Goal: Task Accomplishment & Management: Manage account settings

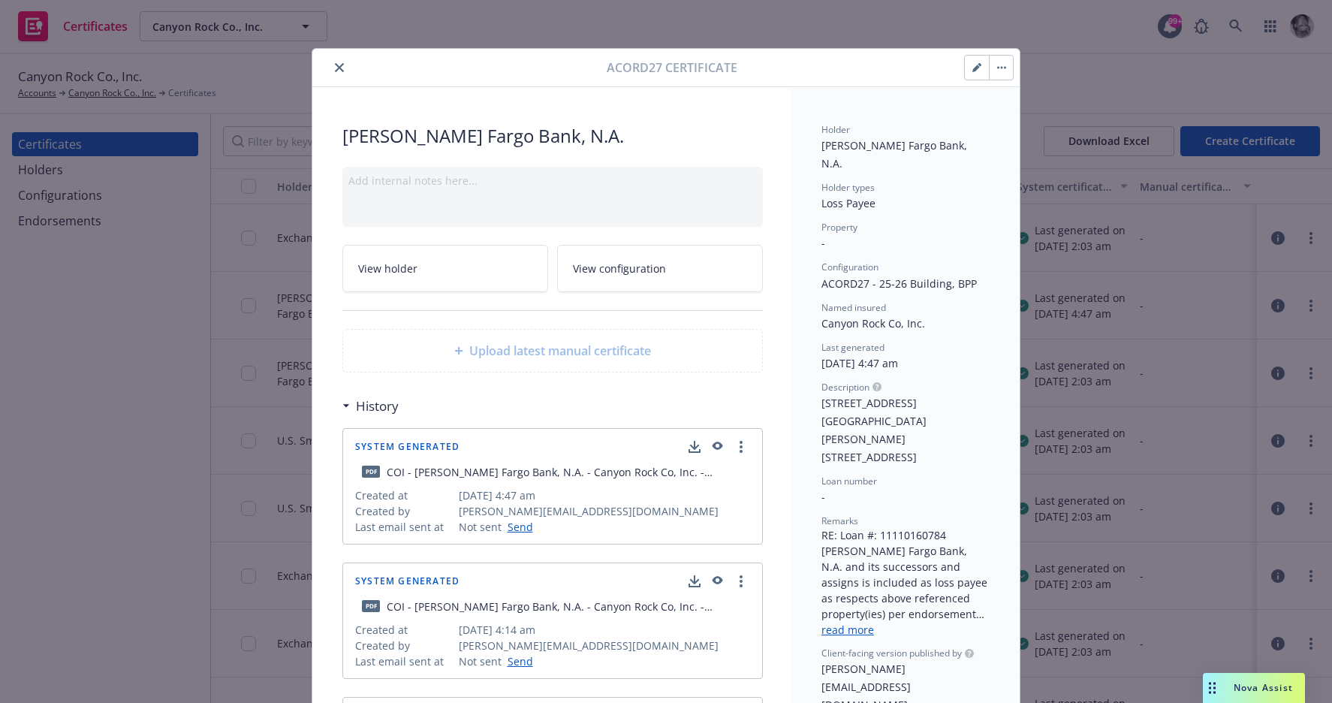
click at [1002, 74] on button "button" at bounding box center [1001, 68] width 24 height 24
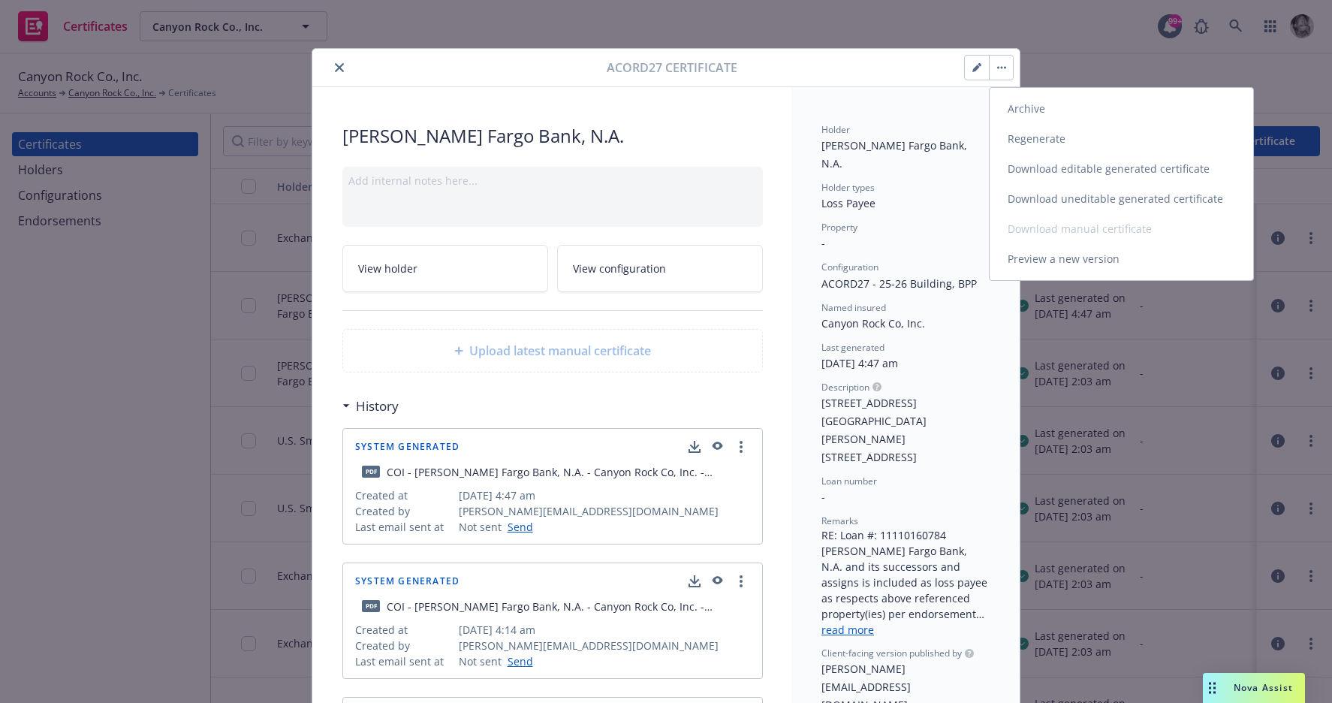
click at [1055, 264] on link "Preview a new version" at bounding box center [1122, 259] width 264 height 30
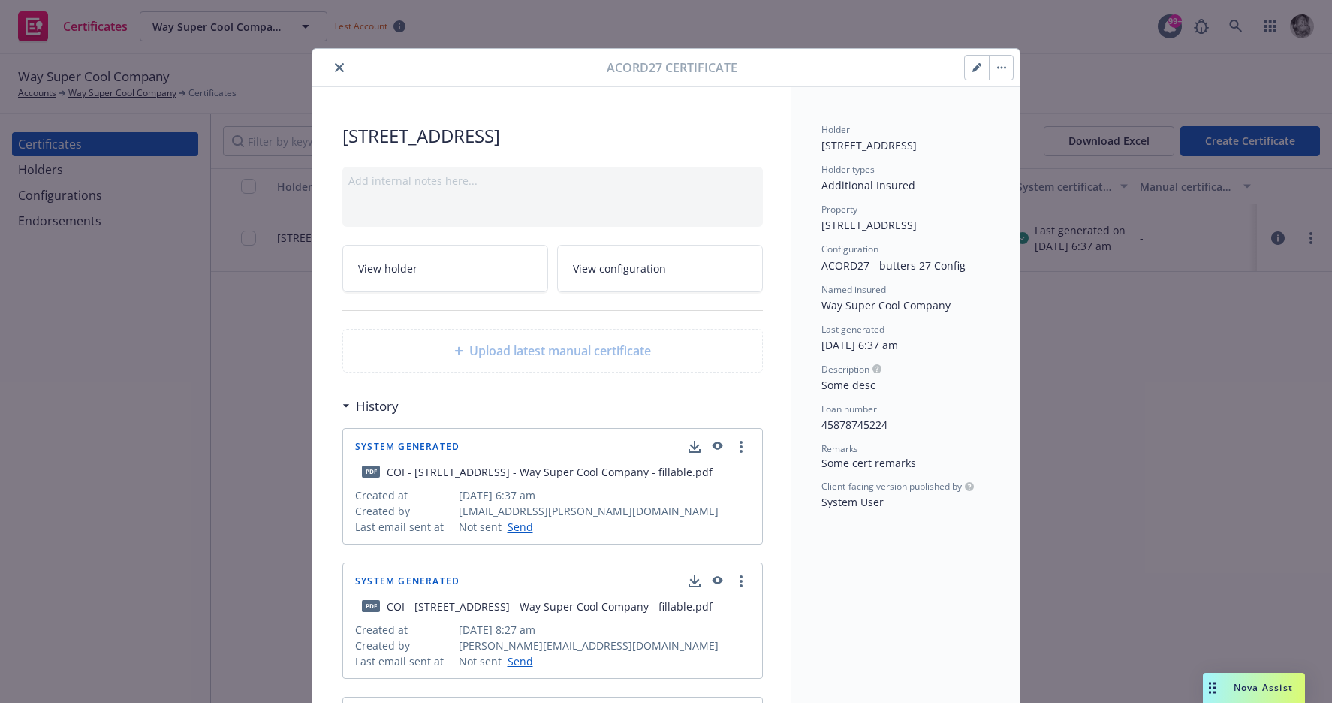
click at [970, 66] on button "button" at bounding box center [977, 68] width 24 height 24
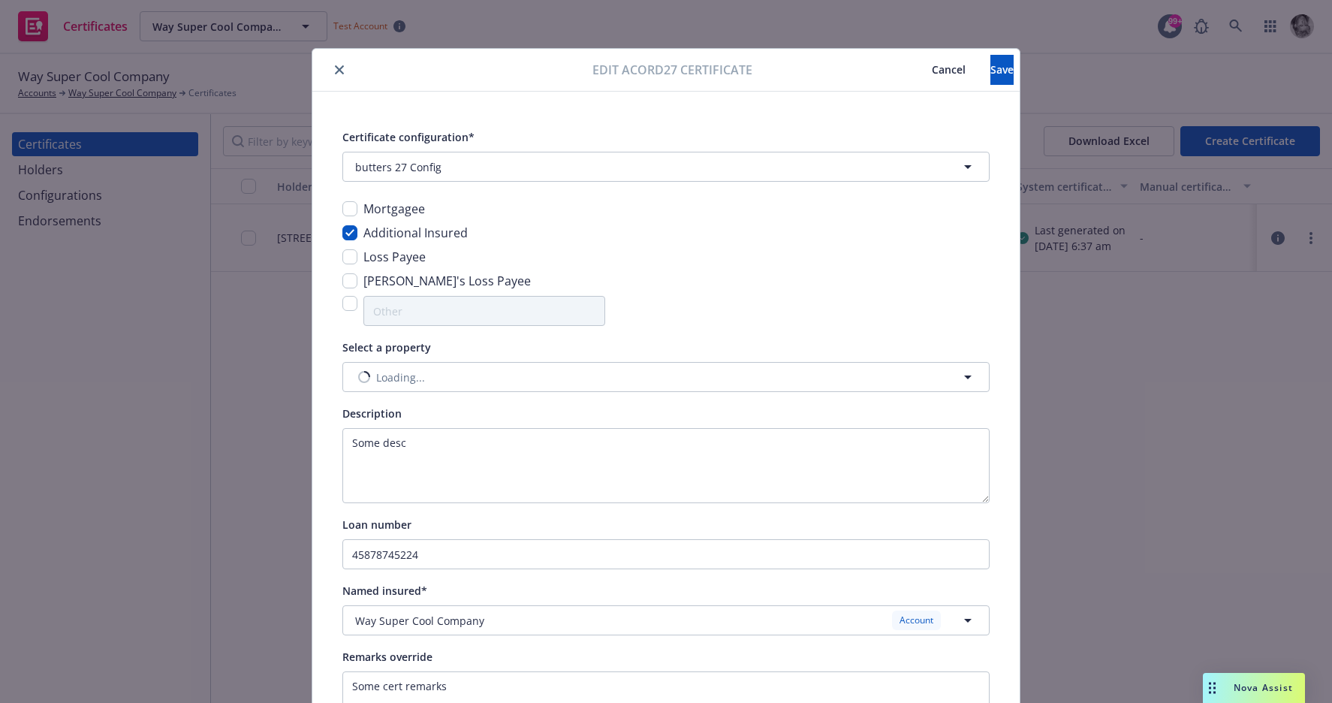
scroll to position [110, 0]
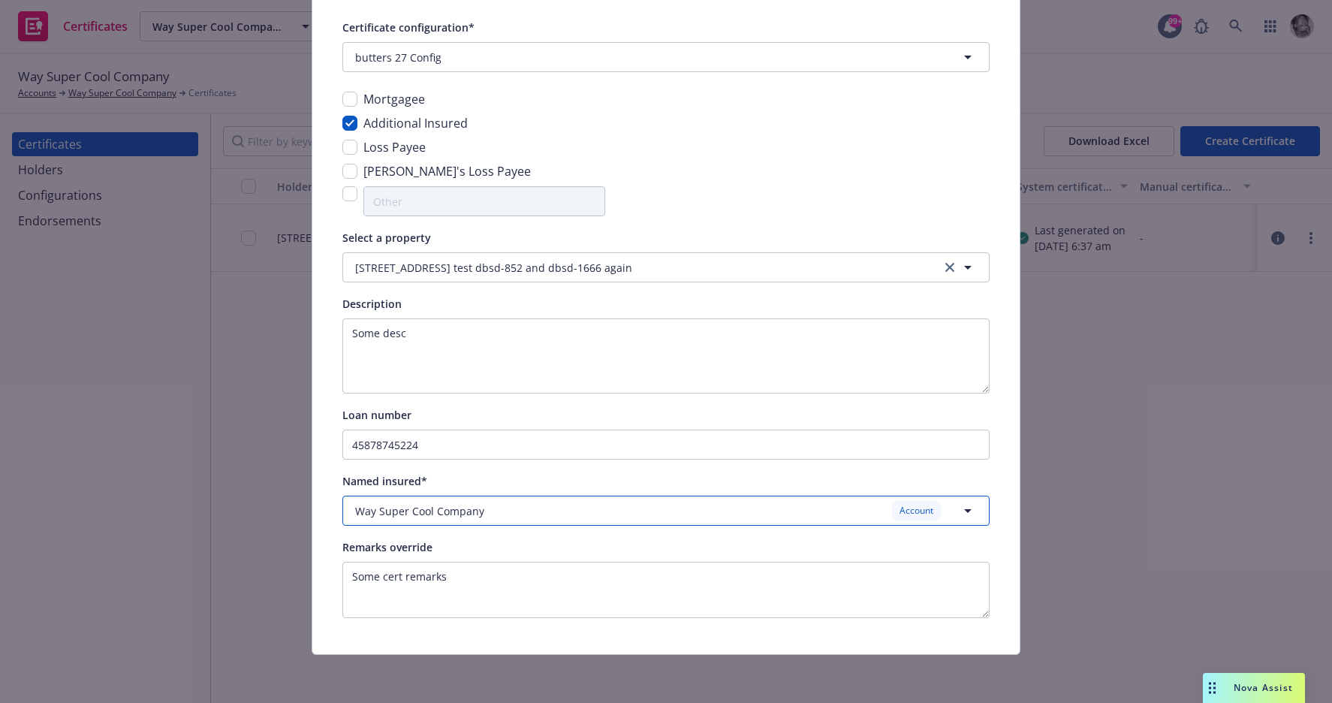
click at [963, 505] on icon "button" at bounding box center [968, 511] width 18 height 18
click at [820, 554] on div "17" at bounding box center [666, 561] width 626 height 22
click at [641, 520] on button "17" at bounding box center [666, 511] width 647 height 30
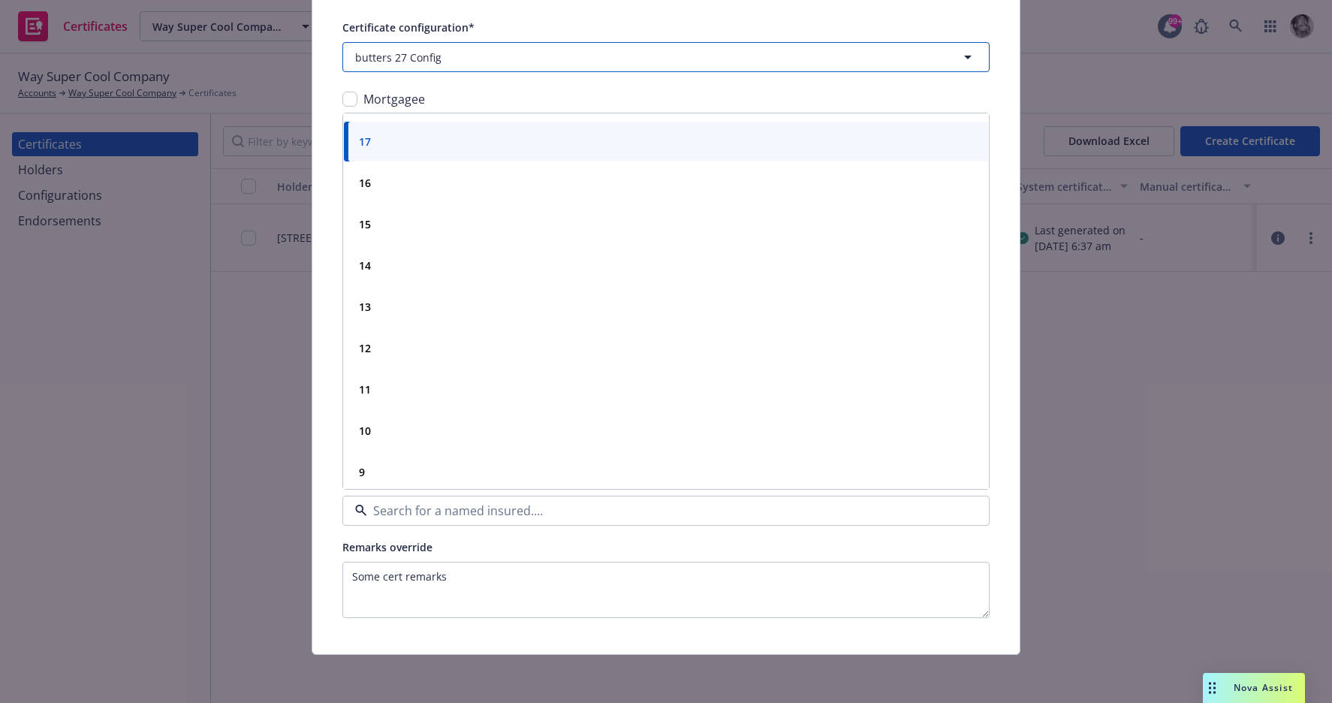
click at [807, 50] on span "button" at bounding box center [646, 58] width 396 height 16
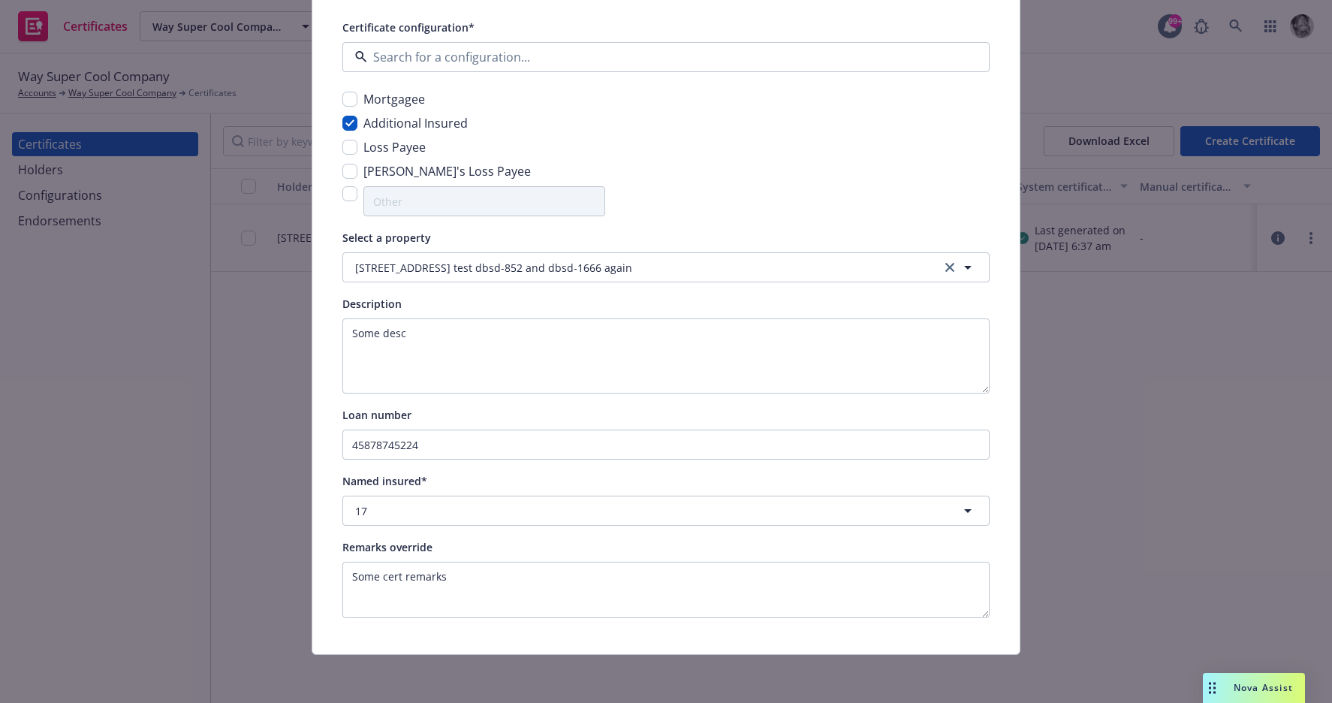
scroll to position [0, 0]
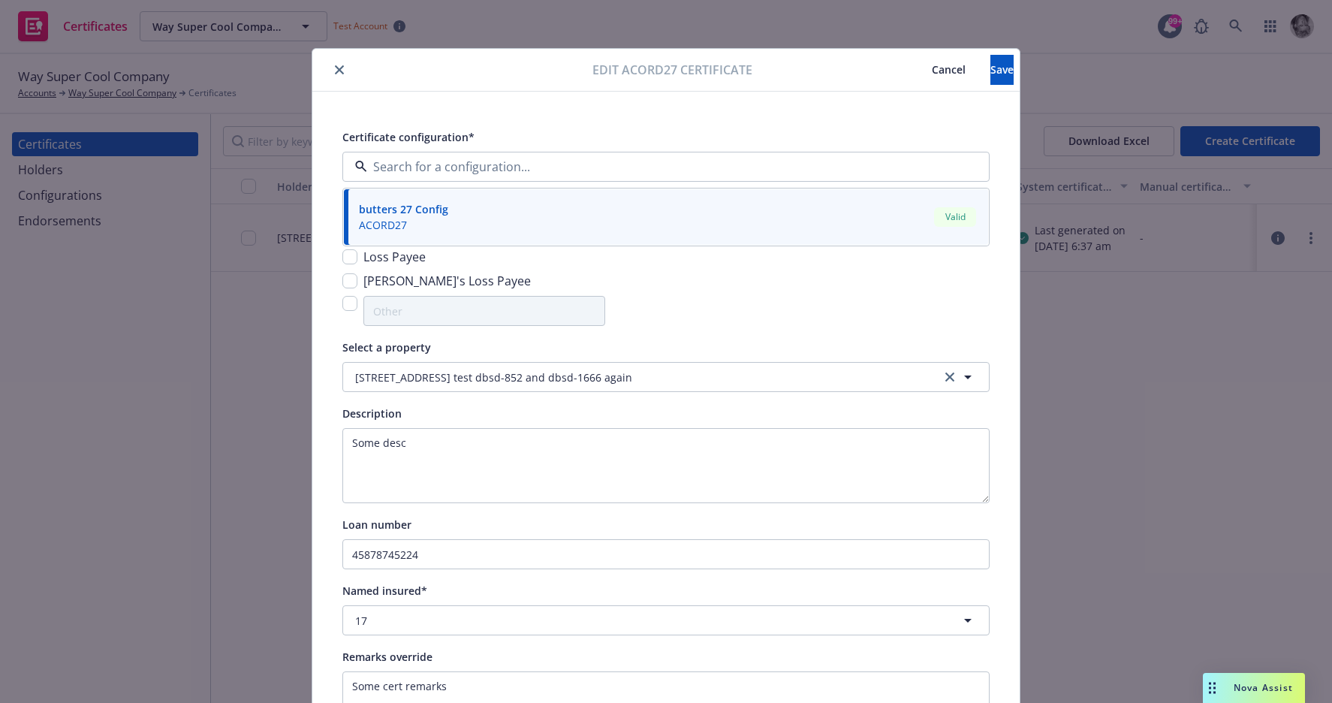
click at [932, 71] on span "Cancel" at bounding box center [949, 69] width 34 height 14
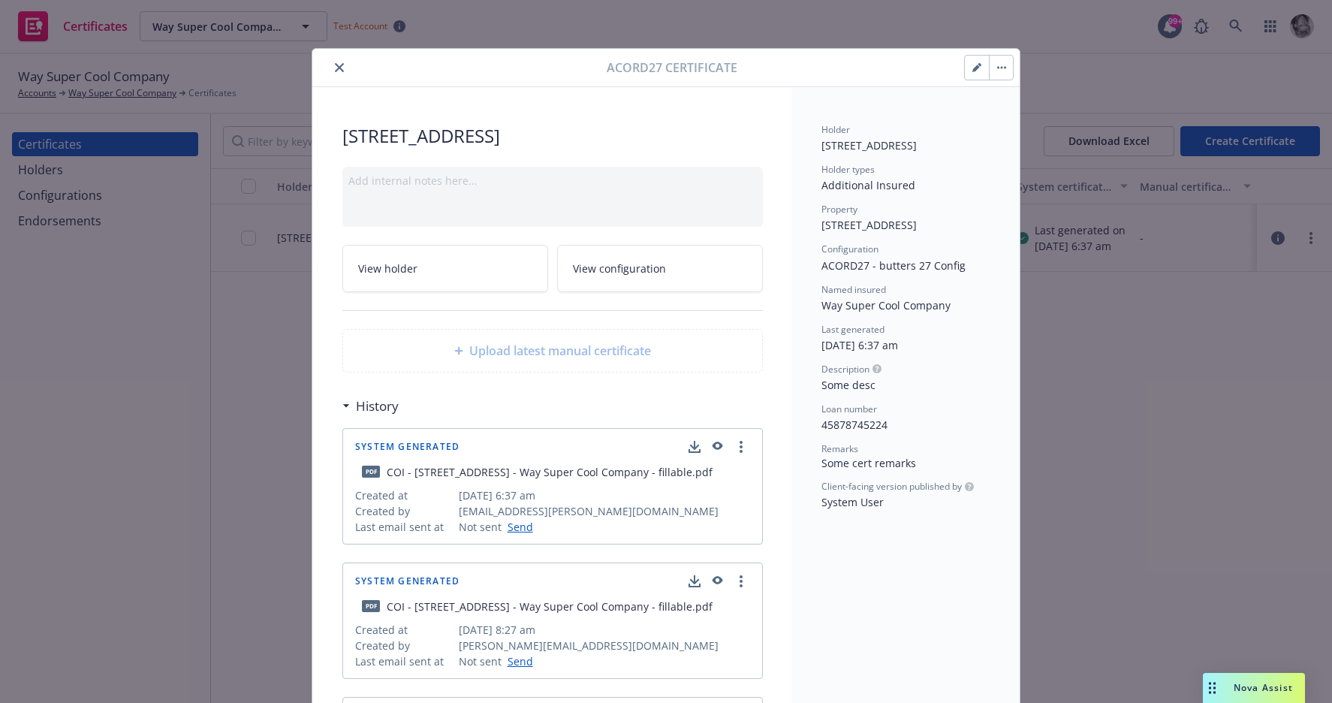
click at [981, 74] on button "button" at bounding box center [977, 68] width 24 height 24
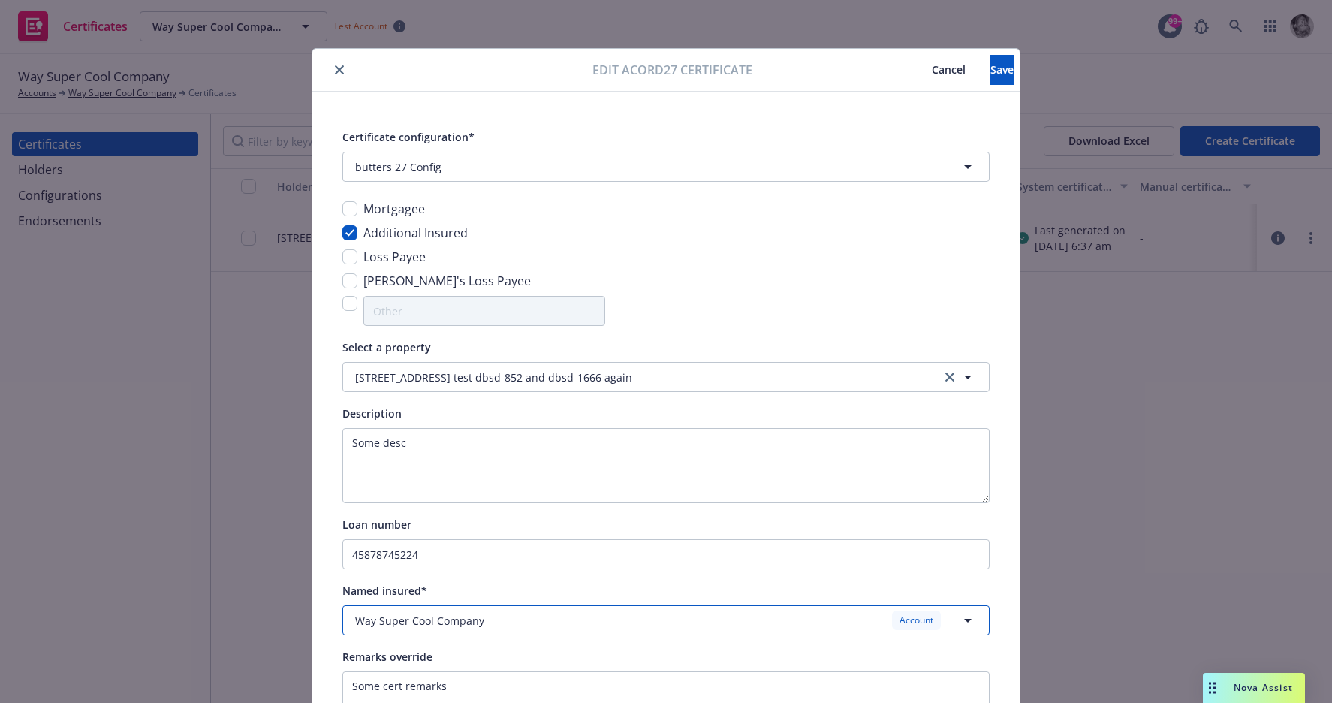
click at [756, 614] on div "Way Super Cool Company Account" at bounding box center [657, 620] width 604 height 19
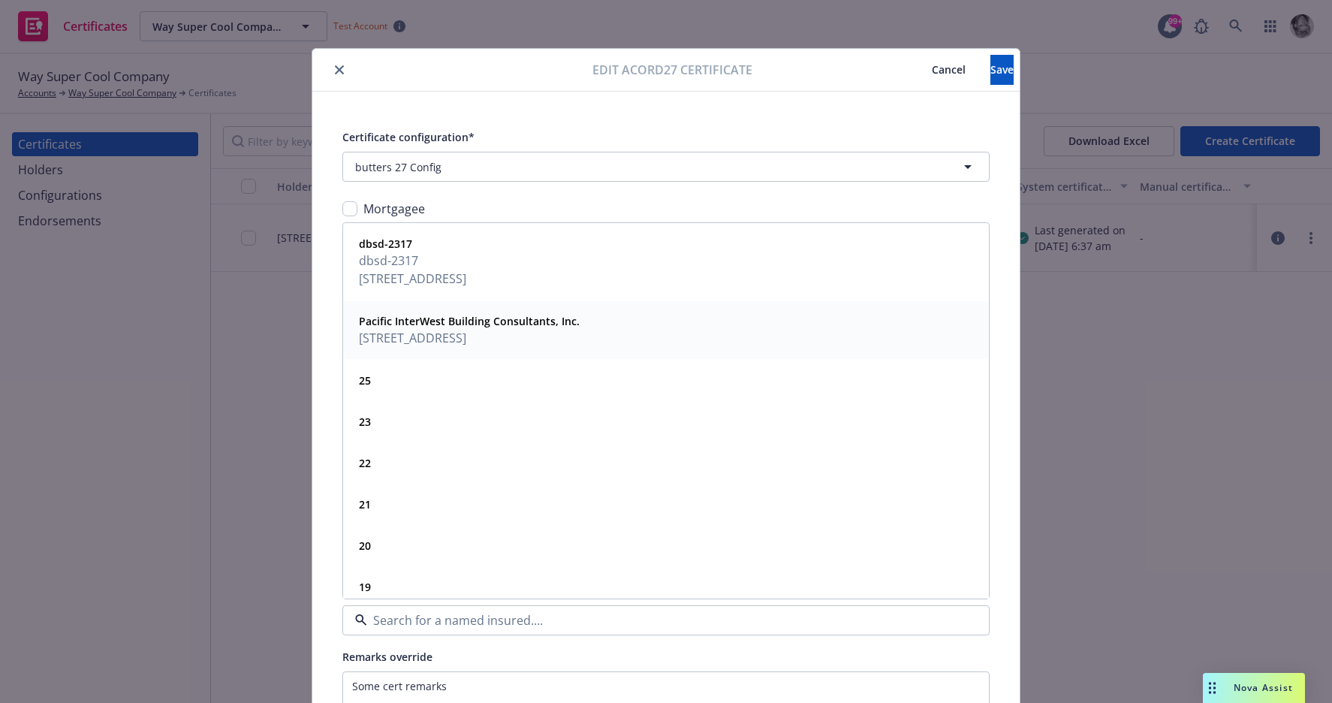
click at [580, 332] on span "[STREET_ADDRESS]" at bounding box center [469, 338] width 221 height 18
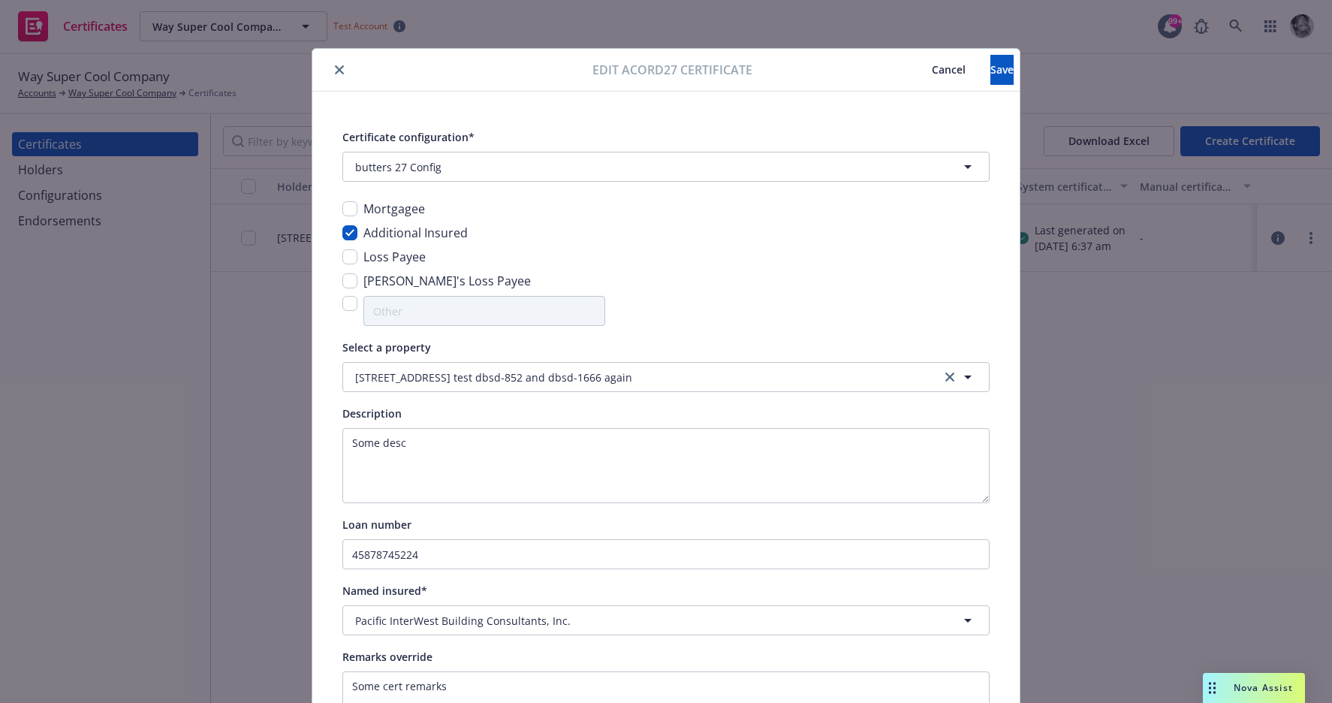
click at [932, 66] on span "Cancel" at bounding box center [949, 69] width 34 height 14
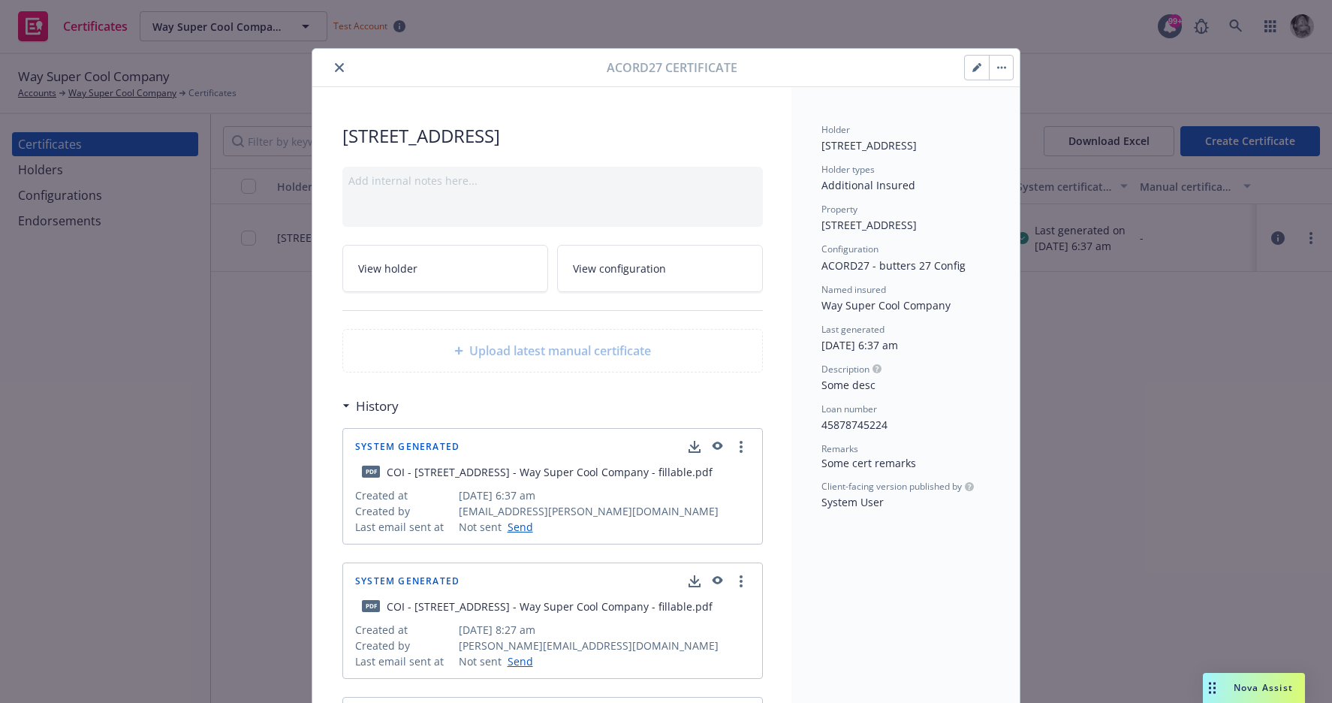
click at [339, 71] on icon "close" at bounding box center [339, 67] width 9 height 9
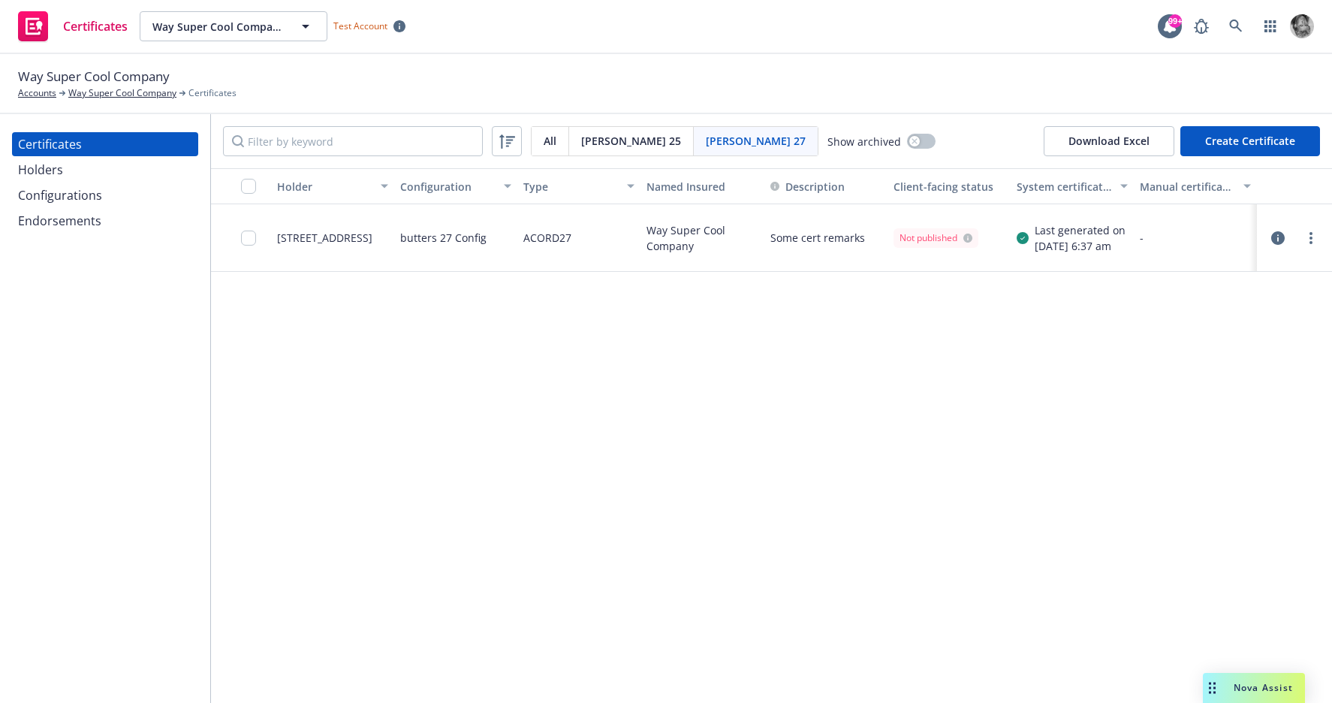
click at [149, 133] on div "Certificates" at bounding box center [105, 144] width 174 height 24
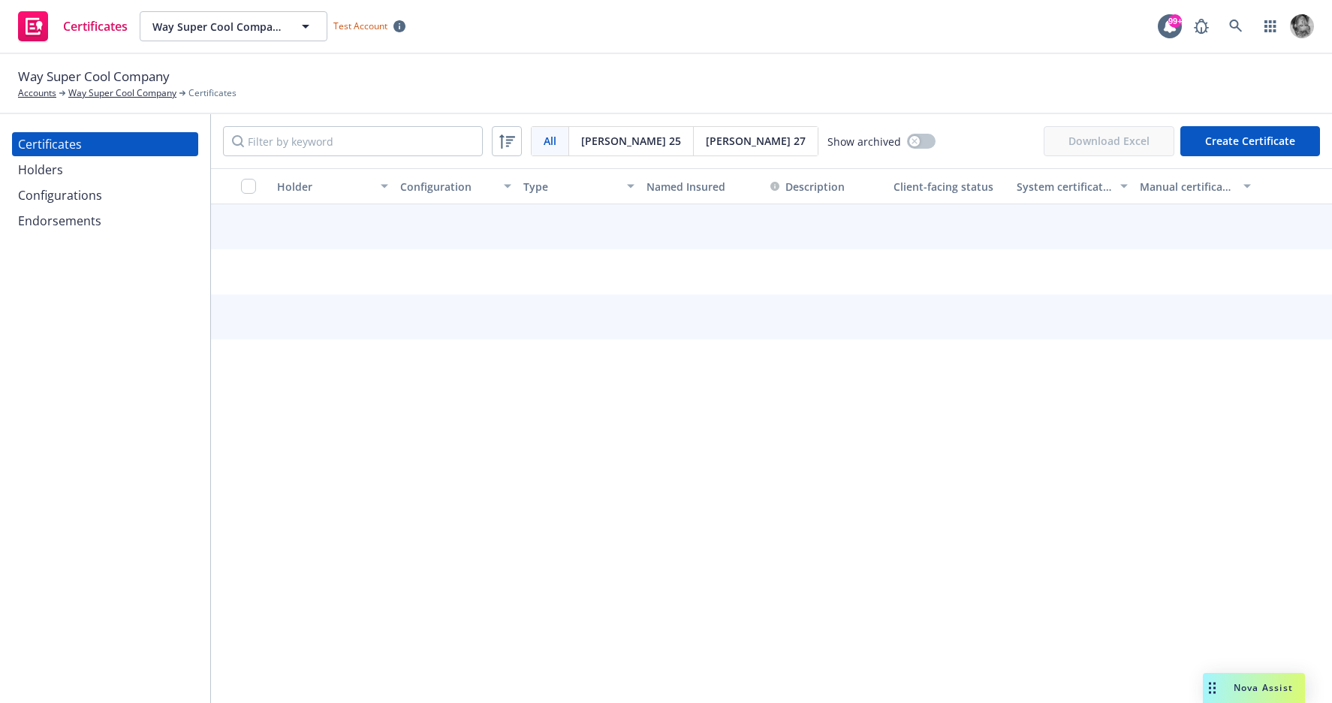
click at [612, 131] on div "Acord 25" at bounding box center [631, 141] width 125 height 29
click at [611, 140] on span "Acord 25" at bounding box center [631, 141] width 100 height 16
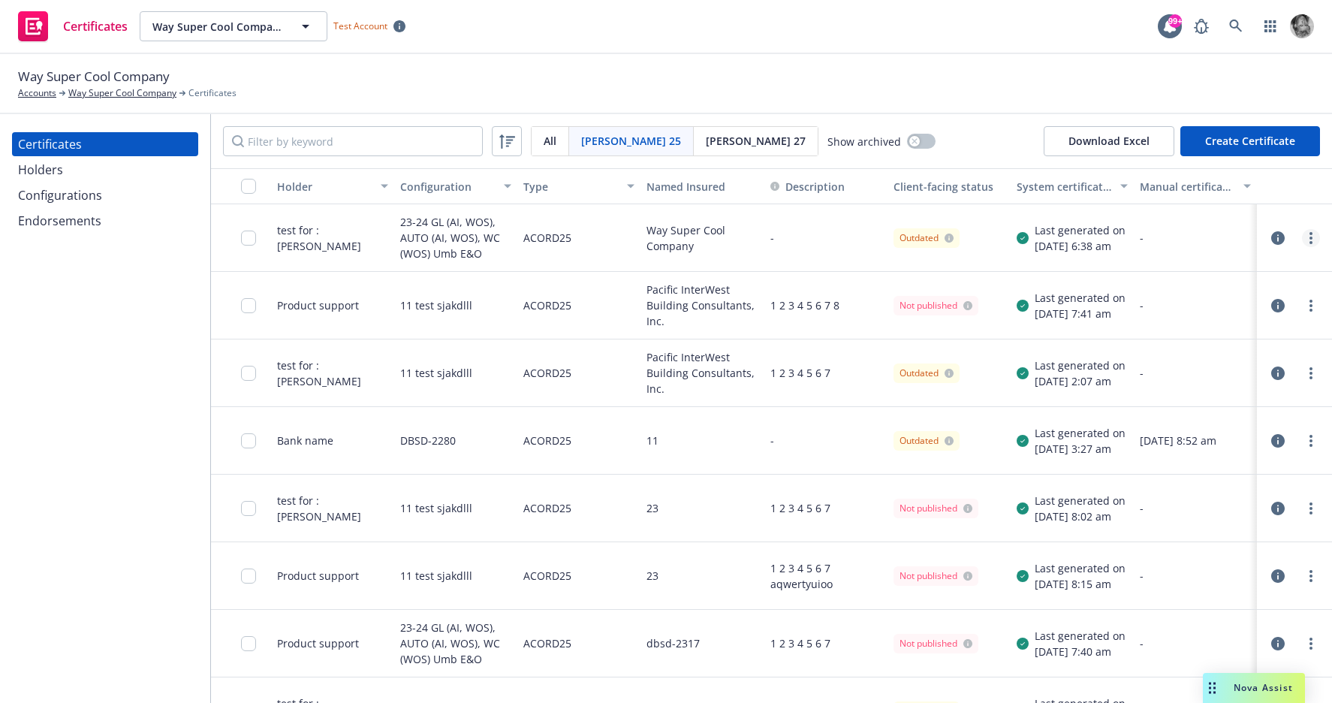
click at [1308, 236] on link "more" at bounding box center [1311, 238] width 18 height 18
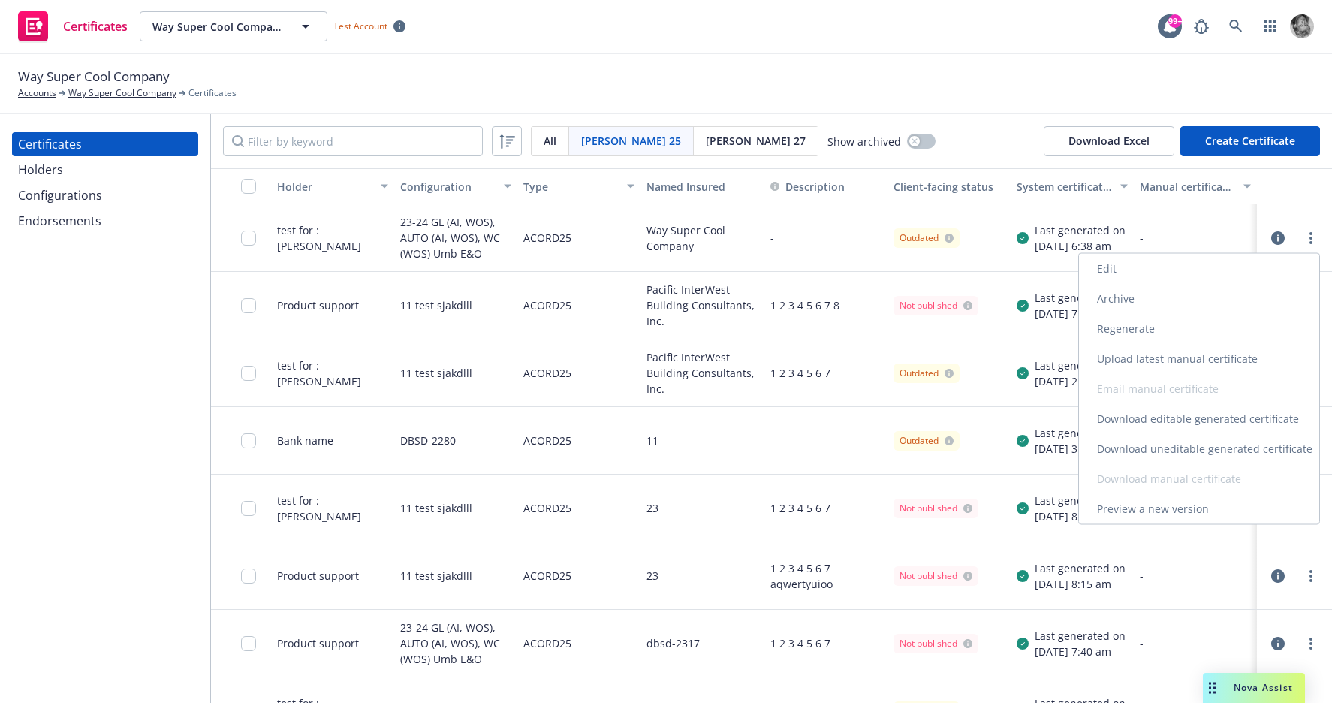
click at [1195, 510] on link "Preview a new version" at bounding box center [1199, 509] width 240 height 30
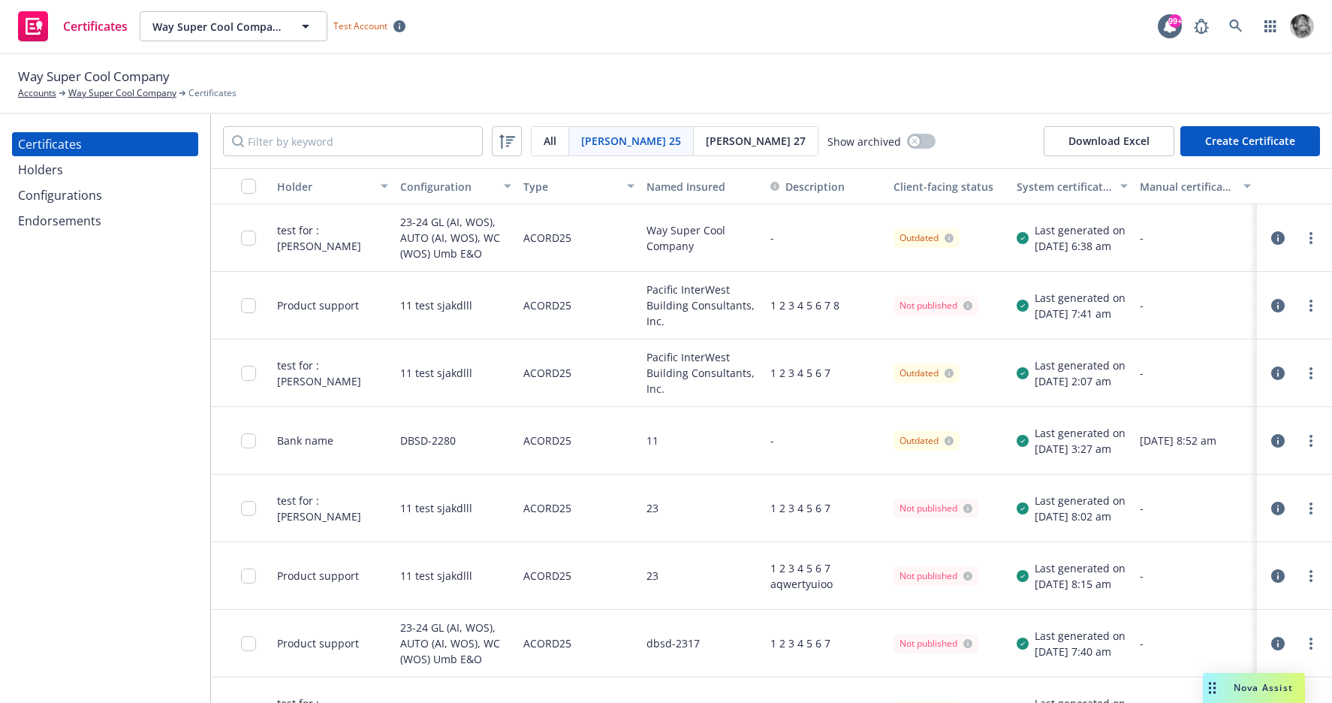
click at [103, 201] on div "Configurations" at bounding box center [105, 195] width 174 height 24
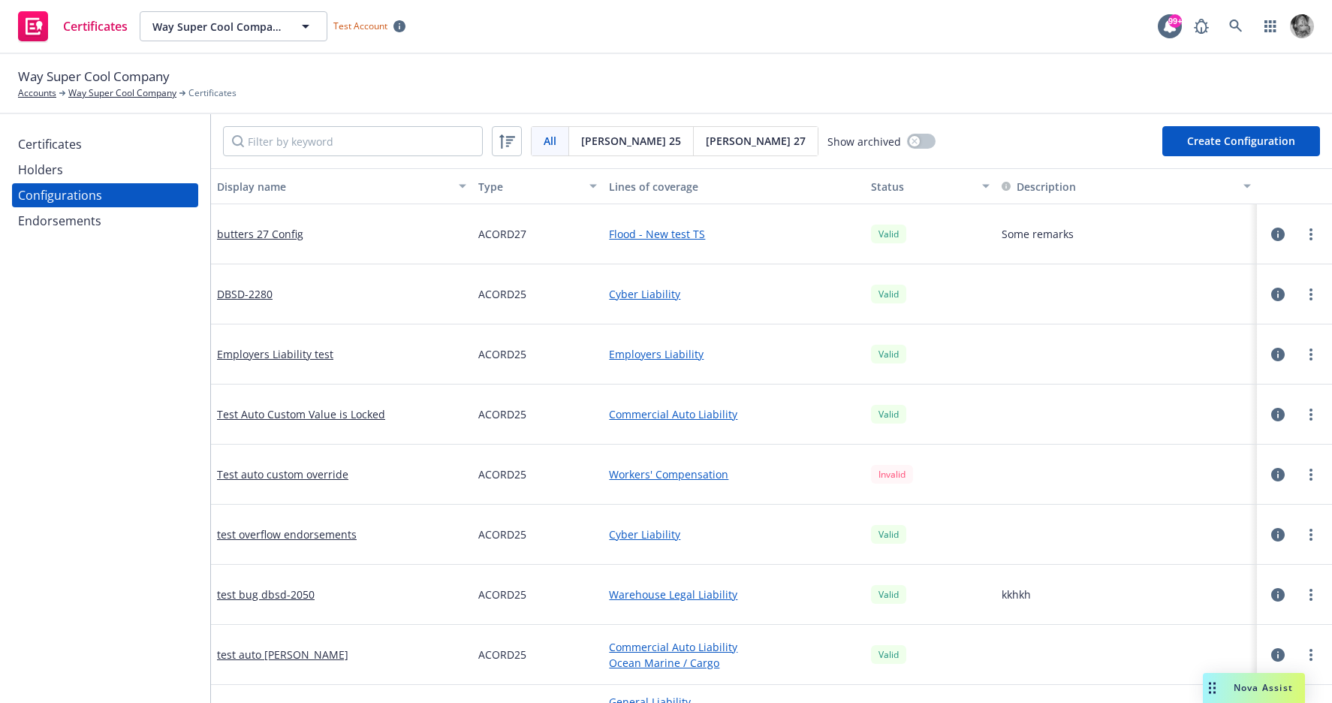
click at [1211, 128] on button "Create Configuration" at bounding box center [1242, 141] width 158 height 30
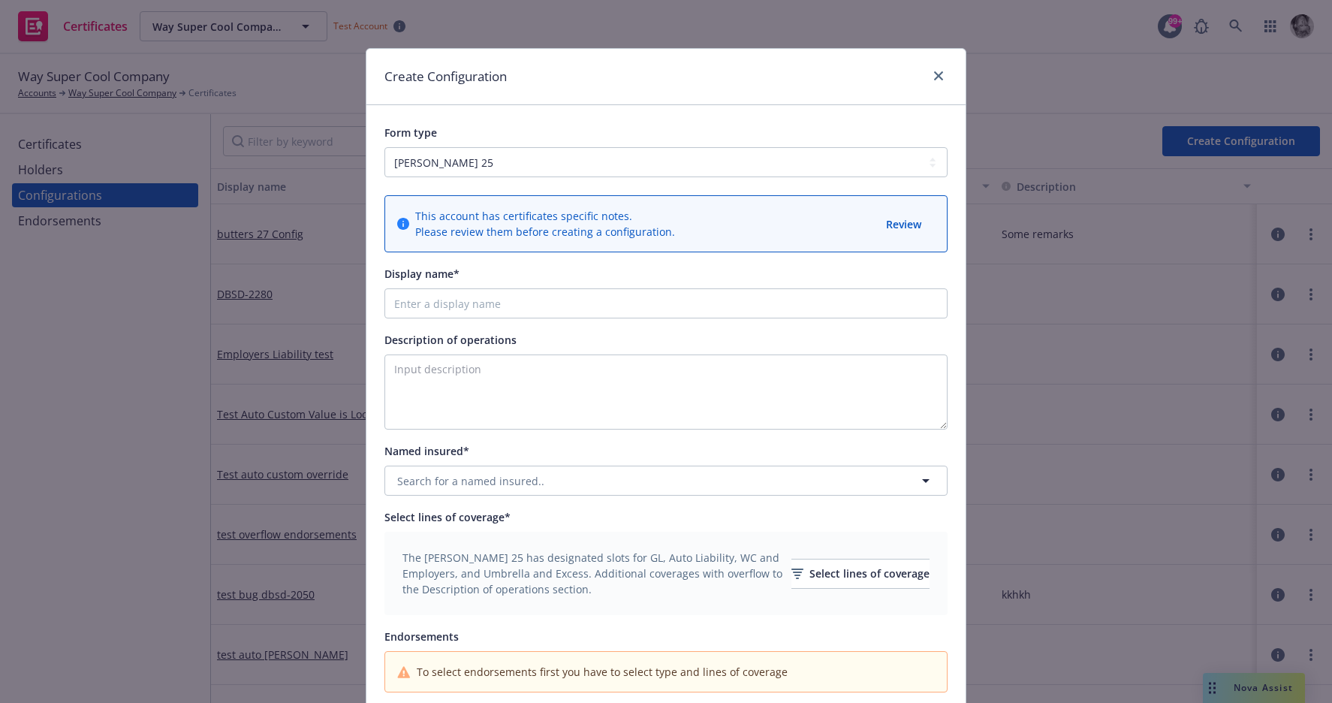
type input "[object Object]"
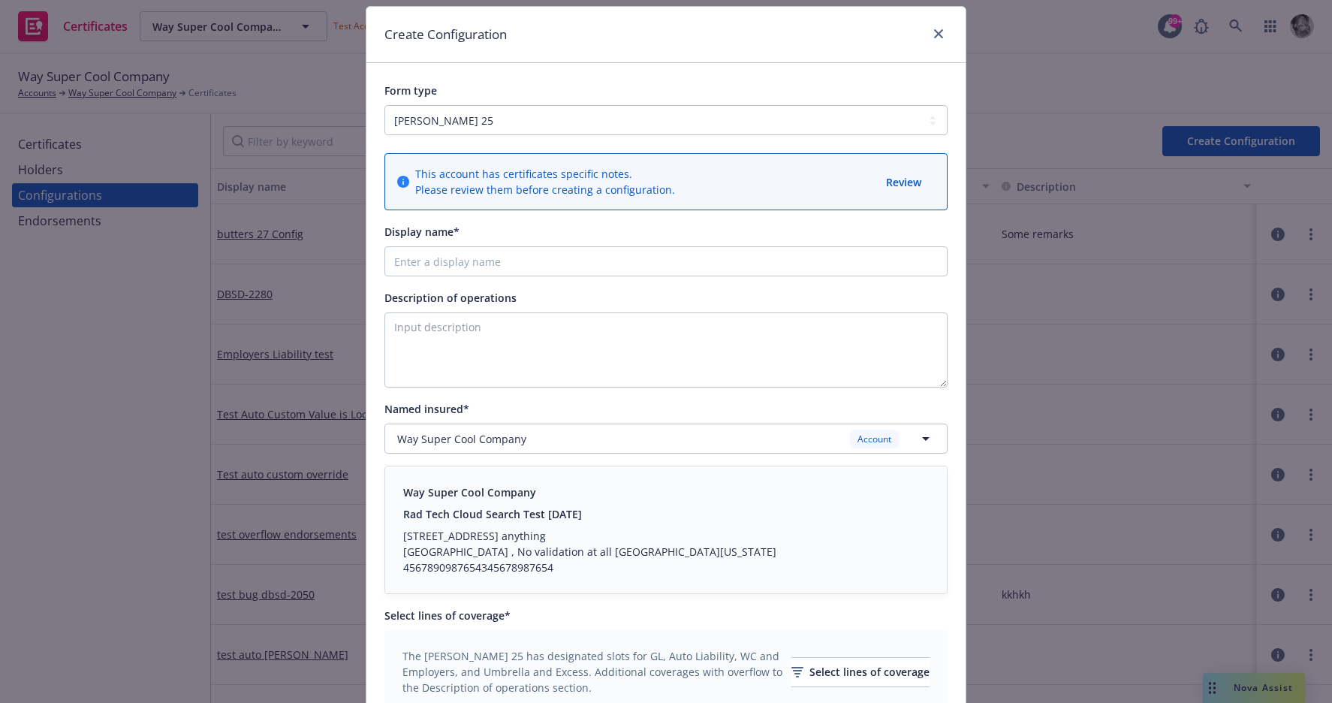
scroll to position [49, 0]
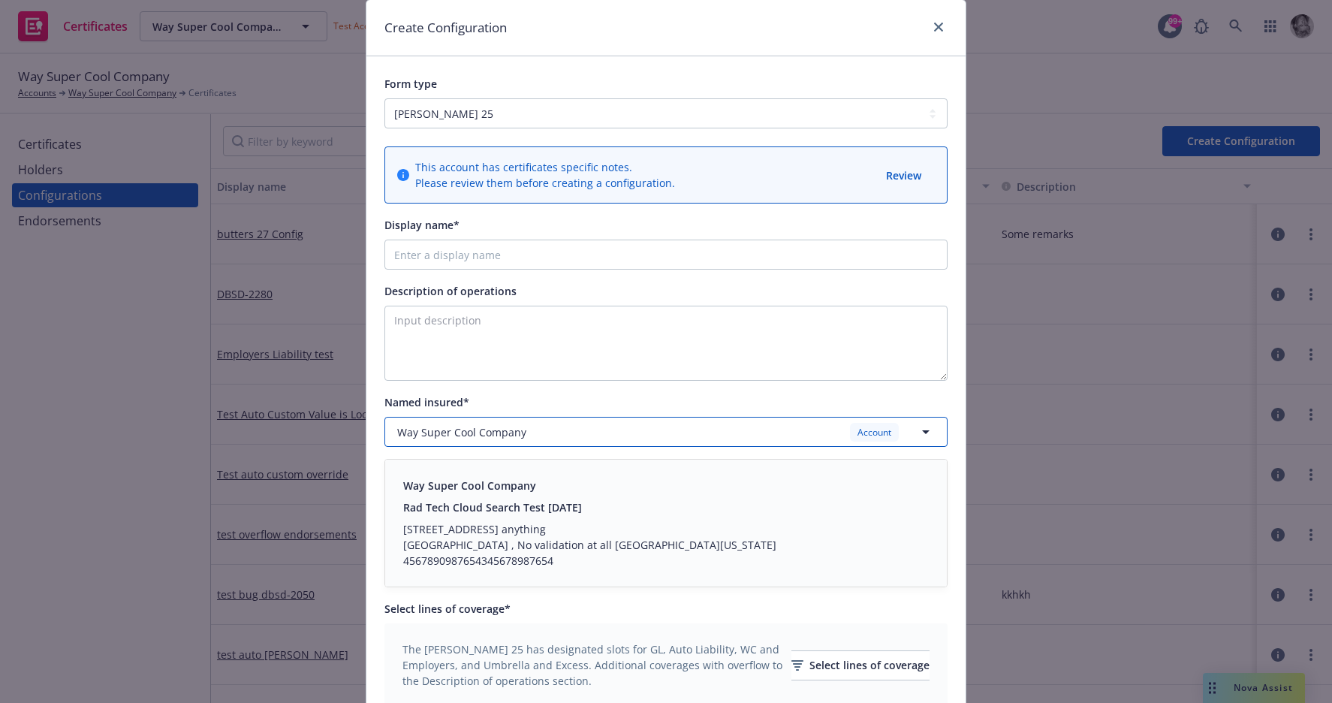
click at [920, 430] on icon "button" at bounding box center [926, 432] width 18 height 18
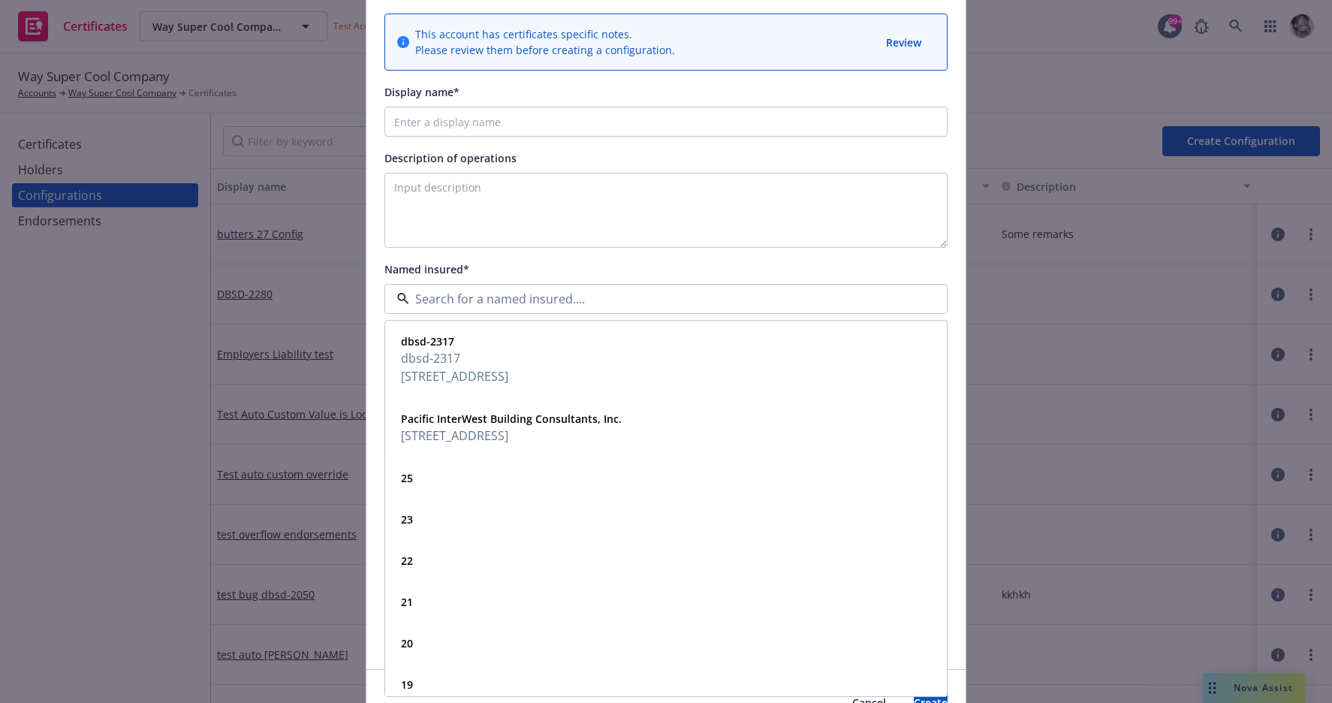
scroll to position [204, 0]
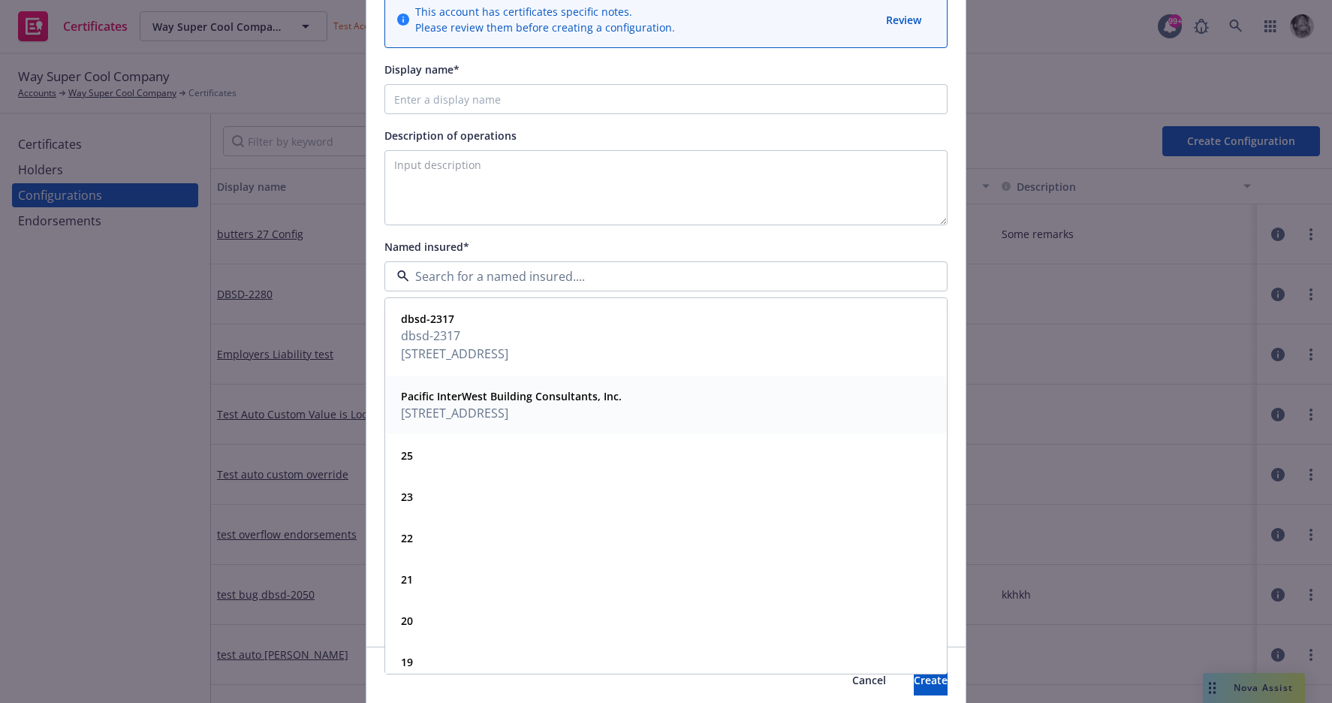
click at [622, 407] on span "[STREET_ADDRESS]" at bounding box center [511, 413] width 221 height 18
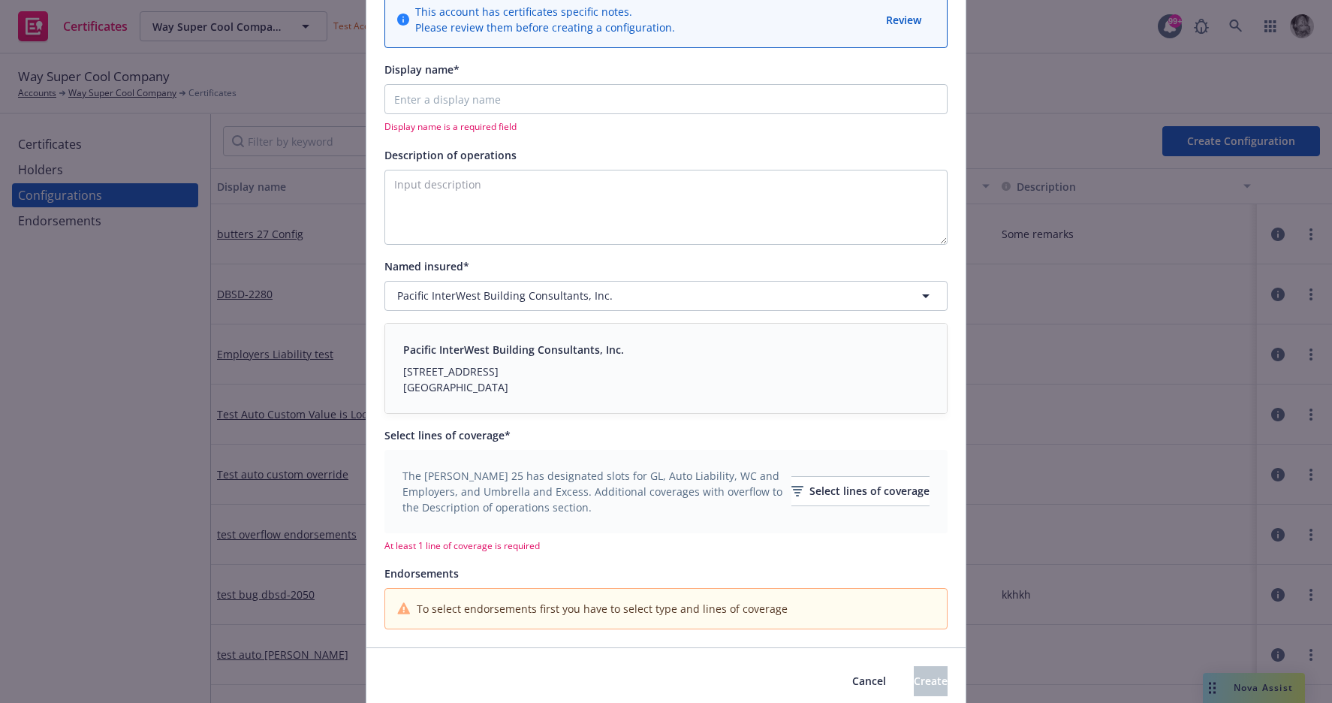
scroll to position [0, 0]
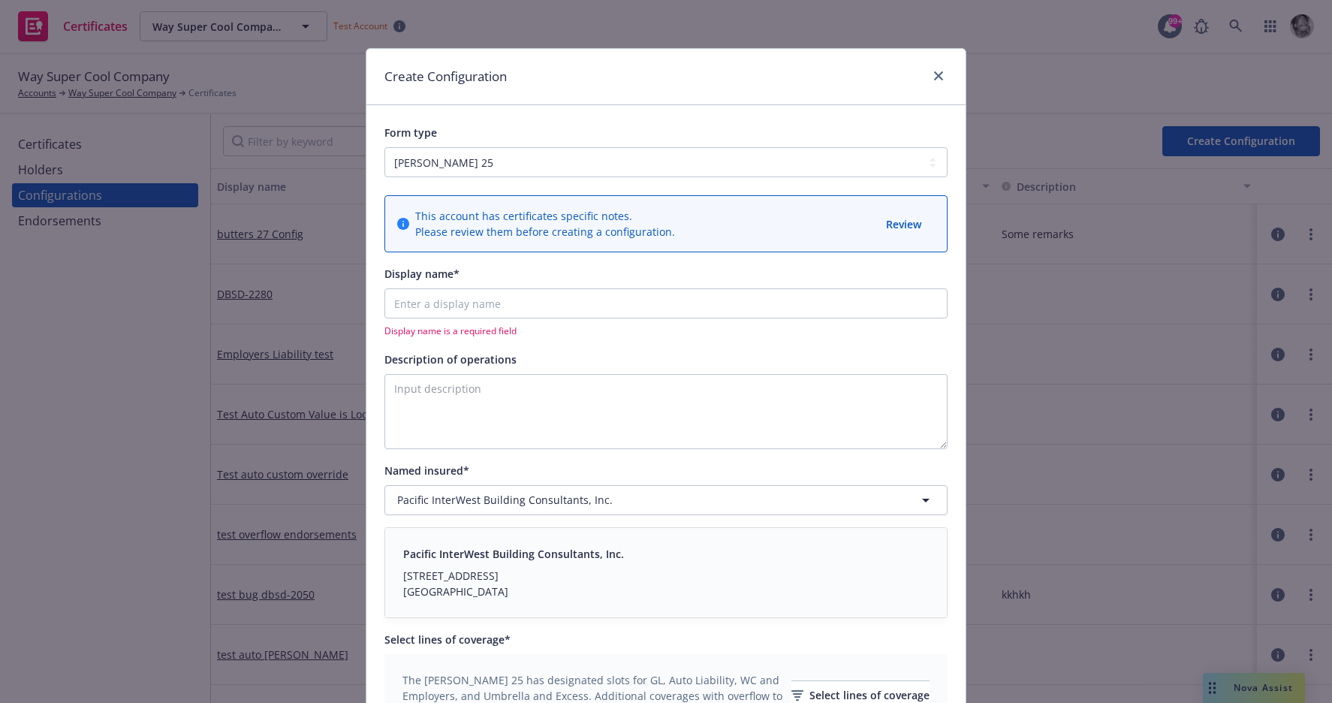
click at [1061, 56] on div "Create Configuration Form type ACORD 25 ACORD 27 This account has certificates …" at bounding box center [666, 351] width 1332 height 703
click at [154, 158] on div "Create Configuration Form type ACORD 25 ACORD 27 This account has certificates …" at bounding box center [666, 351] width 1332 height 703
click at [939, 75] on icon "close" at bounding box center [938, 75] width 9 height 9
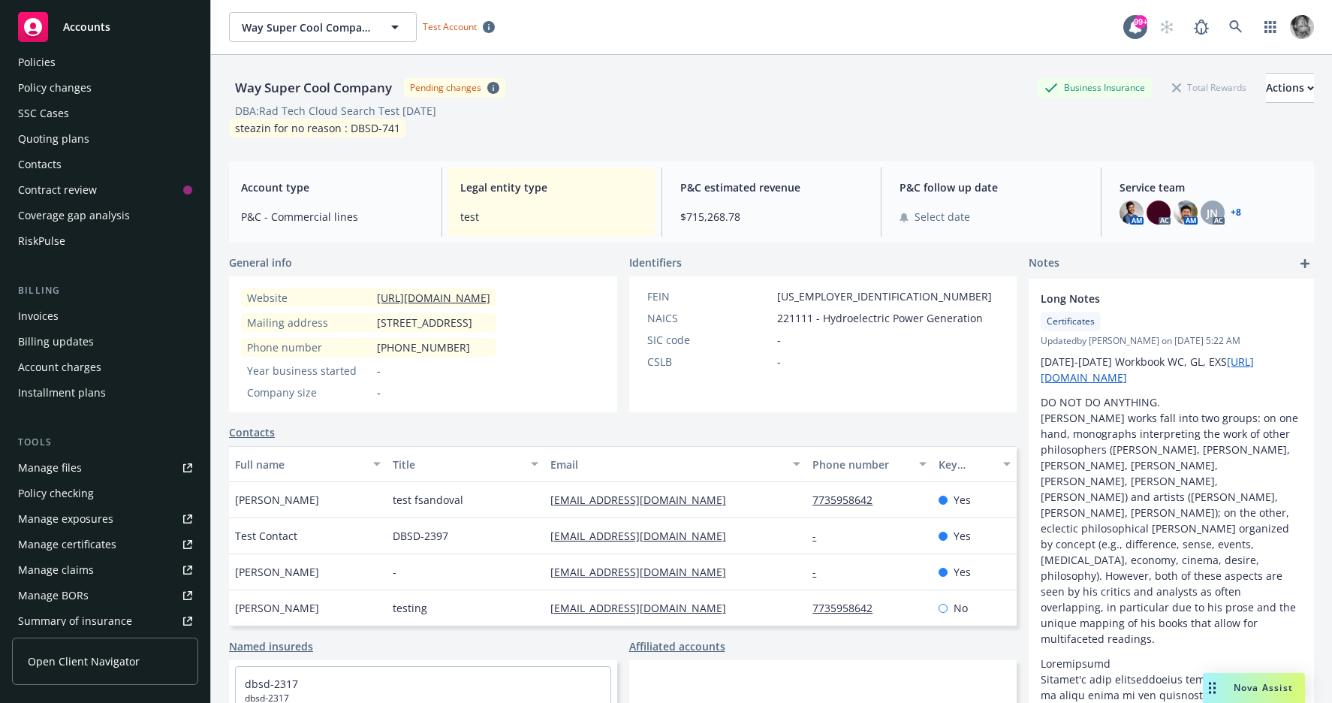
scroll to position [138, 0]
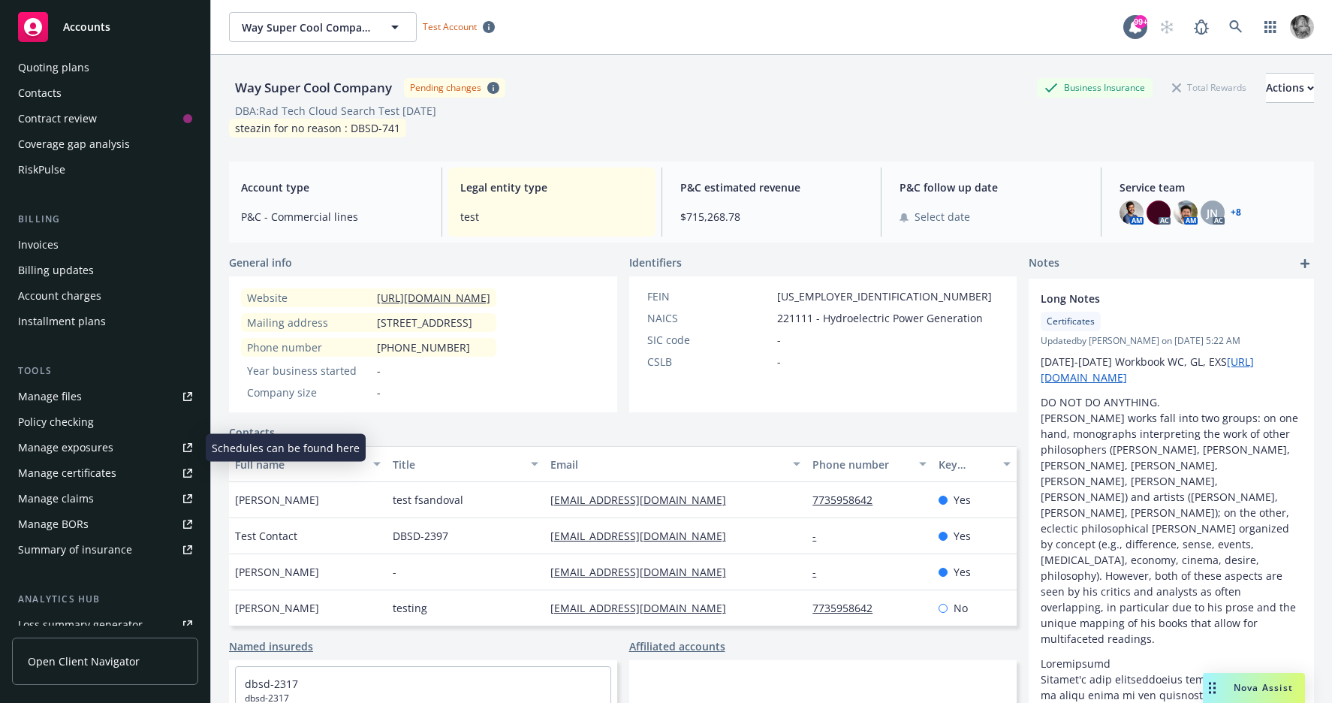
click at [86, 444] on div "Manage exposures" at bounding box center [65, 448] width 95 height 24
click at [106, 471] on div "Manage certificates" at bounding box center [67, 473] width 98 height 24
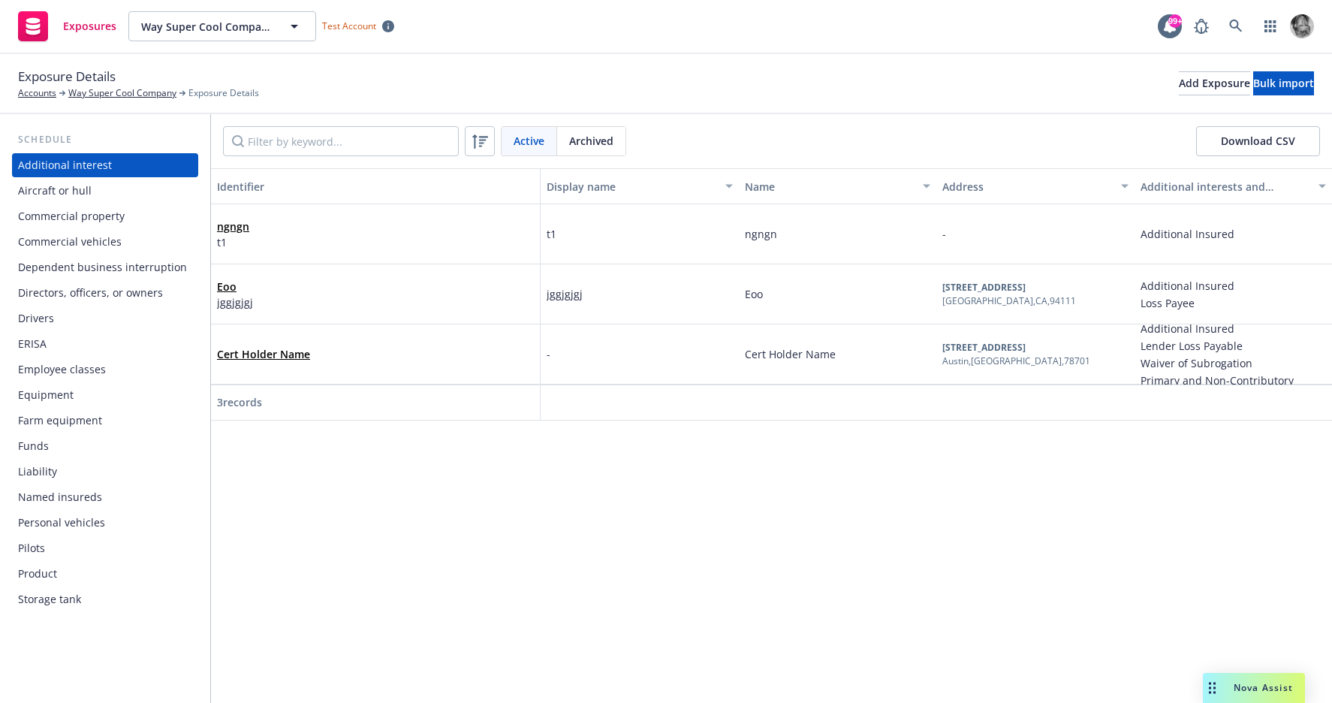
click at [105, 496] on div "Named insureds" at bounding box center [105, 497] width 174 height 24
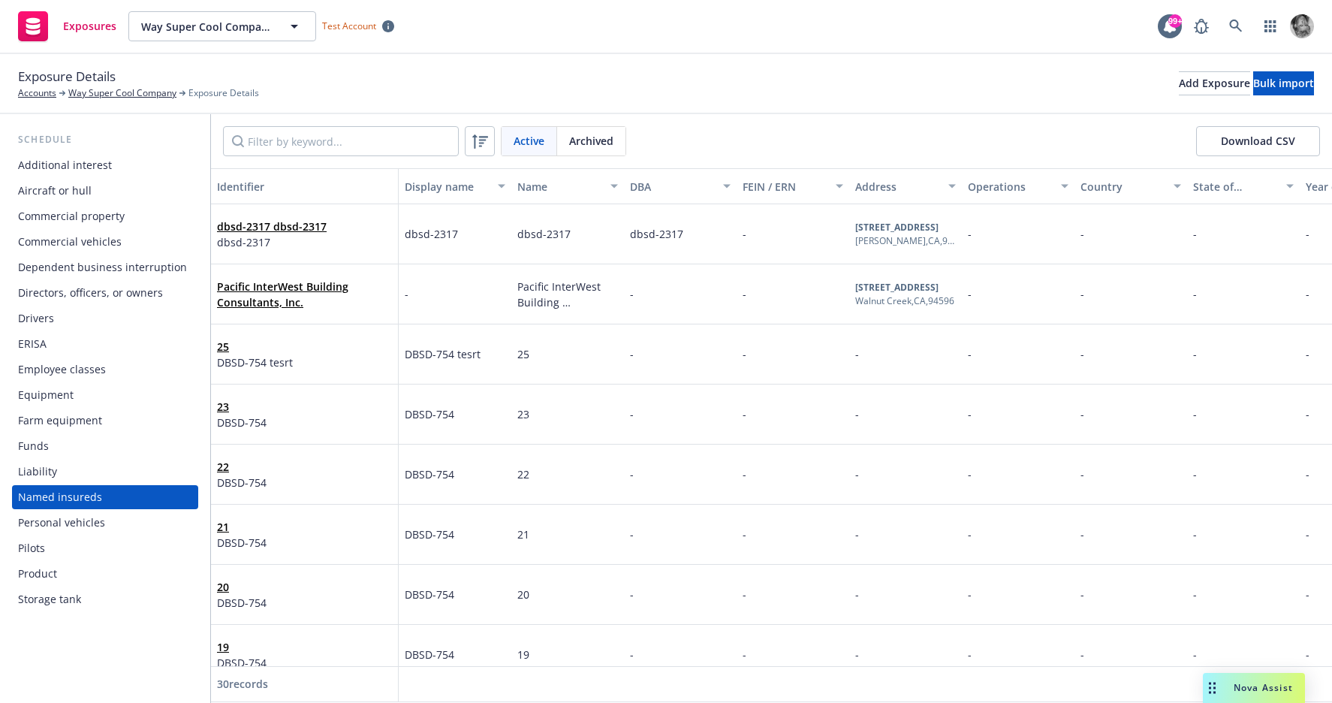
scroll to position [0, 306]
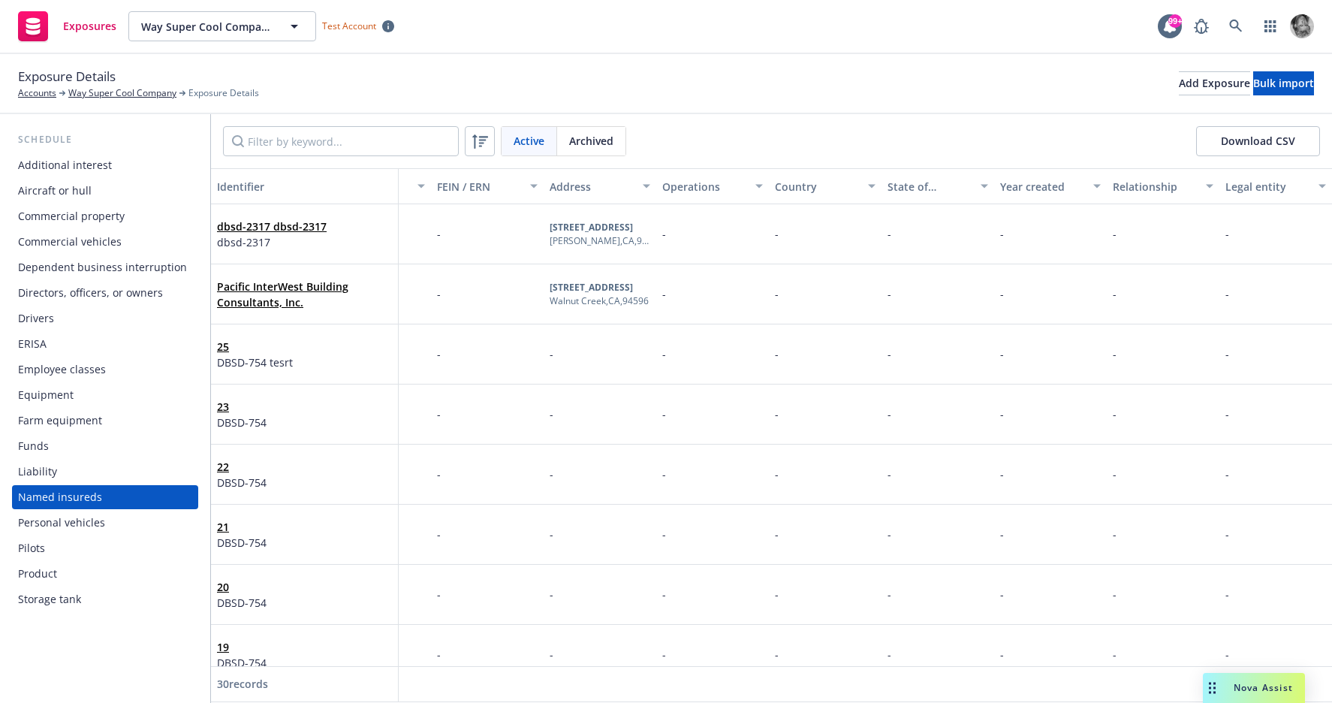
click at [348, 233] on div "dbsd-2317 dbsd-2317 dbsd-2317" at bounding box center [304, 233] width 175 height 41
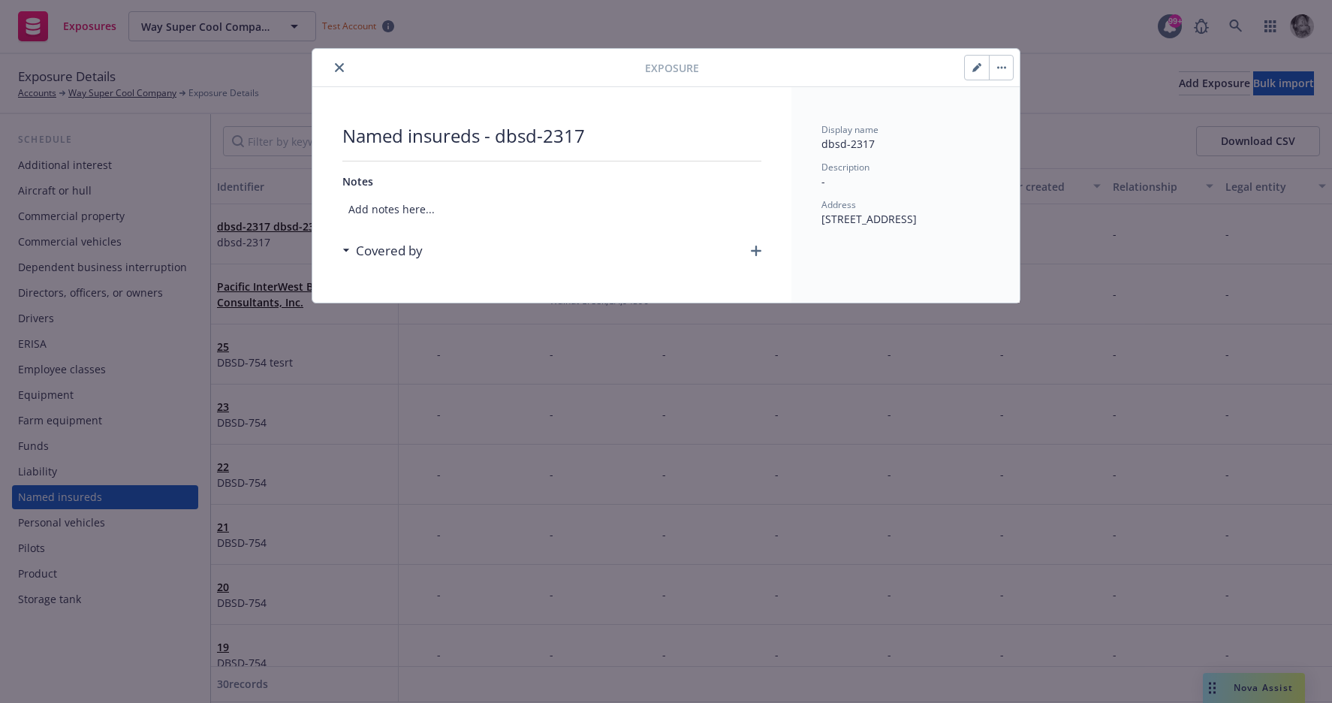
click at [974, 66] on icon "button" at bounding box center [977, 67] width 9 height 9
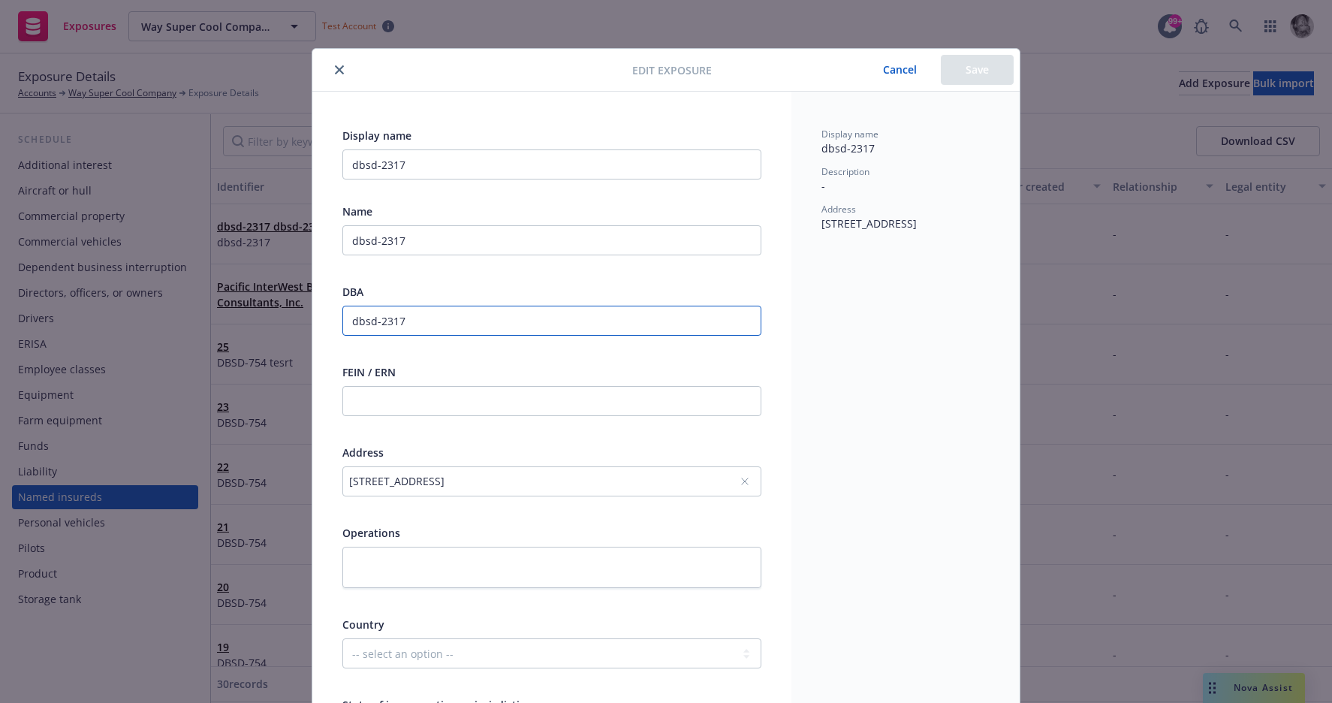
click at [387, 324] on input "dbsd-2317" at bounding box center [552, 321] width 419 height 30
click at [904, 71] on button "Cancel" at bounding box center [900, 70] width 82 height 30
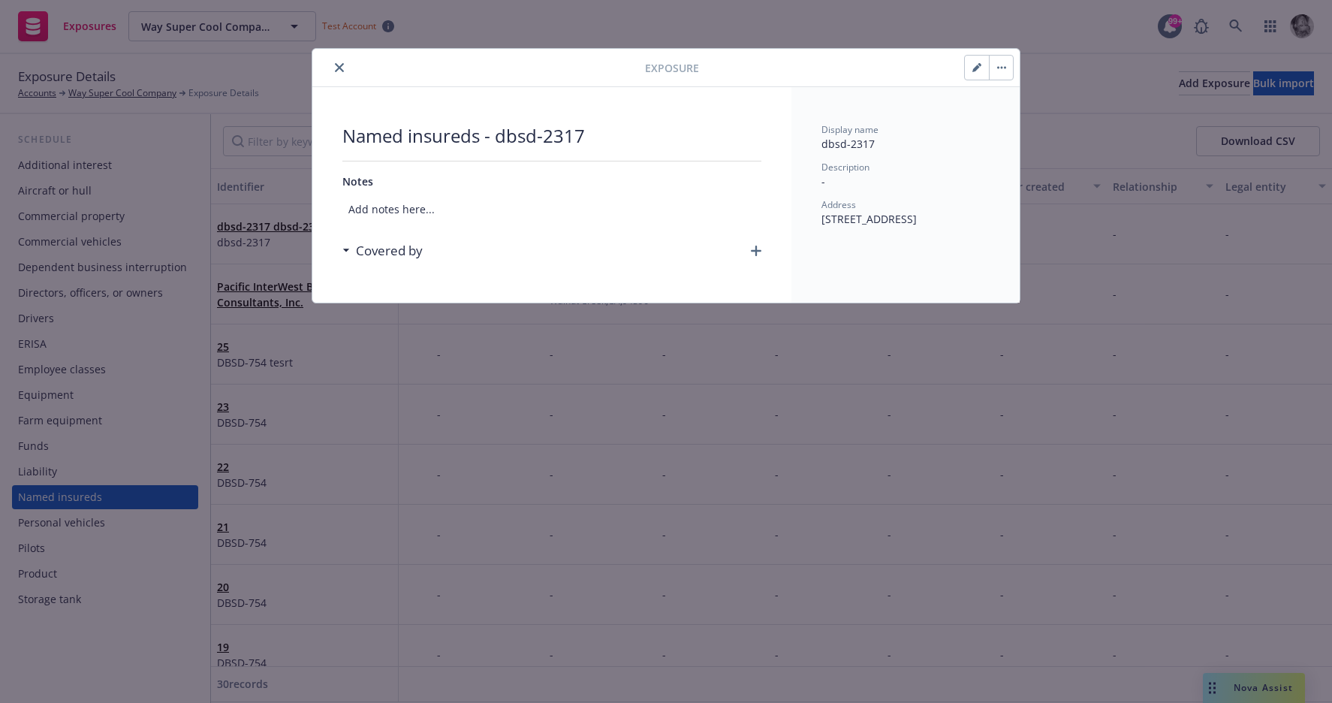
click at [337, 65] on icon "close" at bounding box center [339, 67] width 9 height 9
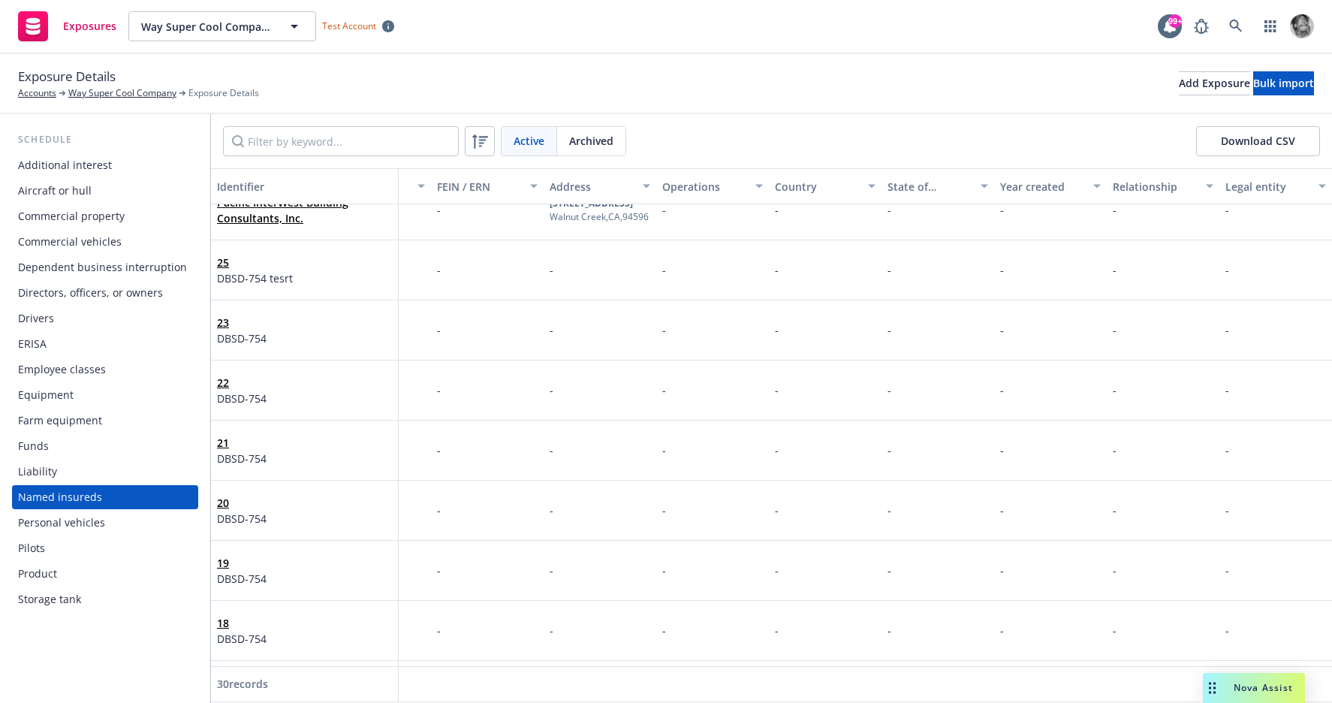
scroll to position [0, 306]
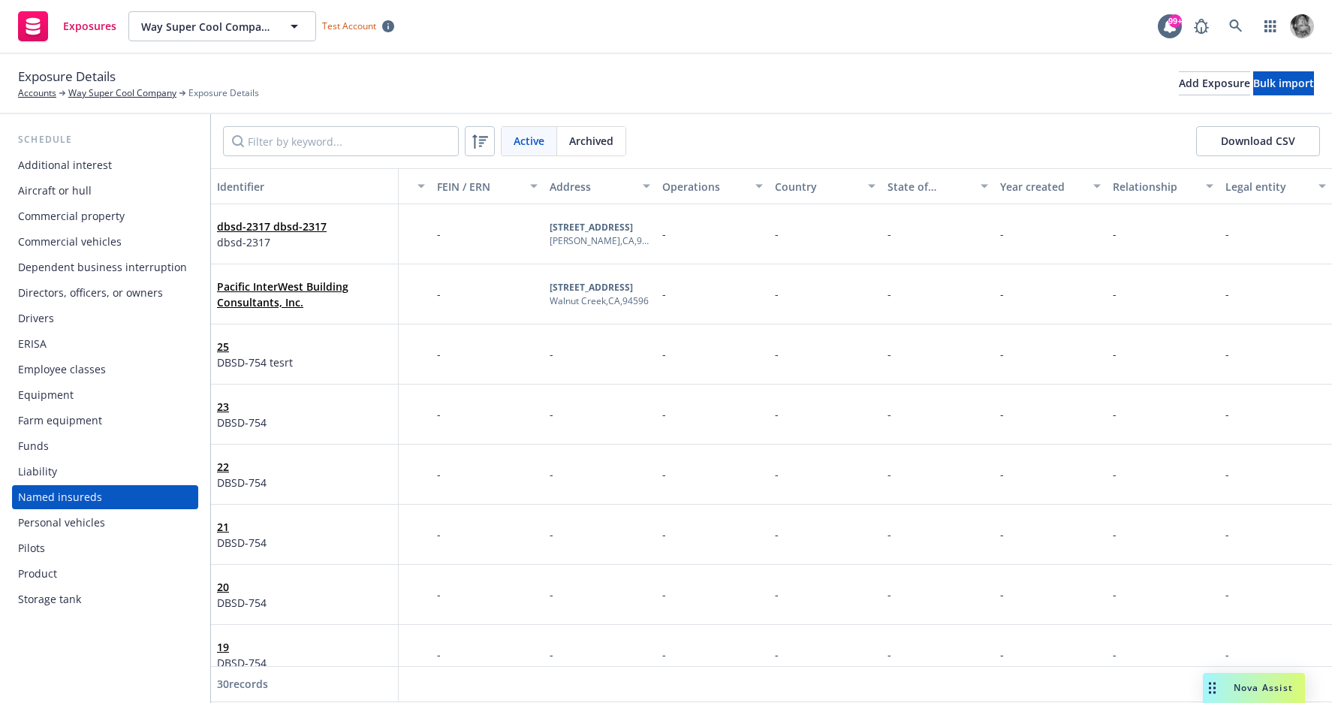
click at [355, 229] on div "dbsd-2317 dbsd-2317 dbsd-2317" at bounding box center [304, 233] width 175 height 41
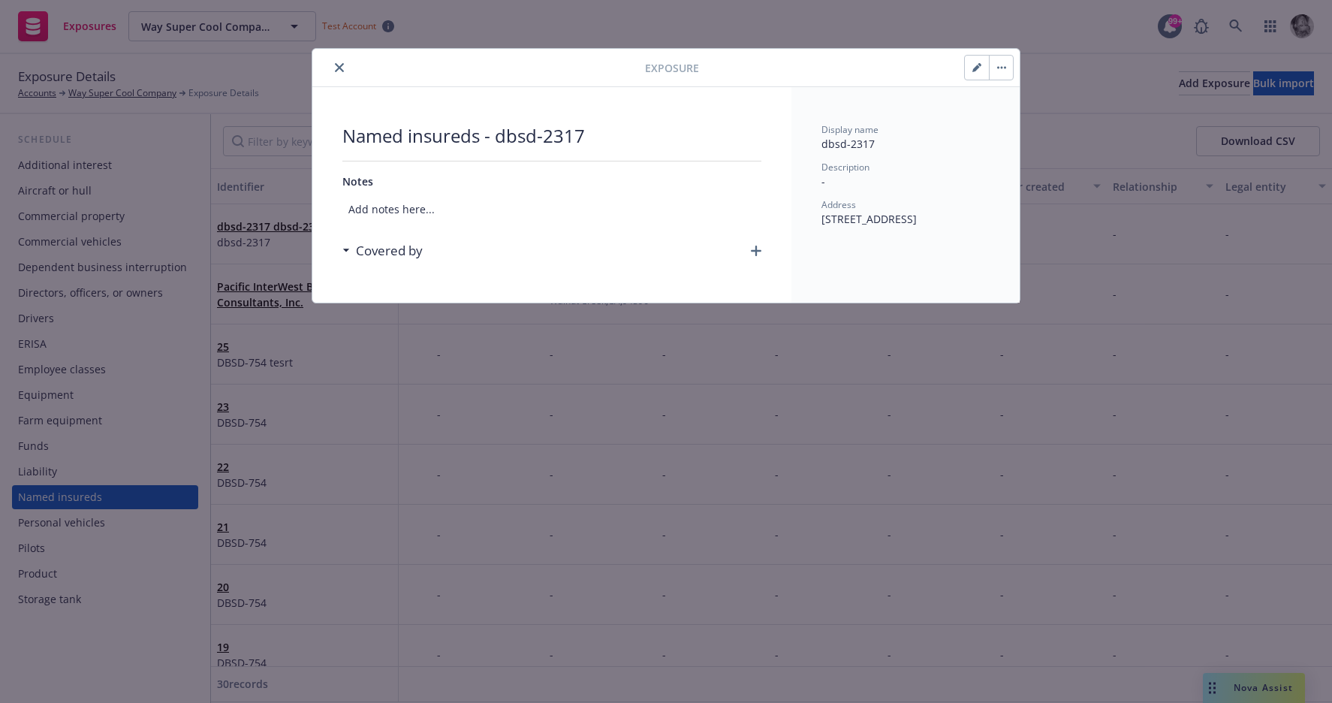
click at [979, 63] on icon "button" at bounding box center [980, 65] width 4 height 4
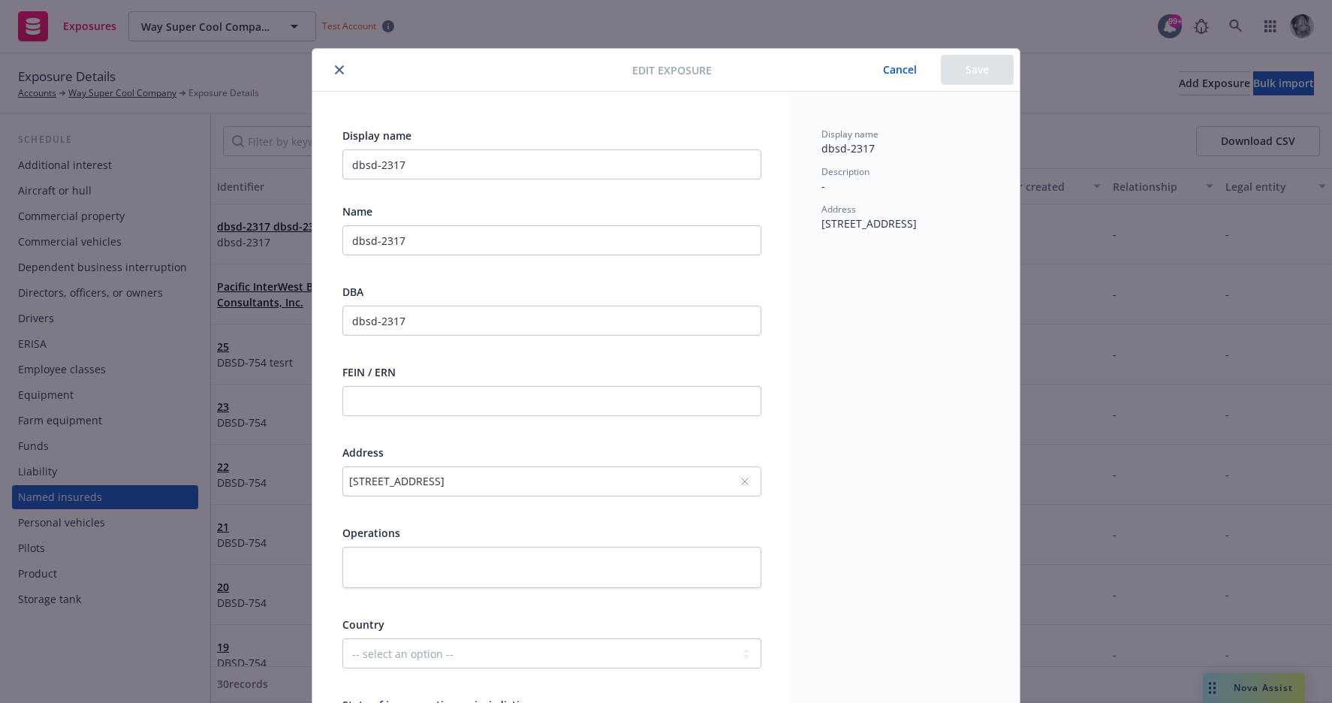
click at [339, 71] on icon "close" at bounding box center [339, 69] width 9 height 9
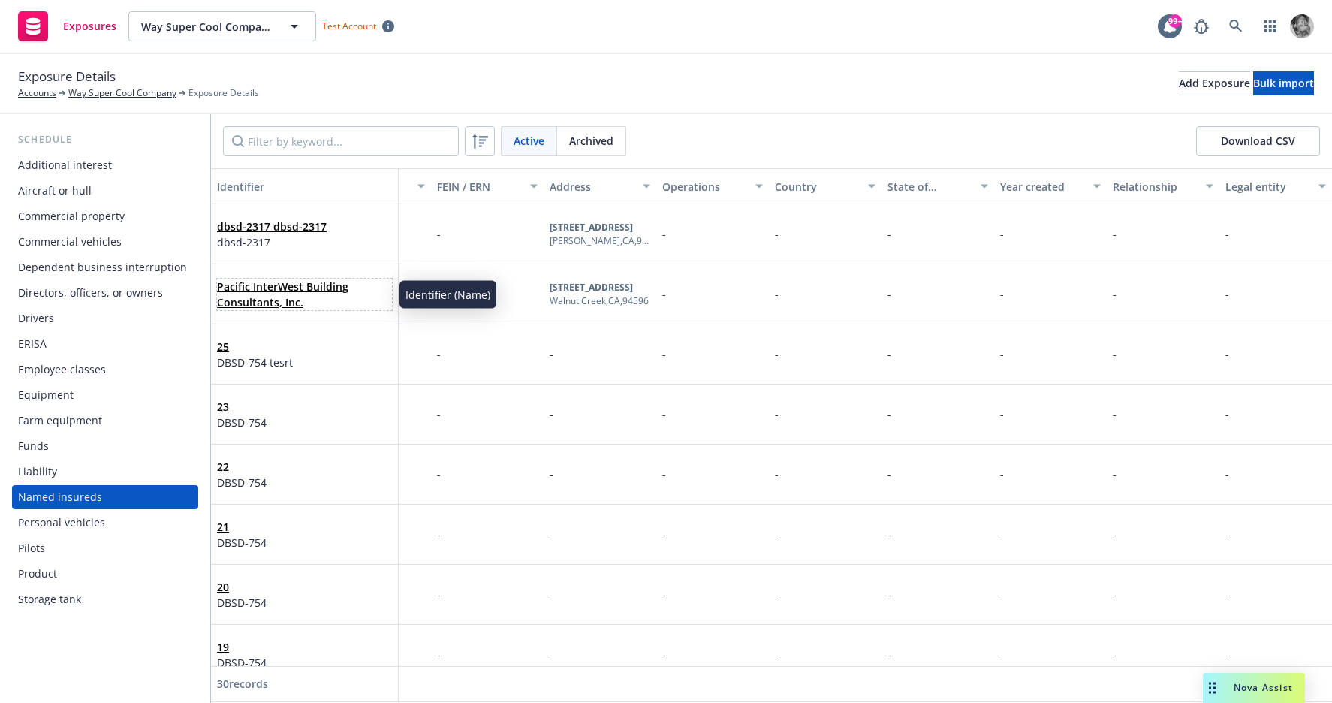
click at [348, 288] on span "Pacific InterWest Building Consultants, Inc." at bounding box center [304, 295] width 175 height 32
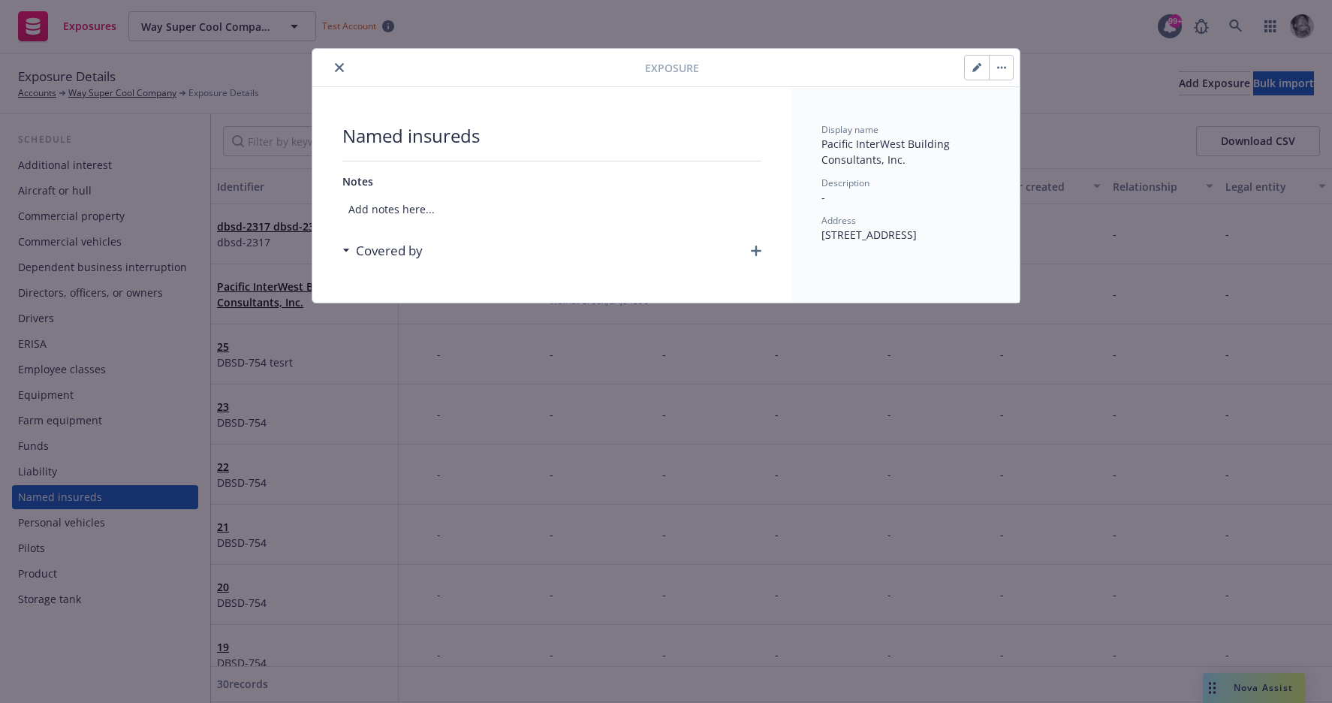
click at [976, 62] on button "button" at bounding box center [977, 68] width 24 height 24
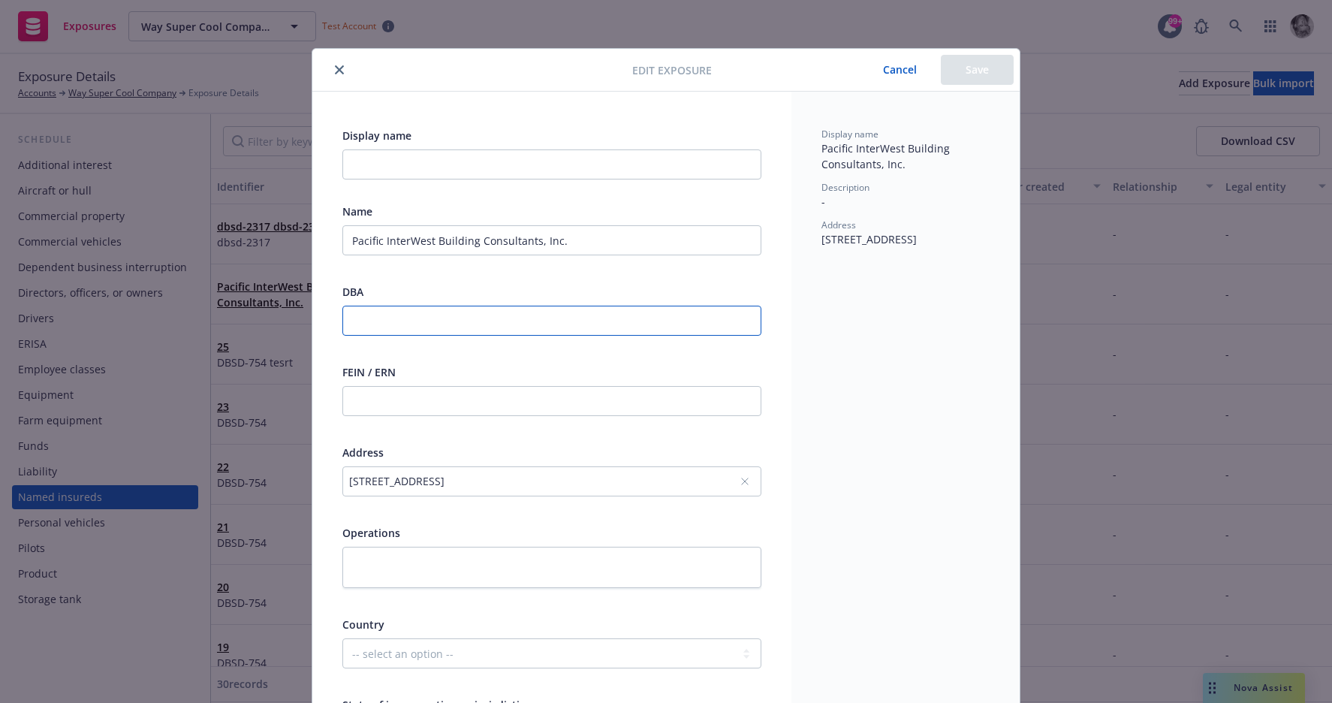
click at [427, 321] on input "text" at bounding box center [552, 321] width 419 height 30
type input "Some DBA"
click at [963, 74] on button "Save" at bounding box center [977, 70] width 73 height 30
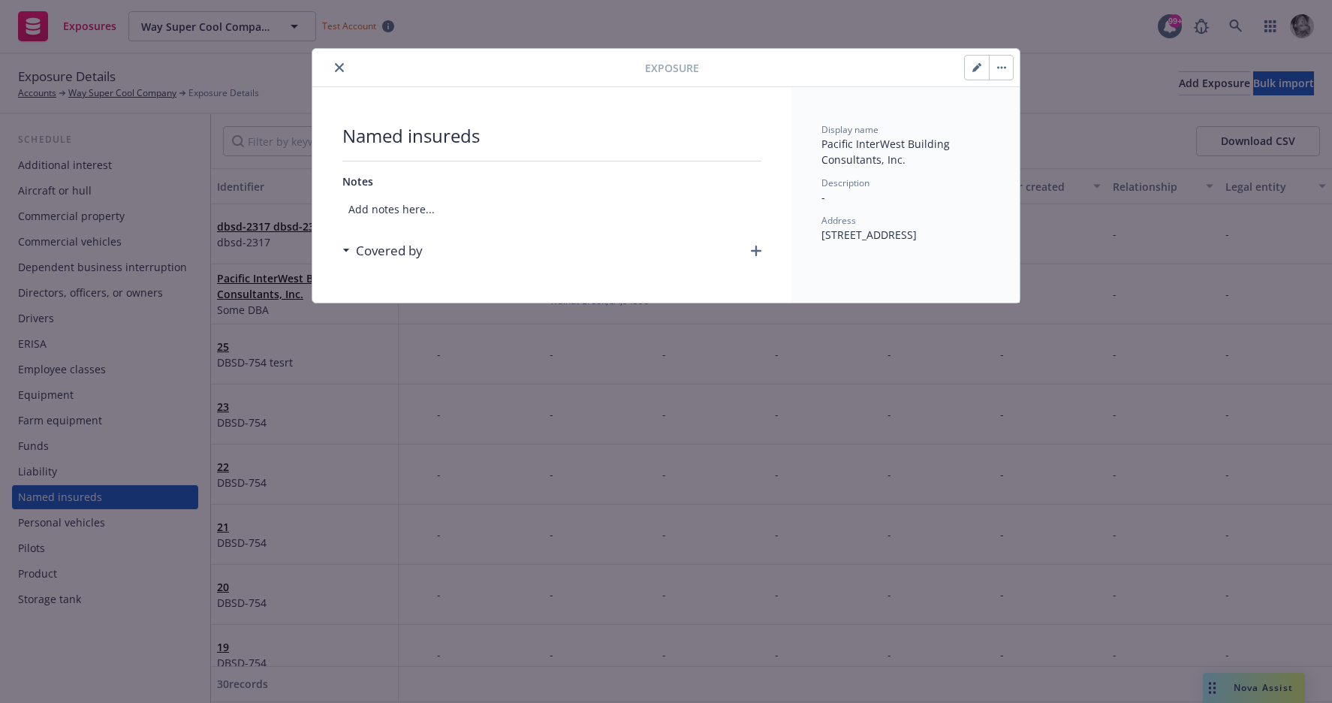
click at [979, 64] on icon "button" at bounding box center [980, 65] width 4 height 4
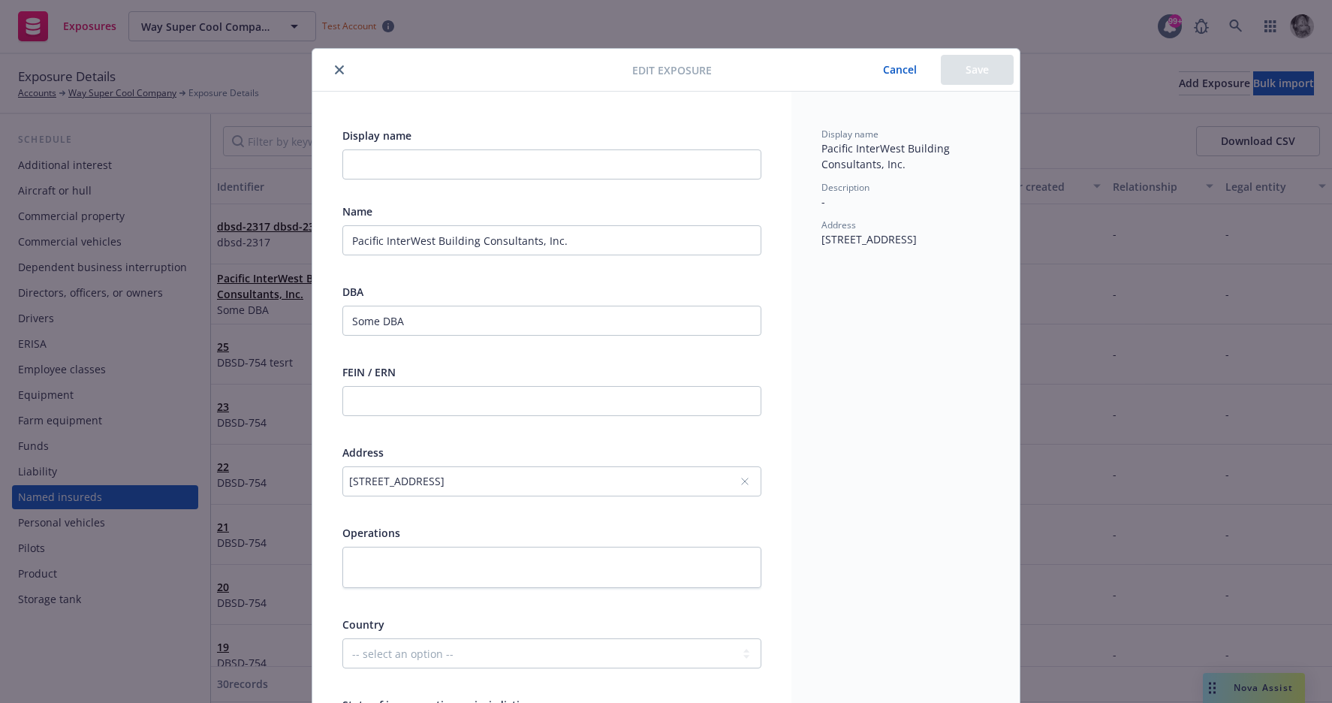
click at [340, 71] on icon "close" at bounding box center [339, 69] width 9 height 9
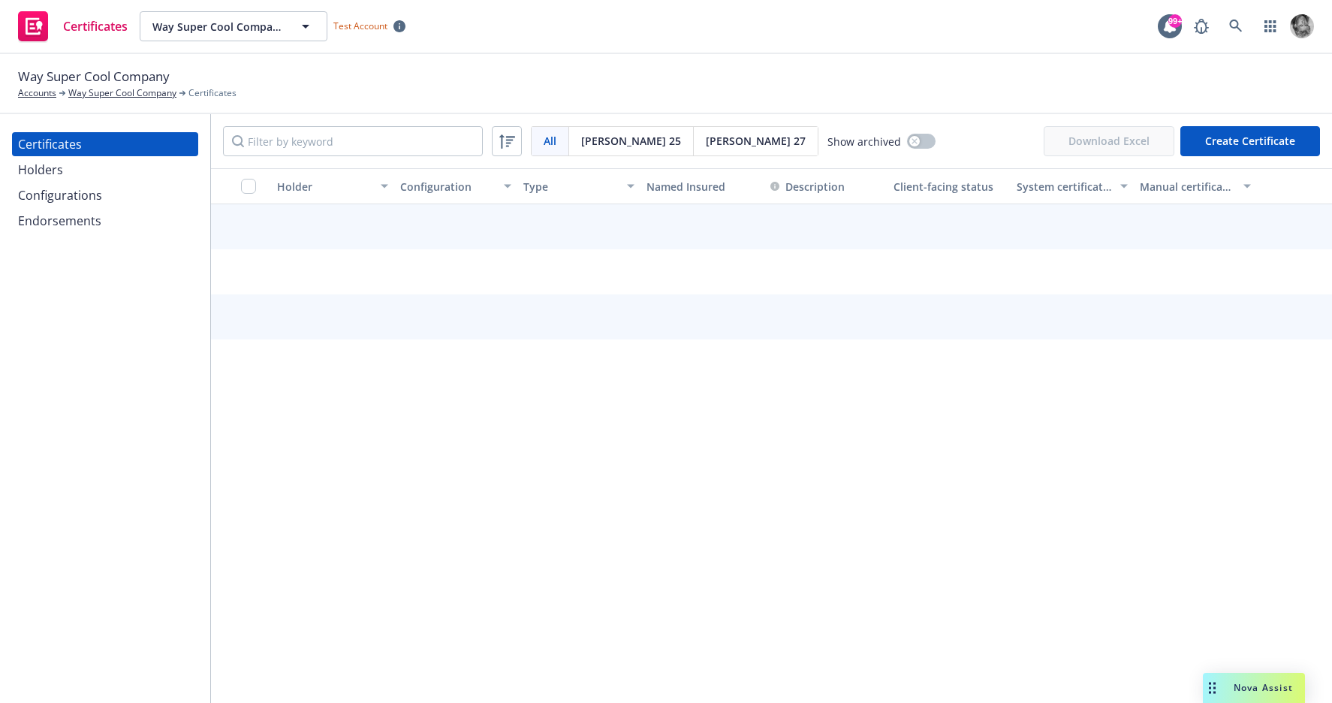
click at [1248, 142] on button "Create Certificate" at bounding box center [1251, 141] width 140 height 30
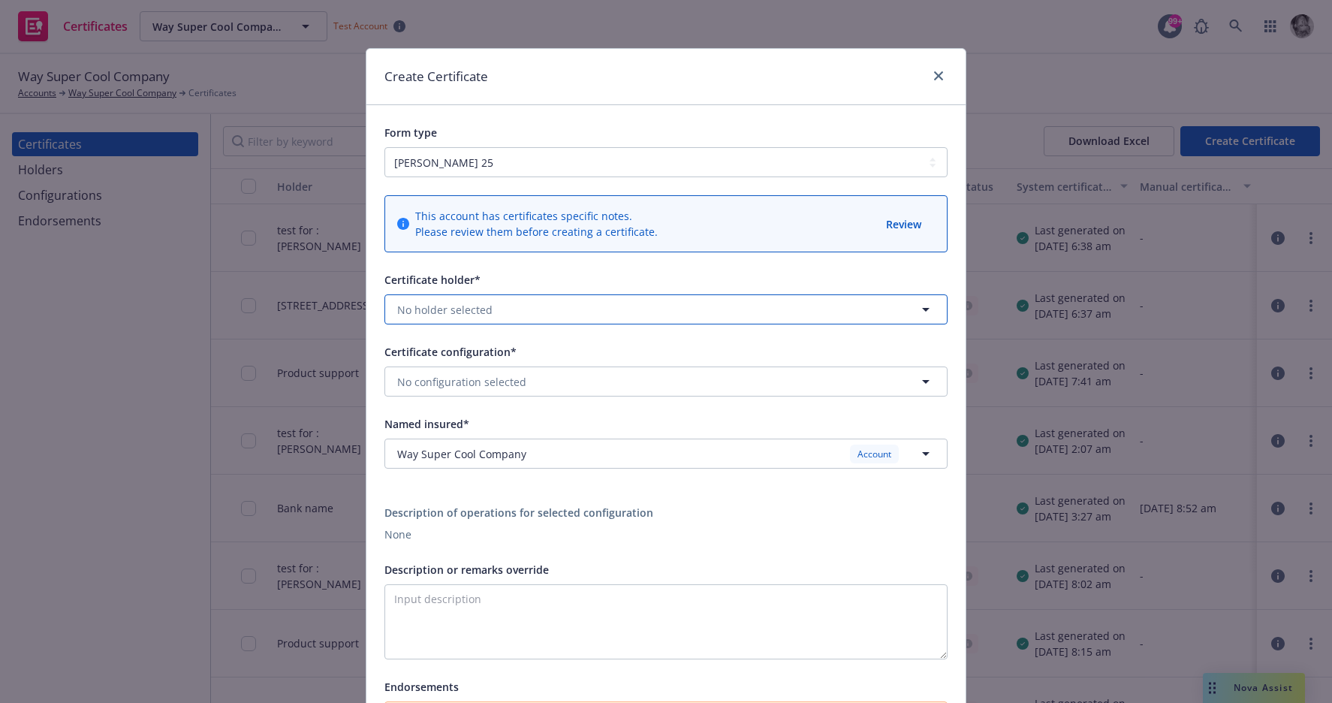
click at [660, 309] on button "No holder selected" at bounding box center [666, 309] width 563 height 30
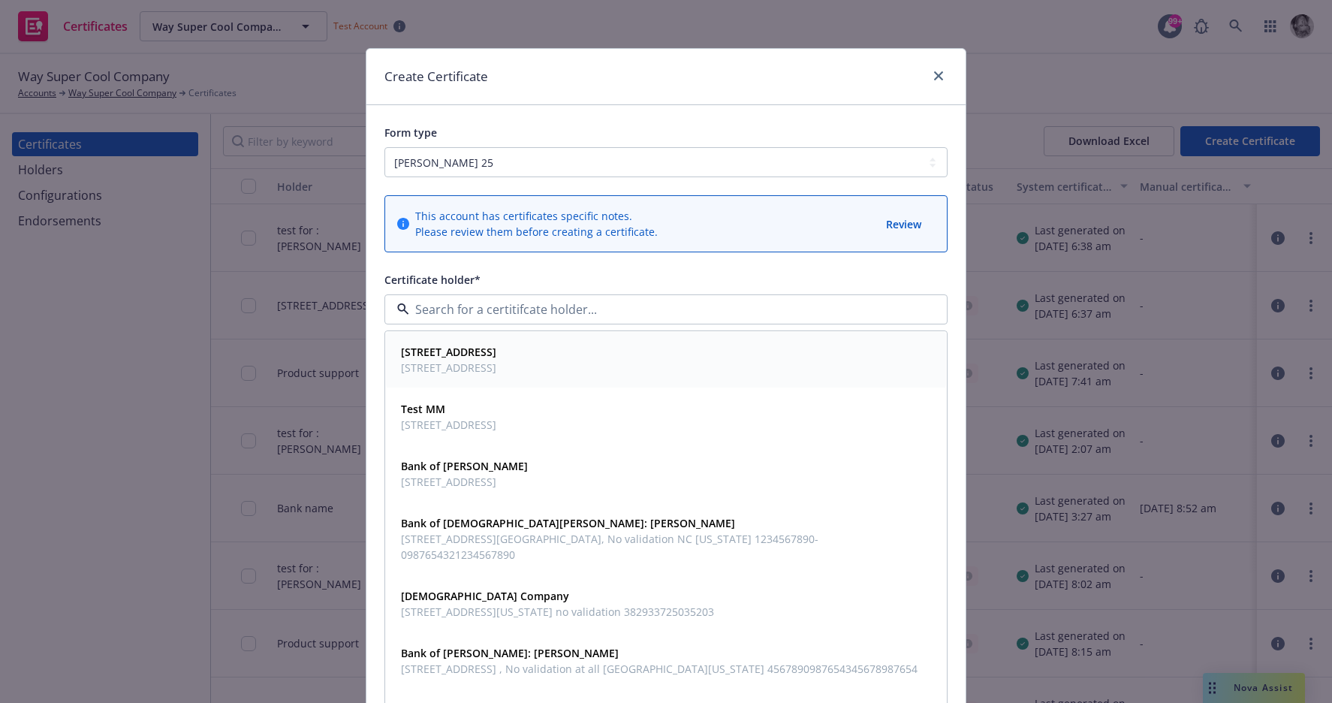
click at [587, 358] on div "[STREET_ADDRESS] [STREET_ADDRESS]" at bounding box center [666, 360] width 542 height 38
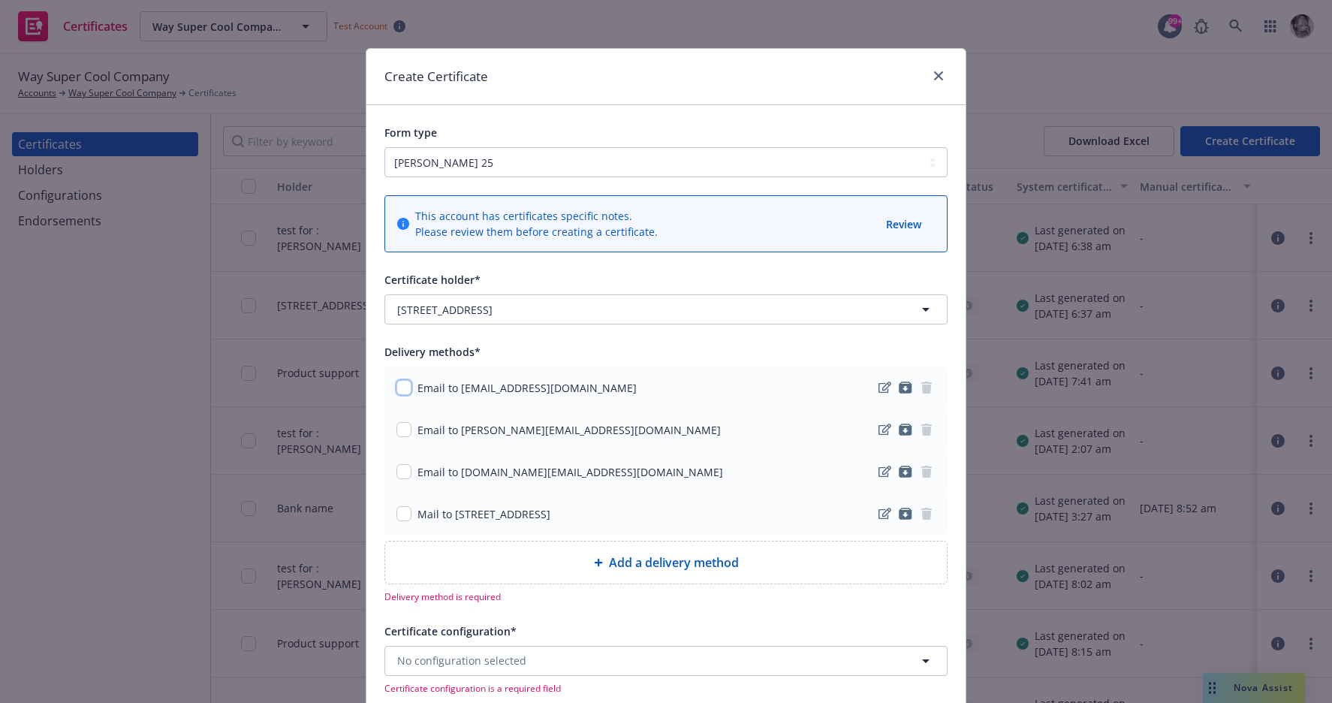
click at [406, 384] on input "checkbox" at bounding box center [404, 387] width 15 height 15
checkbox input "true"
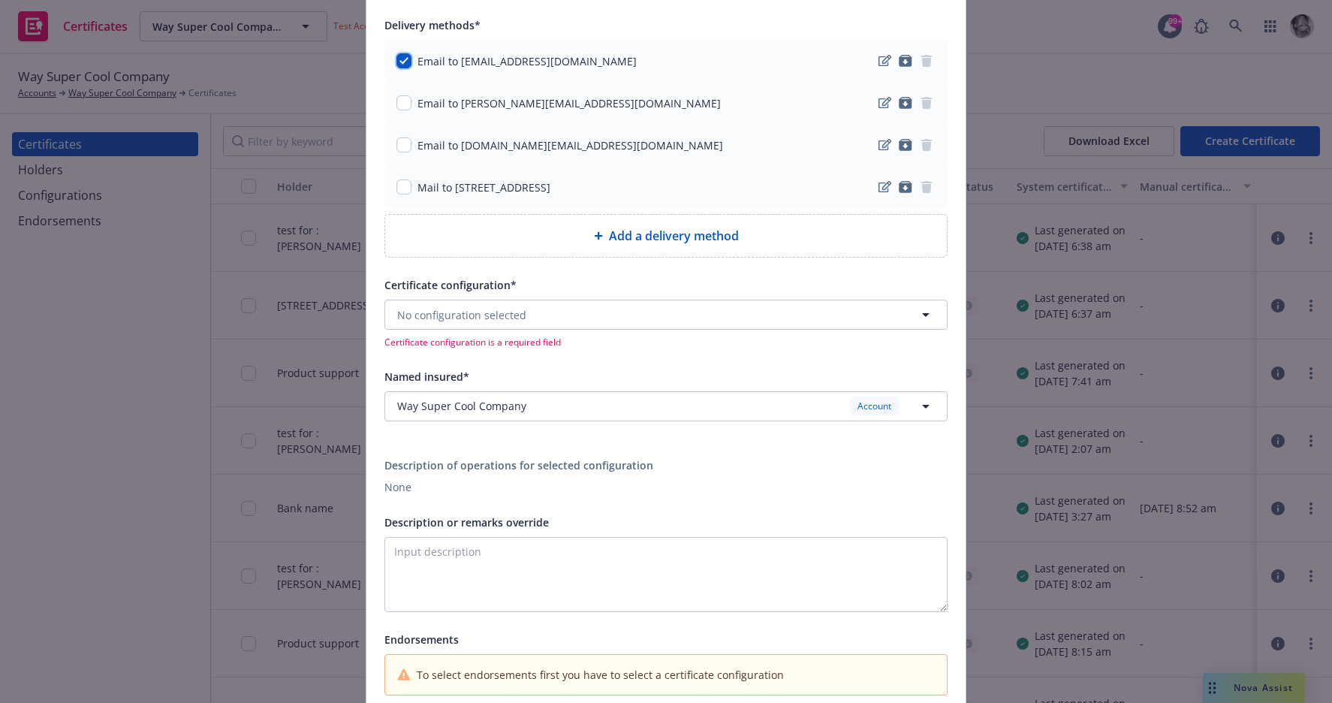
scroll to position [343, 0]
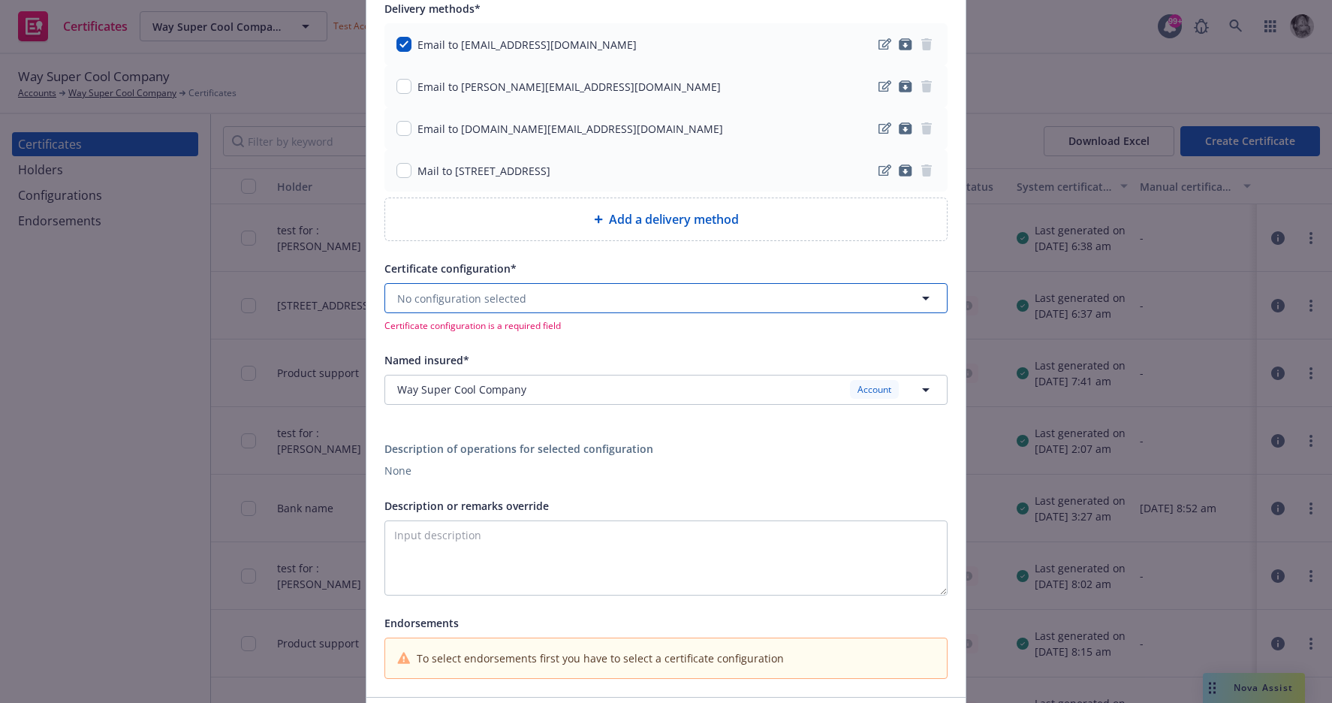
click at [549, 291] on button "No configuration selected" at bounding box center [666, 298] width 563 height 30
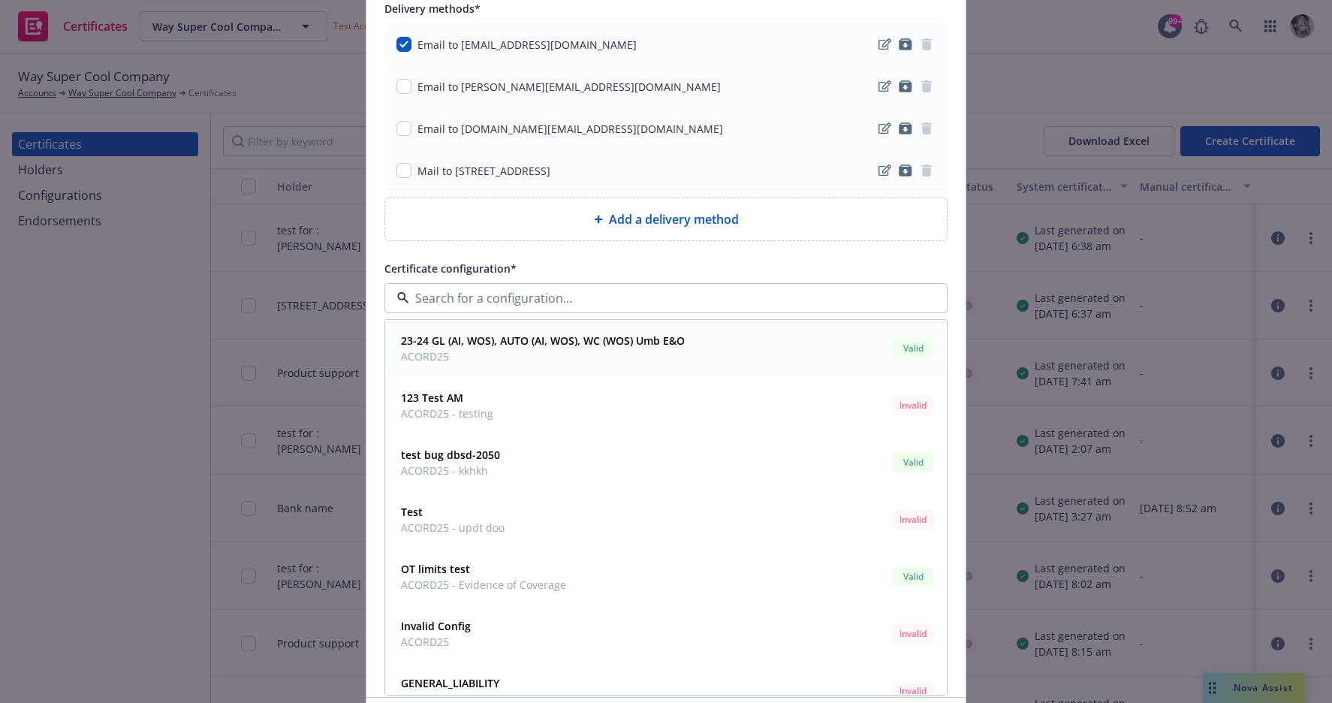
click at [532, 334] on strong "23-24 GL (AI, WOS), AUTO (AI, WOS), WC (WOS) Umb E&O" at bounding box center [543, 341] width 284 height 14
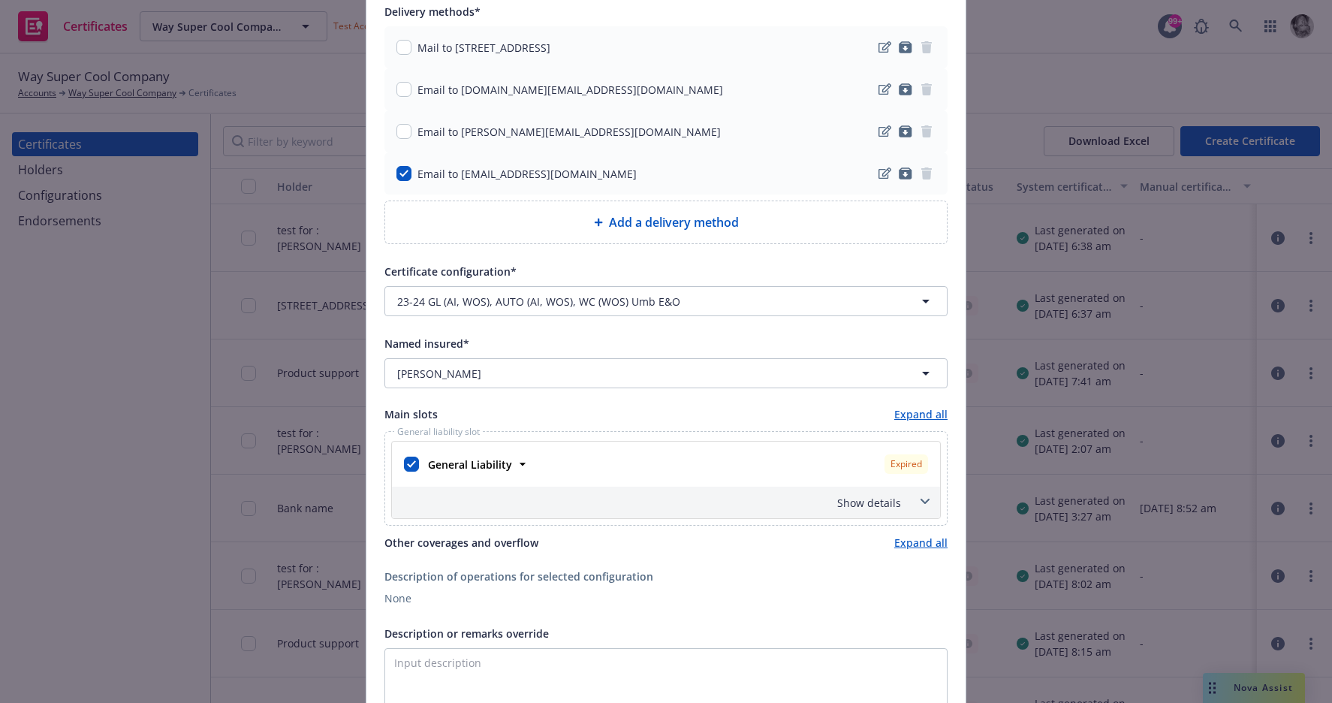
scroll to position [432, 0]
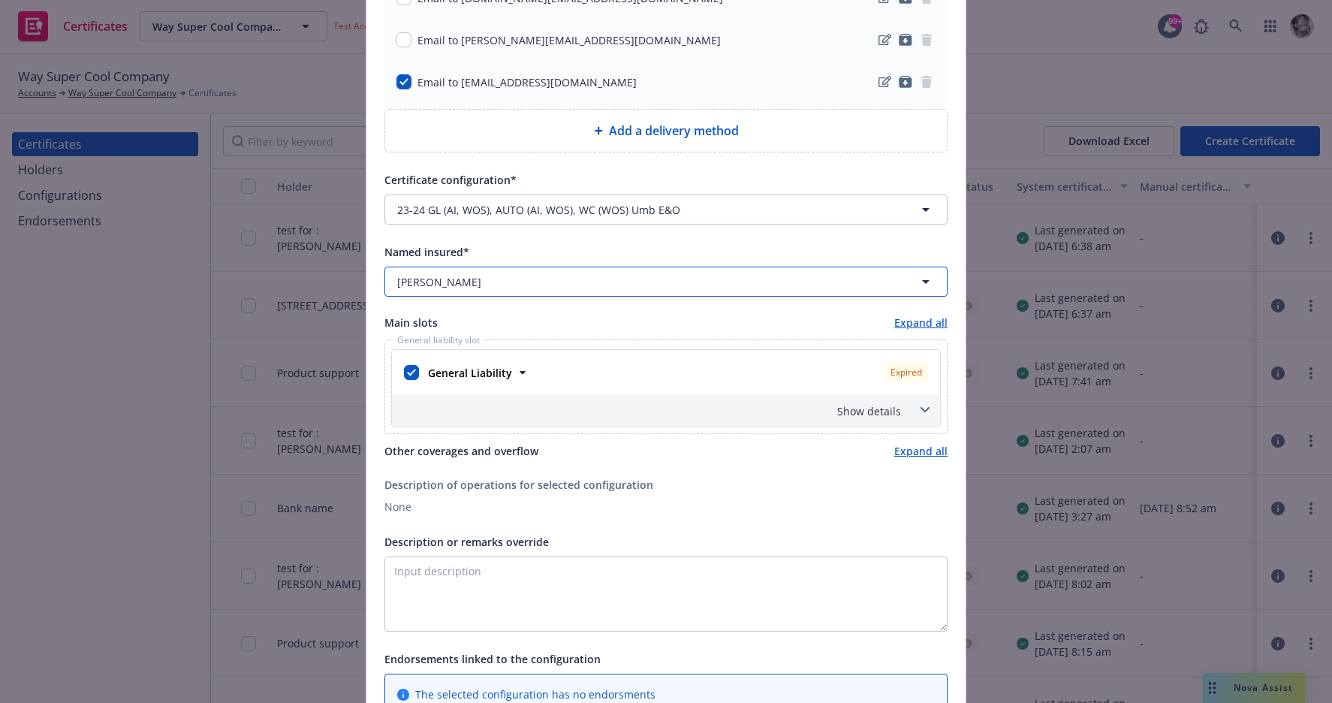
click at [481, 285] on div "Taylor" at bounding box center [657, 282] width 520 height 16
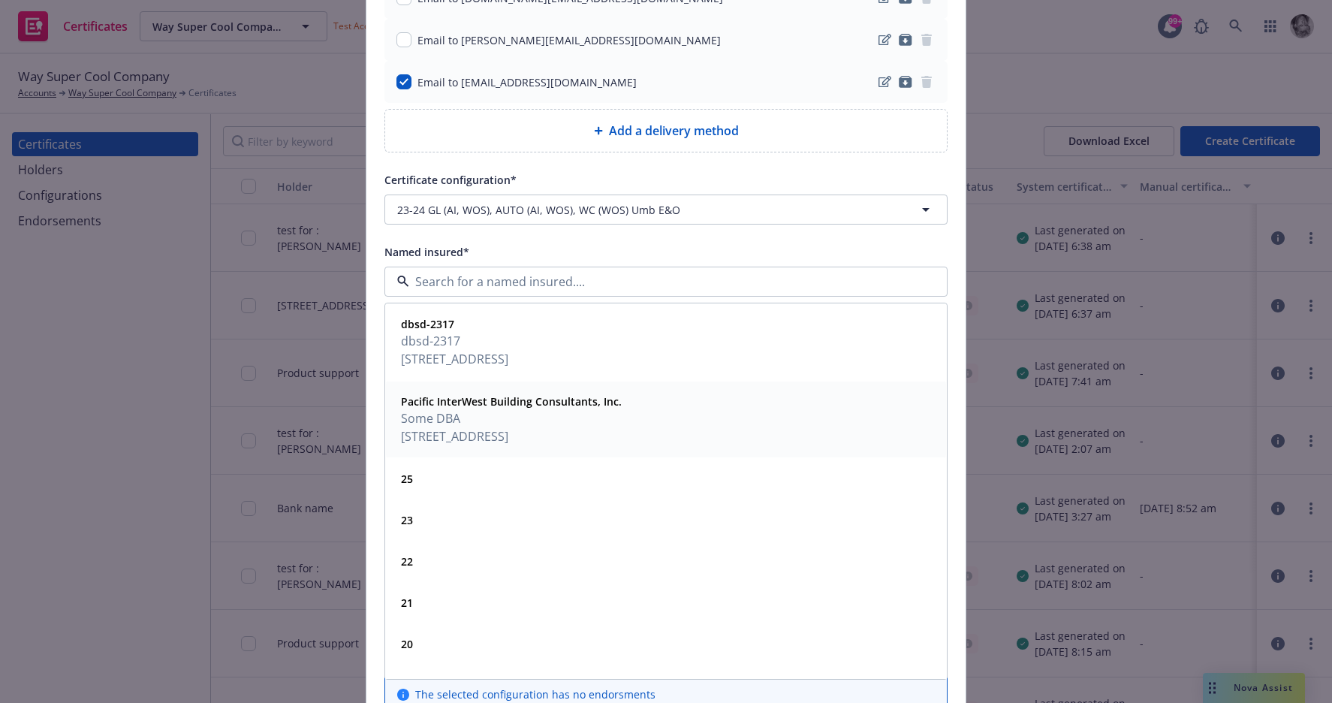
click at [510, 420] on span "Some DBA" at bounding box center [511, 418] width 221 height 18
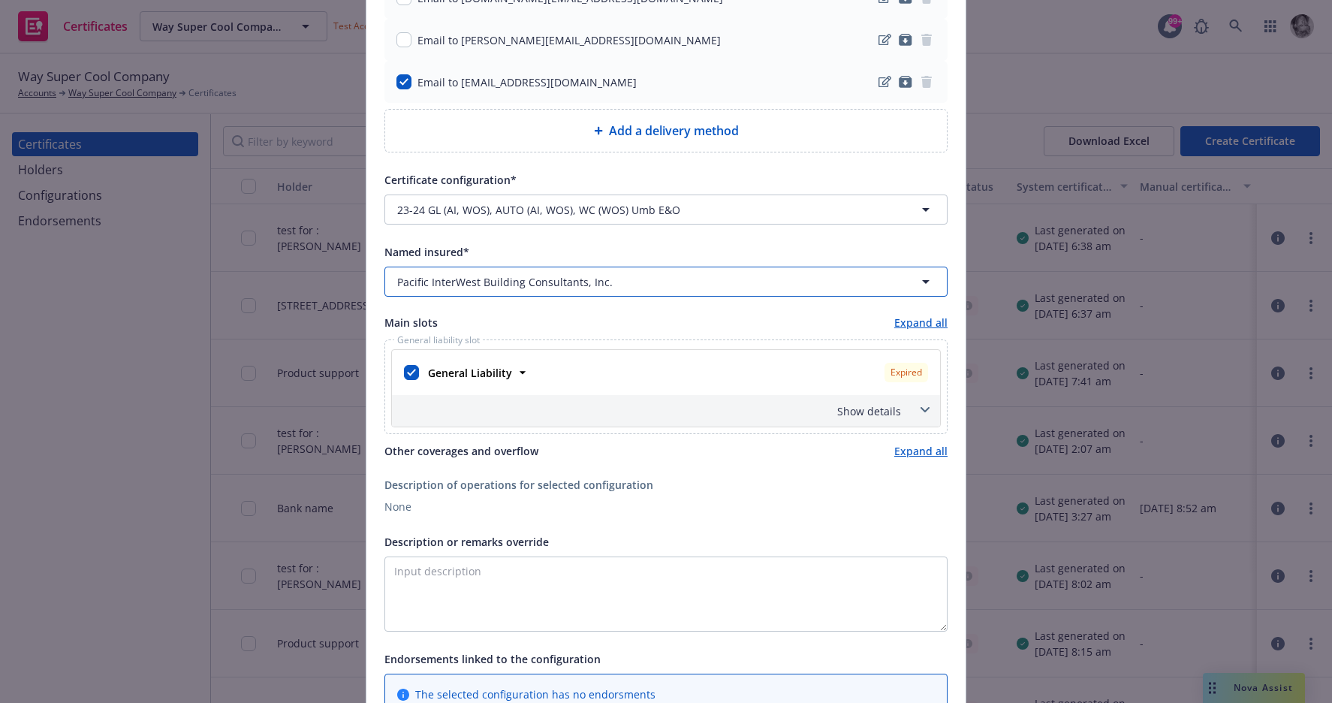
click at [727, 273] on button "Pacific InterWest Building Consultants, Inc." at bounding box center [666, 282] width 563 height 30
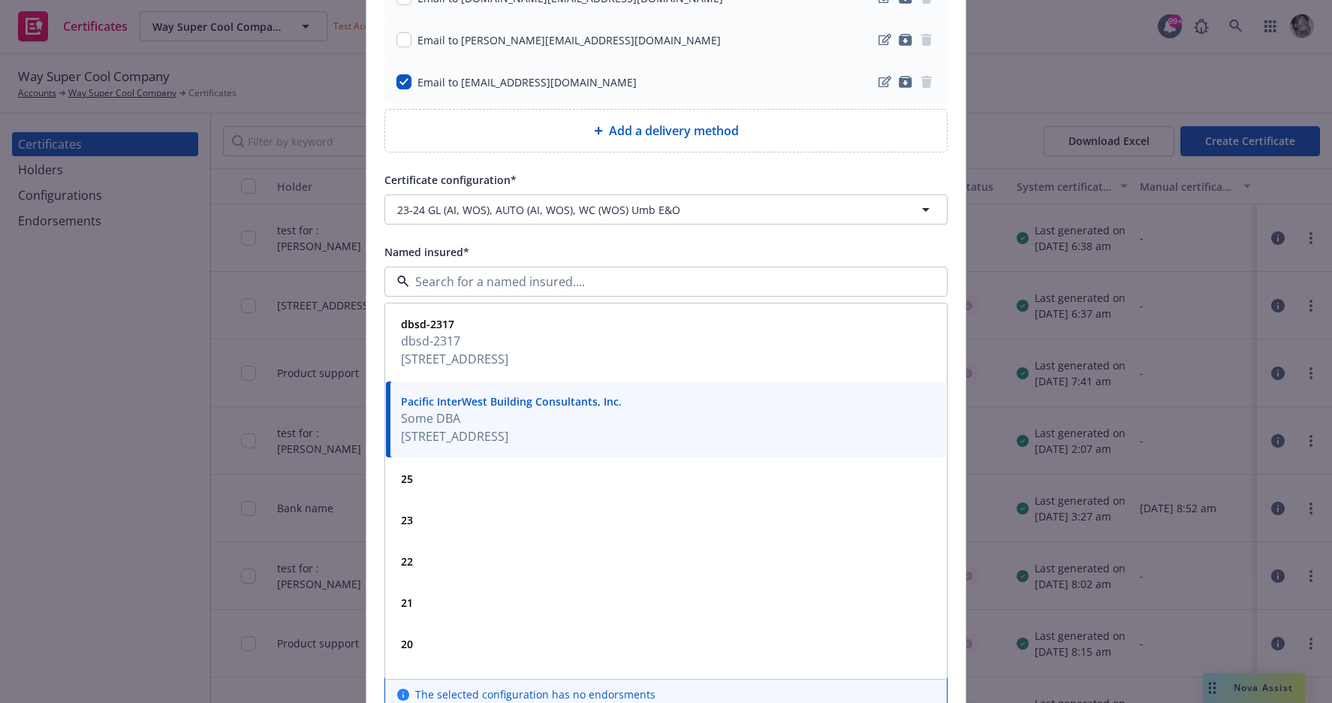
click at [762, 175] on div "Certificate configuration*" at bounding box center [666, 180] width 563 height 18
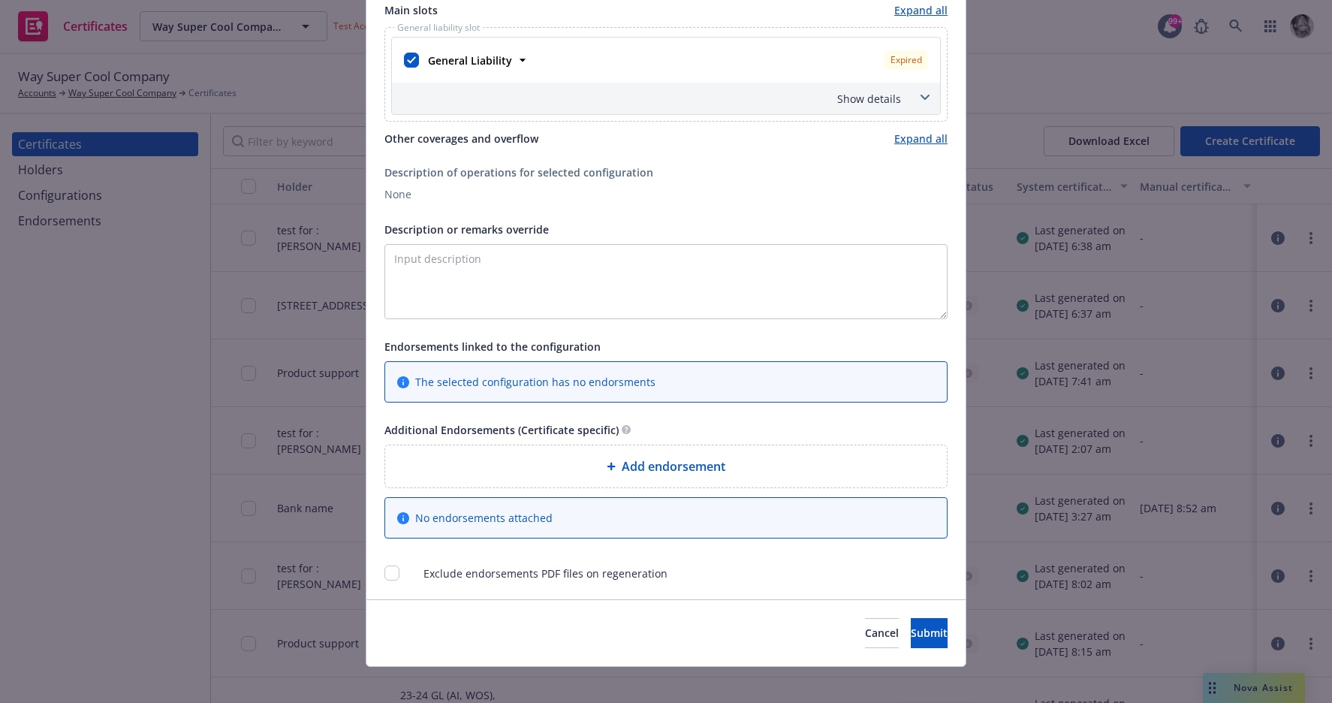
scroll to position [756, 0]
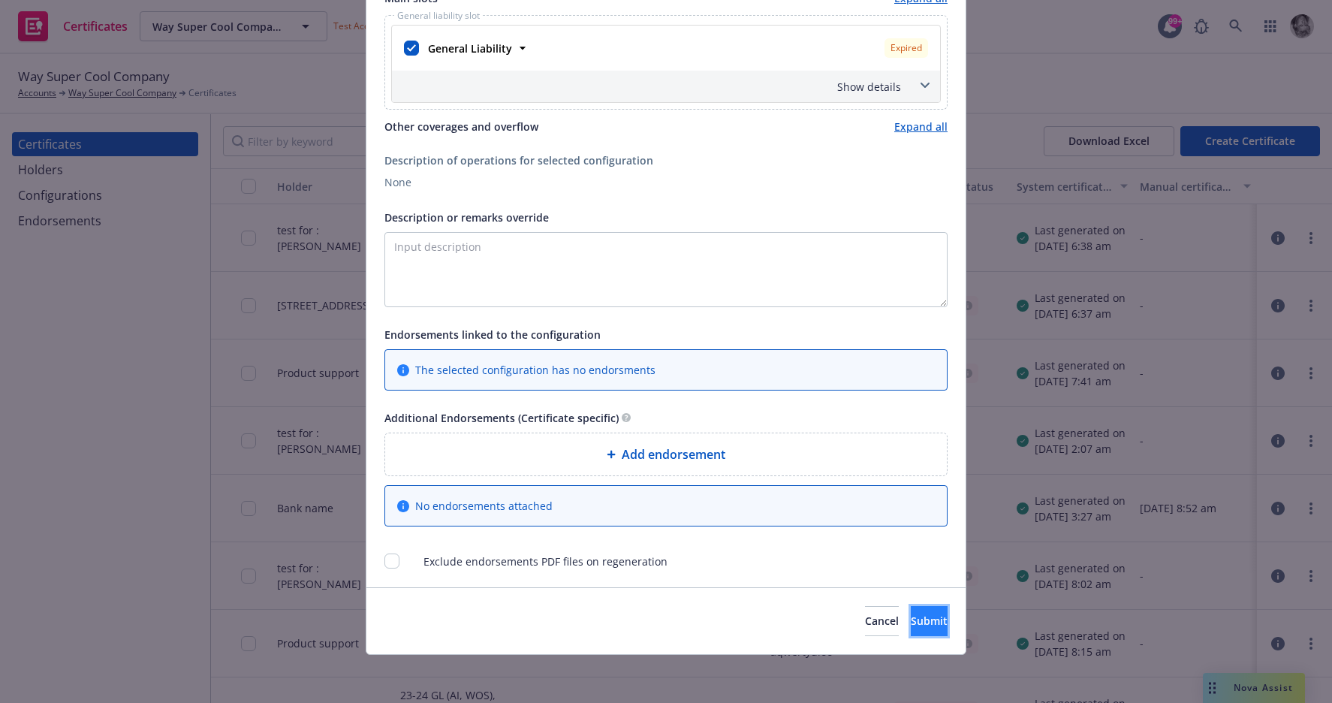
click at [911, 620] on span "Submit" at bounding box center [929, 621] width 37 height 14
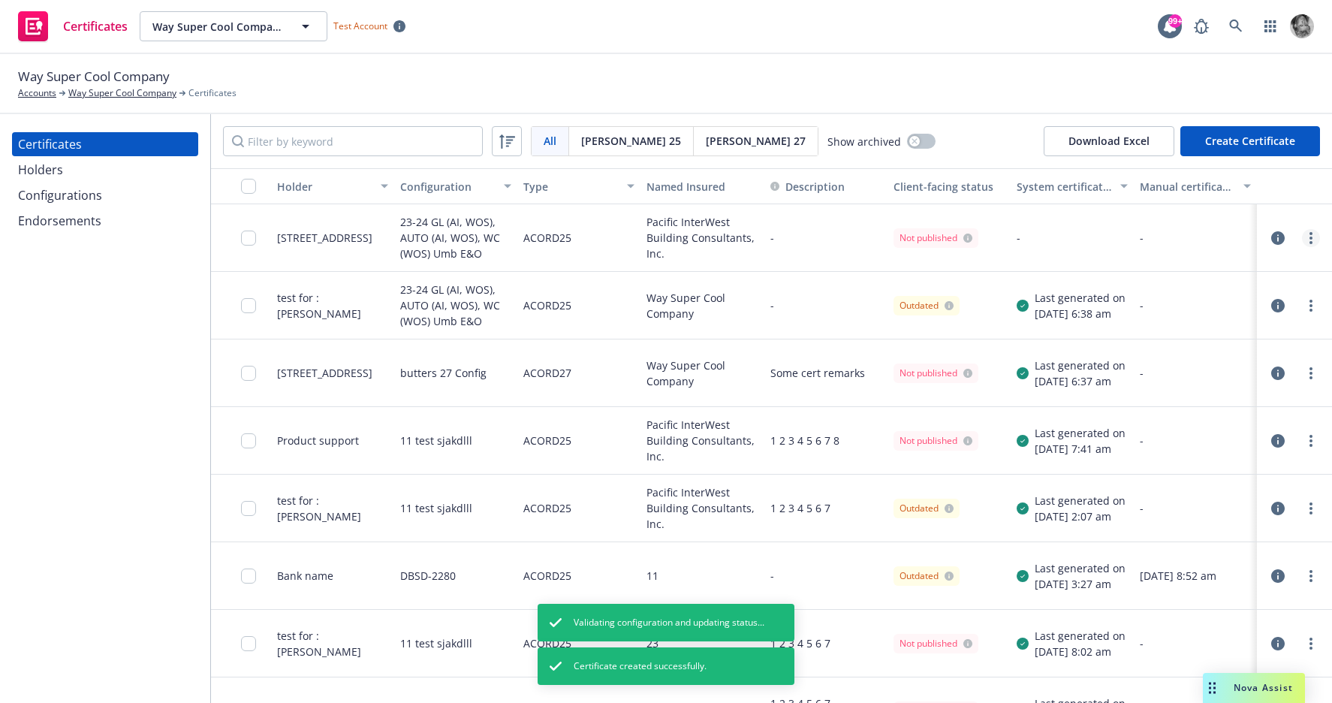
click at [1311, 239] on circle "more" at bounding box center [1311, 238] width 3 height 3
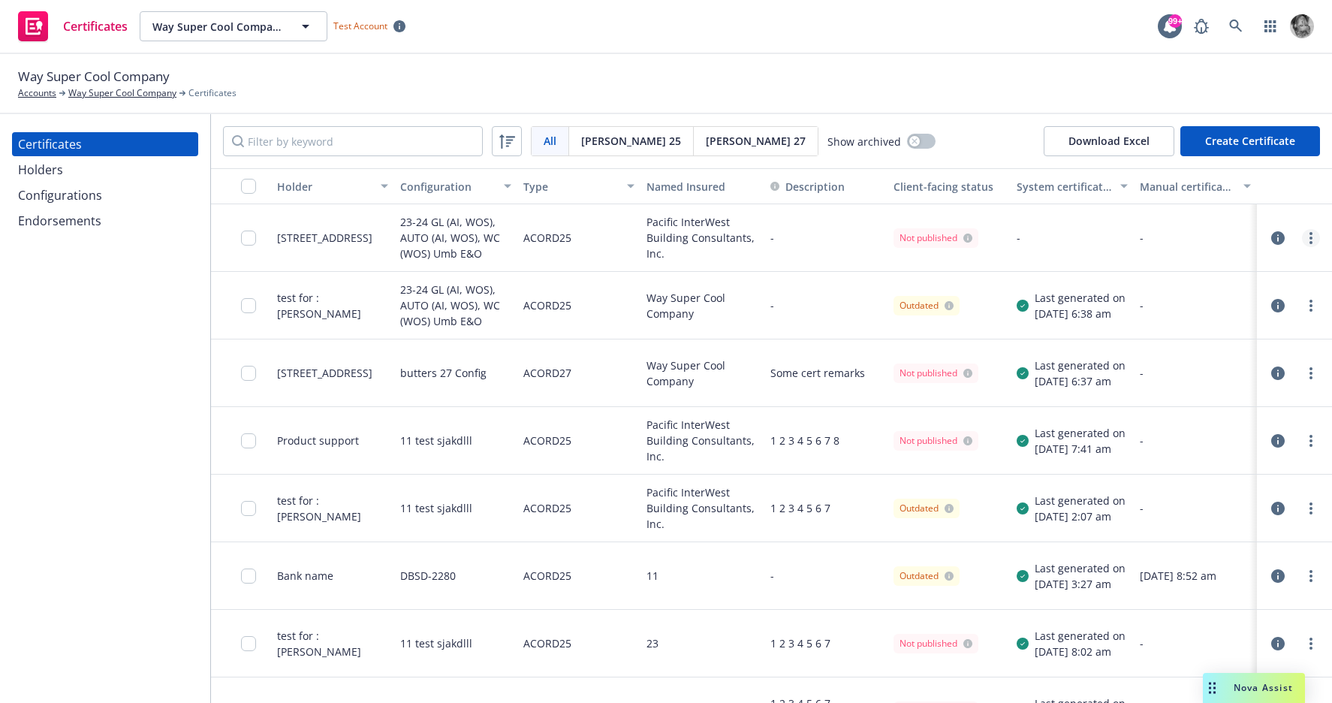
click at [1303, 234] on link "more" at bounding box center [1311, 238] width 18 height 18
click at [1170, 512] on link "Preview a new version" at bounding box center [1199, 509] width 240 height 30
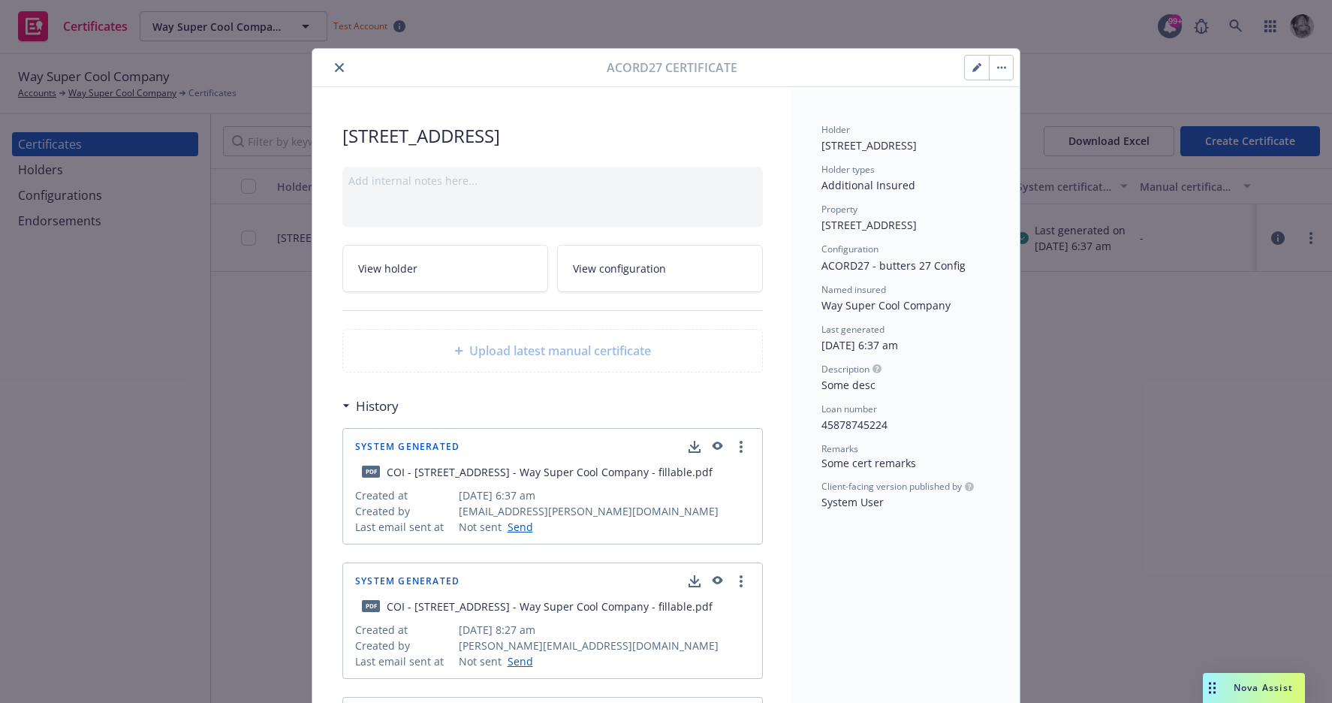
click at [1002, 70] on button "button" at bounding box center [1001, 68] width 24 height 24
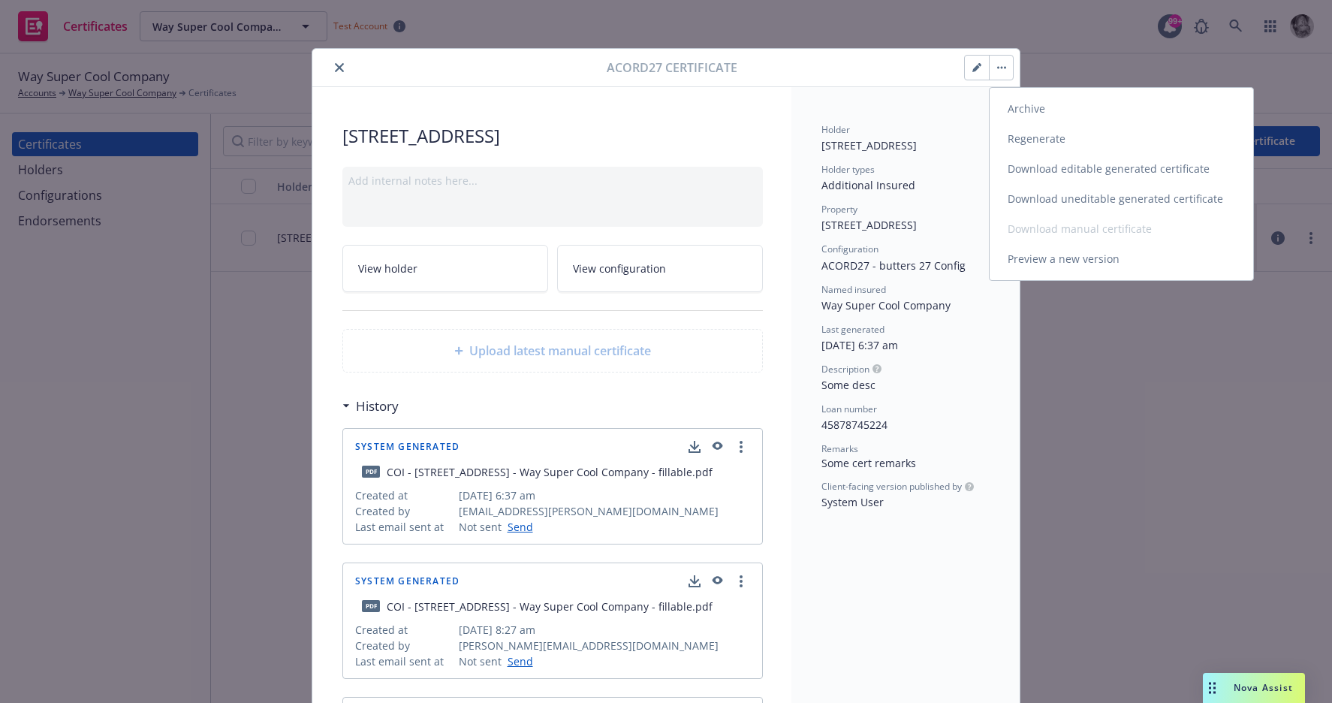
click at [1046, 263] on link "Preview a new version" at bounding box center [1122, 259] width 264 height 30
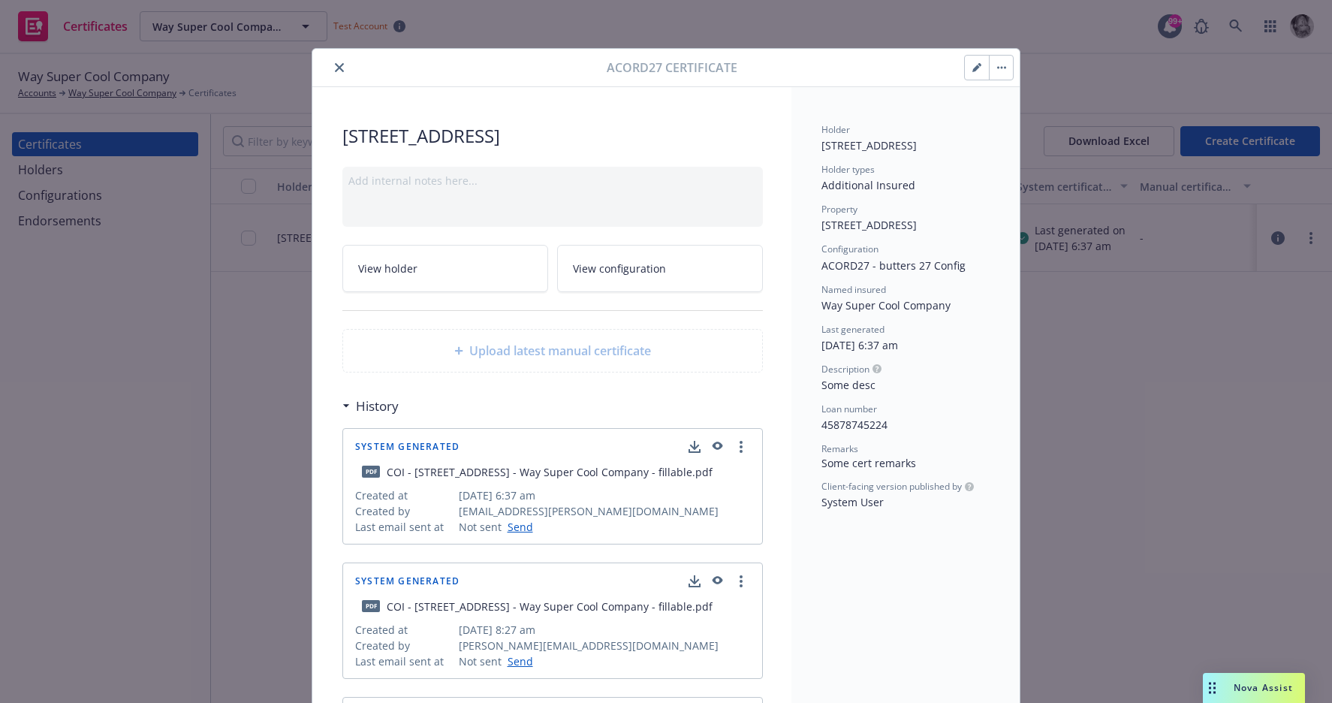
click at [334, 64] on button "close" at bounding box center [339, 68] width 18 height 18
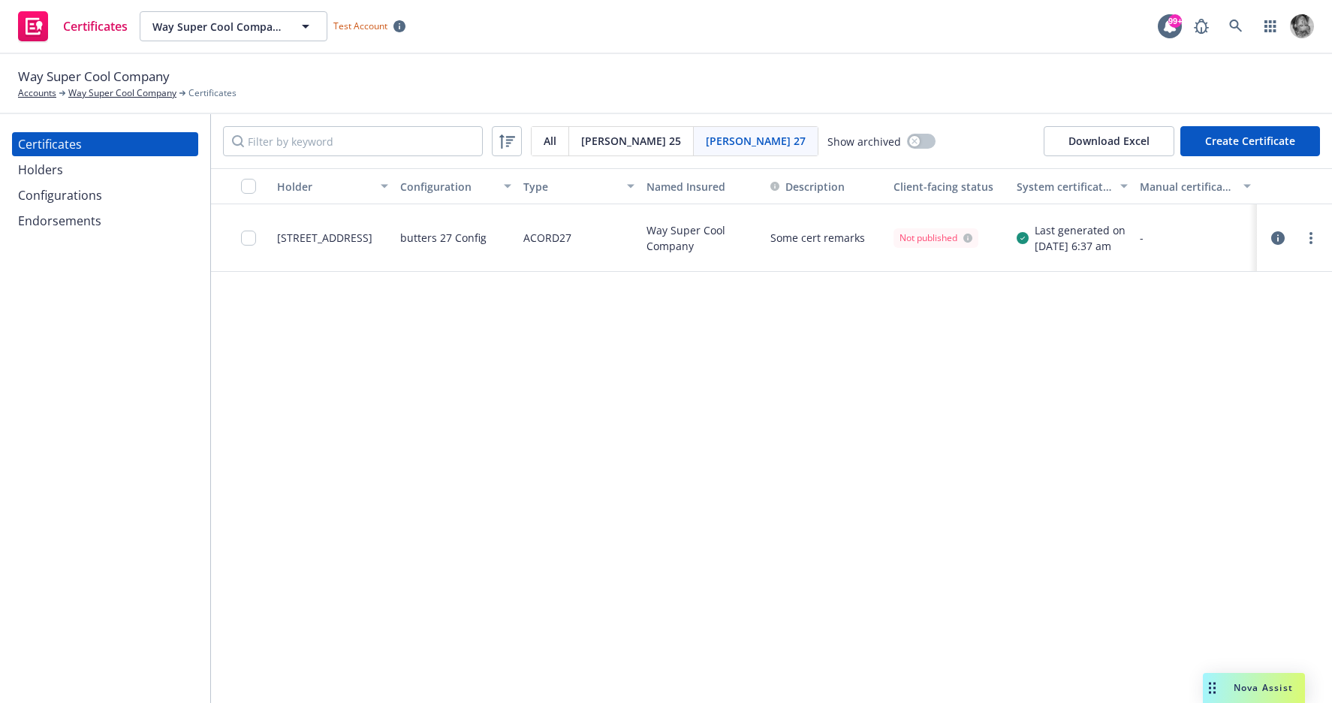
click at [1254, 144] on button "Create Certificate" at bounding box center [1251, 141] width 140 height 30
select select "ACORD27"
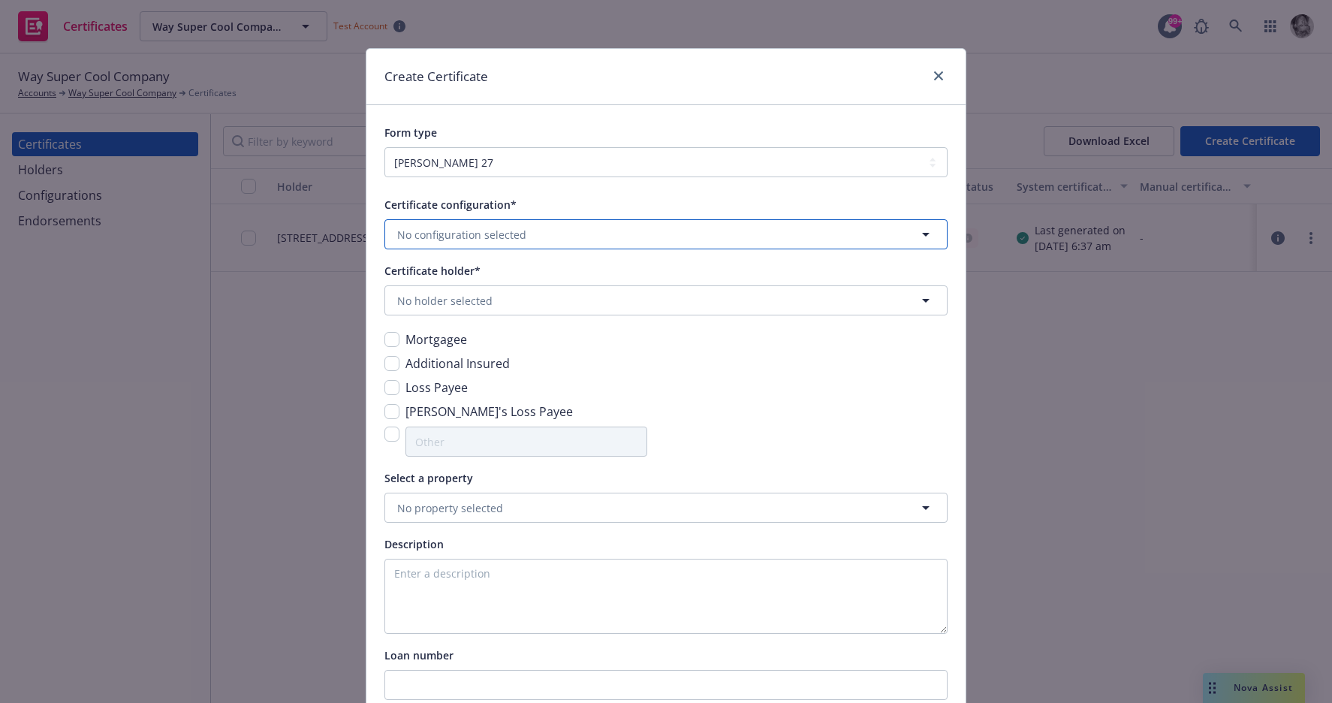
click at [563, 226] on button "No configuration selected" at bounding box center [666, 234] width 563 height 30
click at [512, 280] on div "butters 27 Config ACORD27 Valid" at bounding box center [666, 285] width 542 height 38
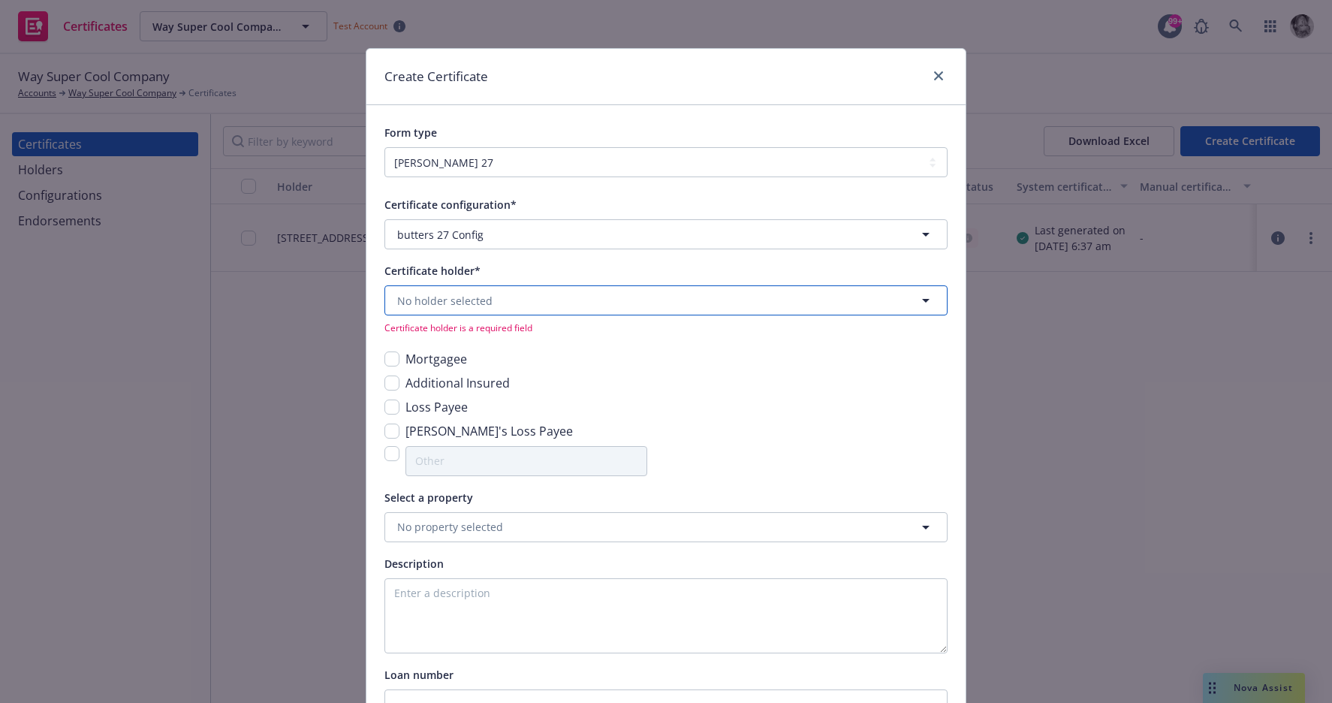
click at [436, 293] on span "No holder selected" at bounding box center [444, 301] width 95 height 16
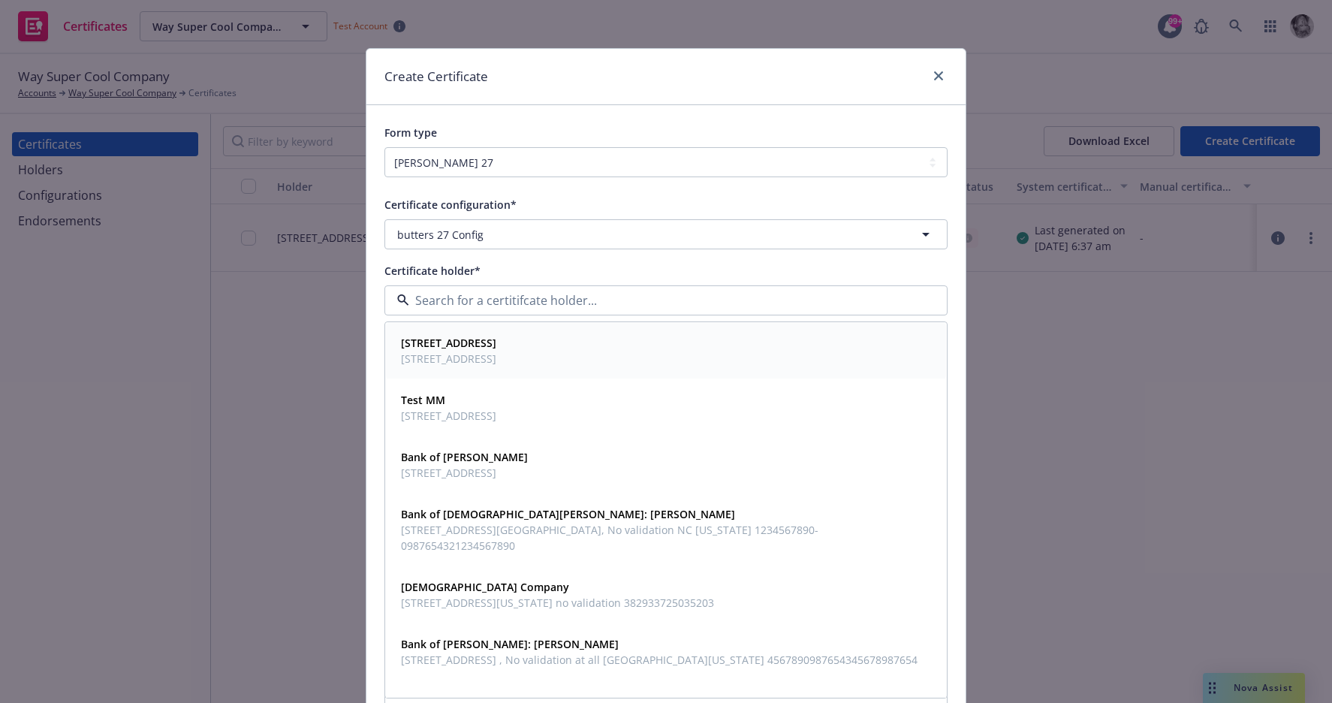
click at [455, 357] on span "[STREET_ADDRESS]" at bounding box center [448, 359] width 95 height 16
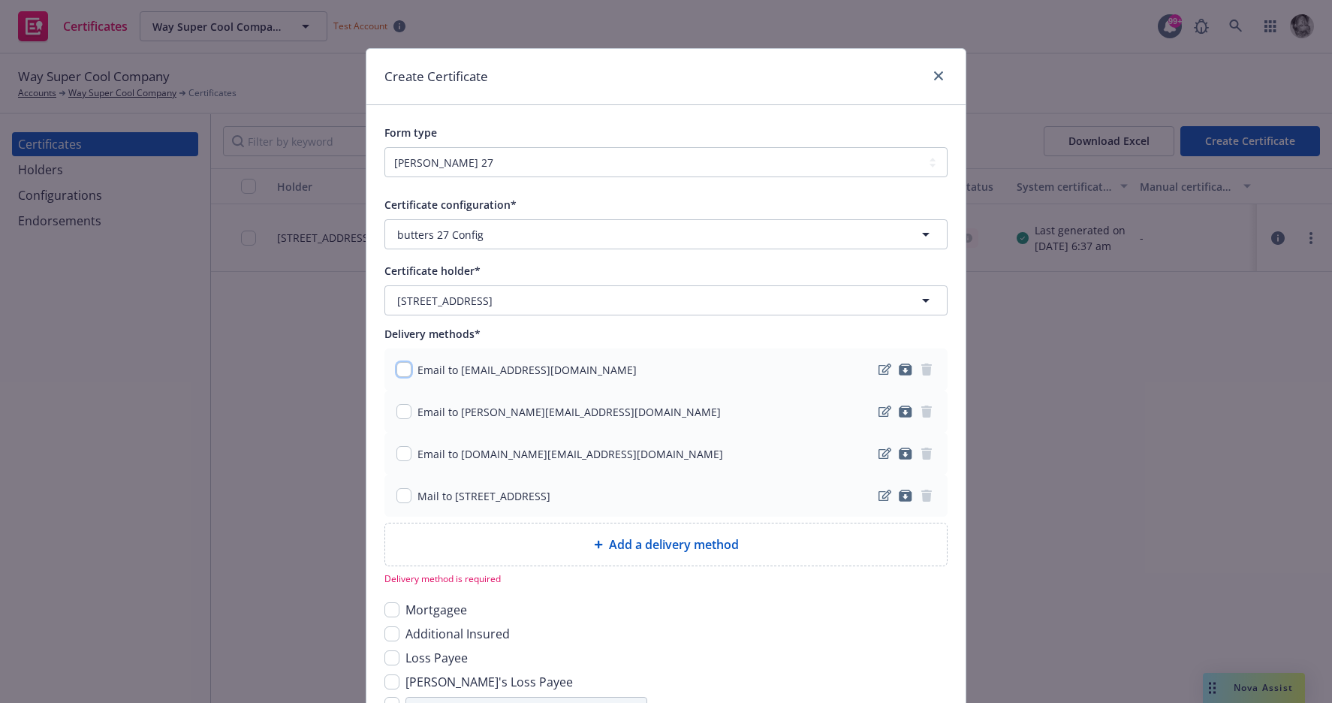
click at [407, 370] on input "checkbox" at bounding box center [404, 369] width 15 height 15
checkbox input "true"
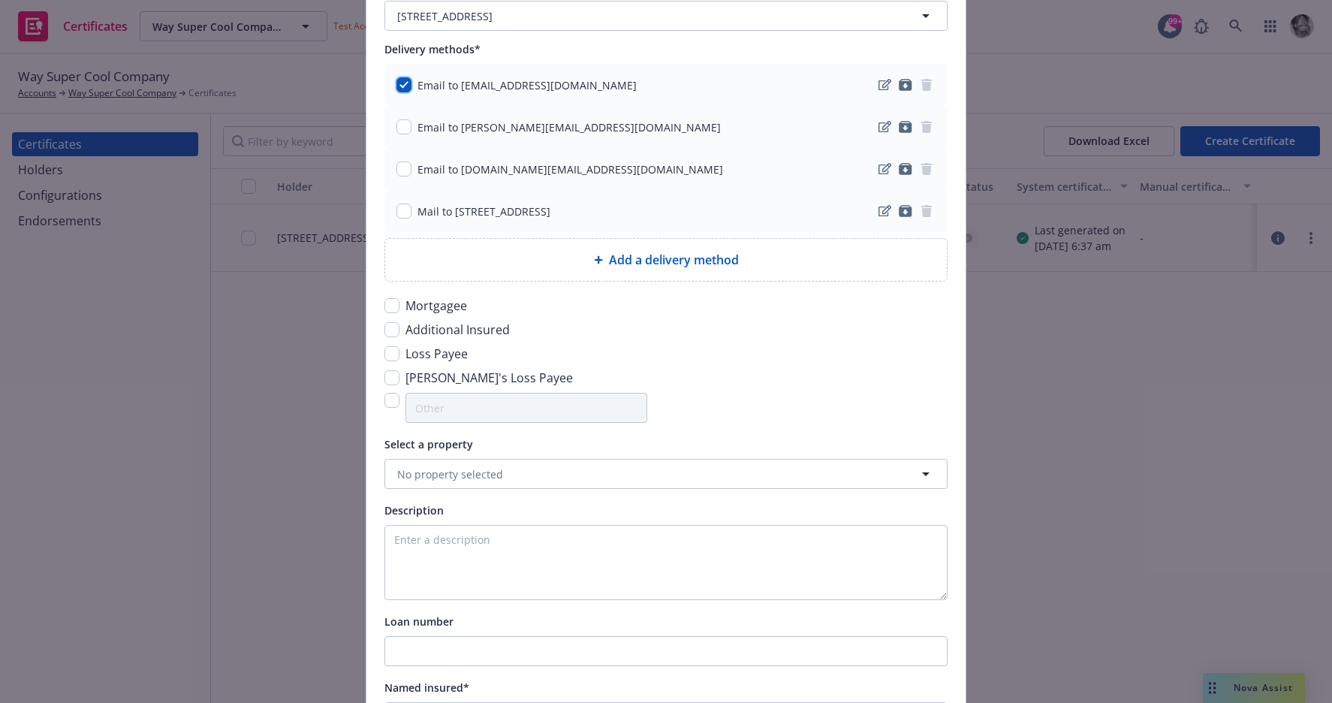
scroll to position [306, 0]
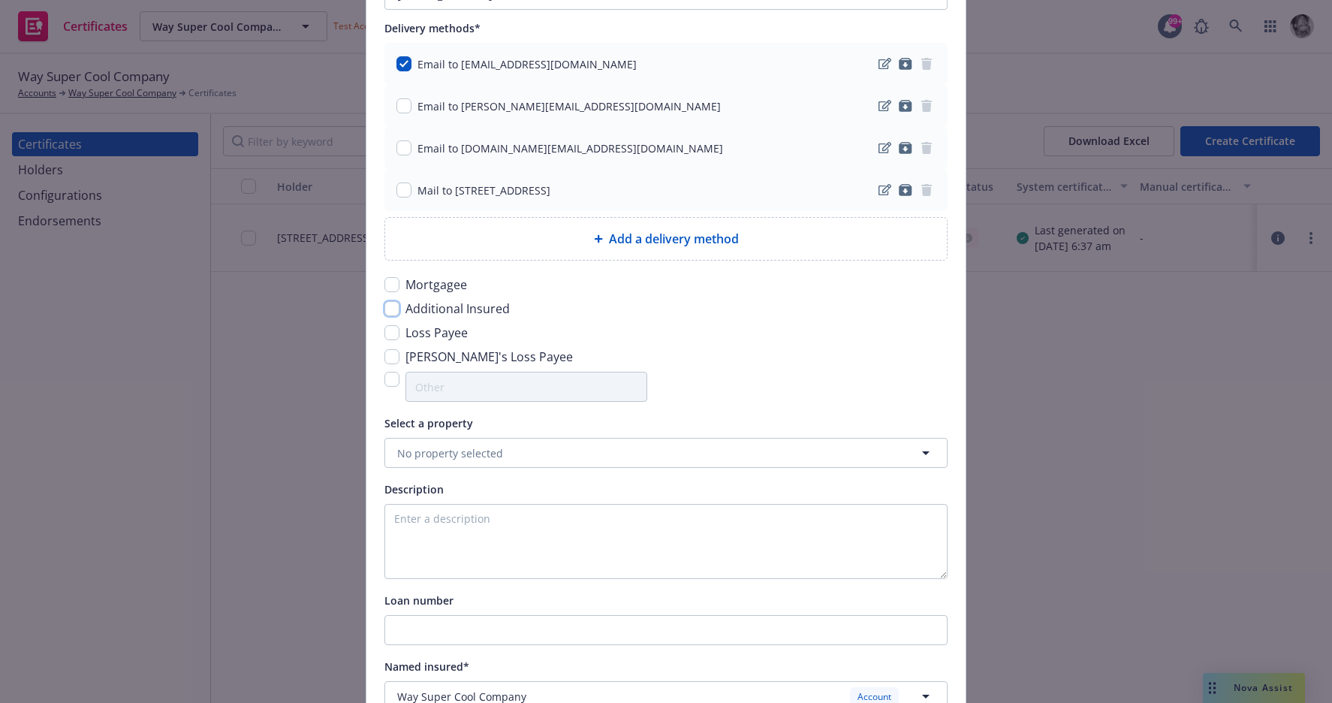
click at [392, 309] on input "checkbox" at bounding box center [392, 308] width 15 height 15
checkbox input "true"
click at [475, 475] on div "Certificate configuration* [object Object] butters 27 Config Certificate holder…" at bounding box center [666, 347] width 563 height 914
click at [468, 459] on span "No property selected" at bounding box center [450, 453] width 106 height 16
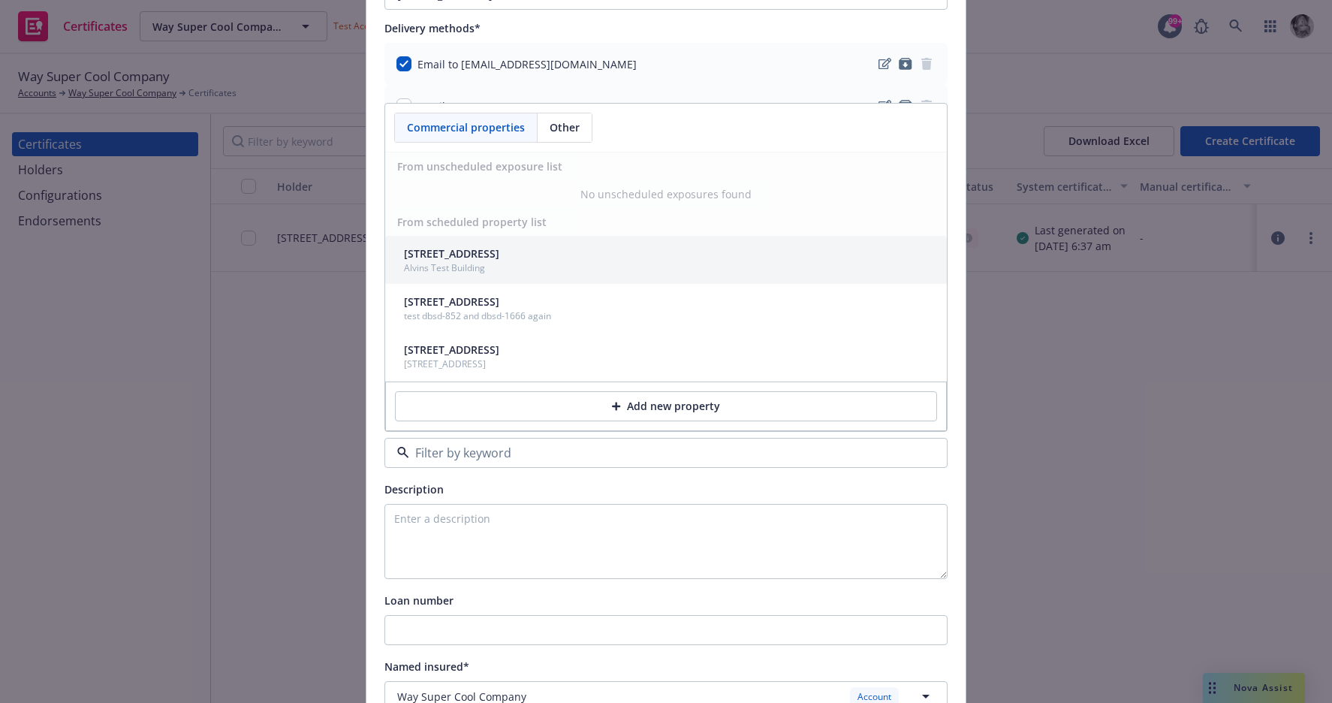
click at [458, 251] on div "[STREET_ADDRESS]" at bounding box center [451, 254] width 95 height 16
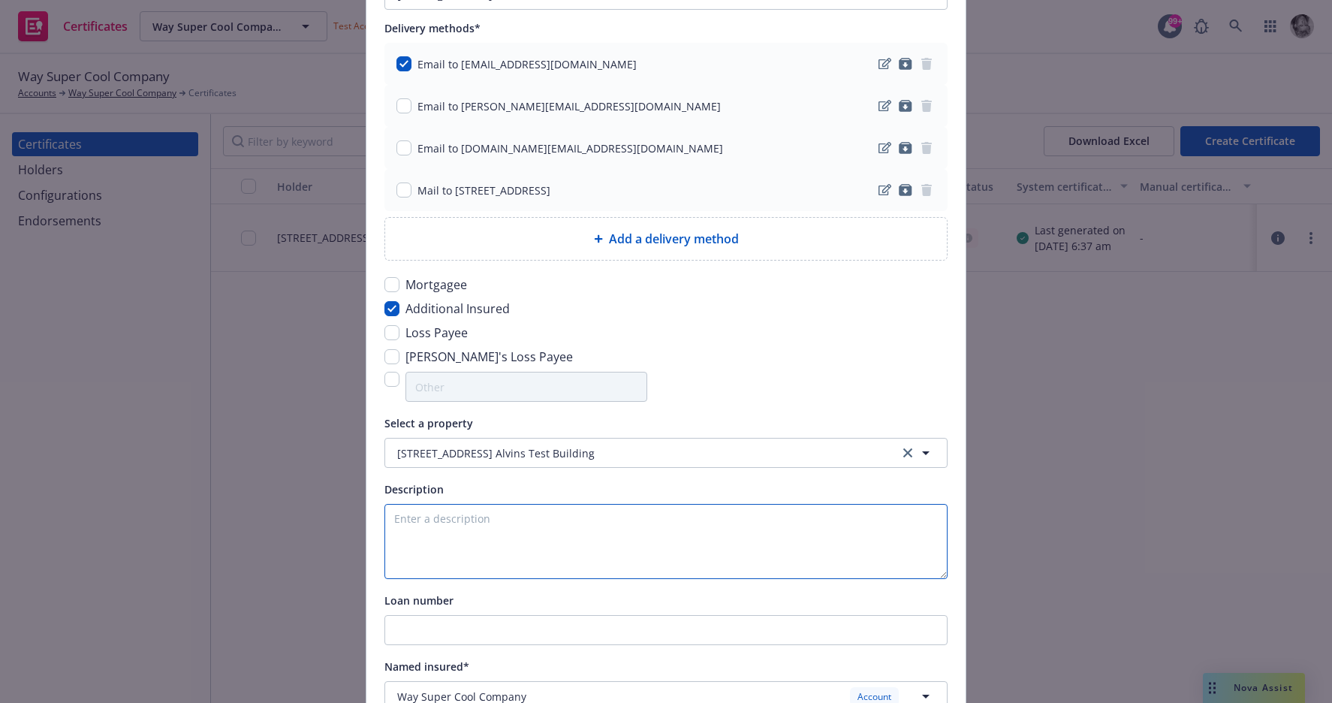
click at [499, 542] on textarea at bounding box center [666, 541] width 563 height 75
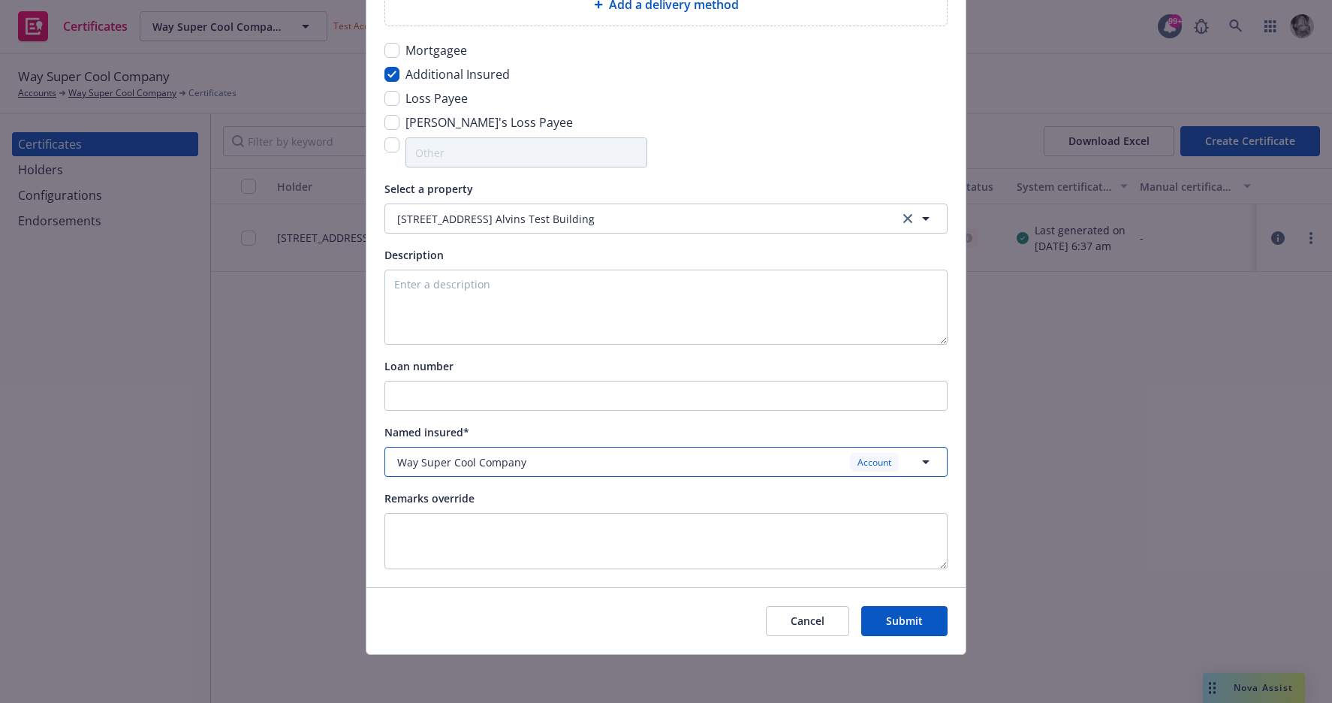
click at [537, 451] on button "Way Super Cool Company Account" at bounding box center [666, 462] width 563 height 30
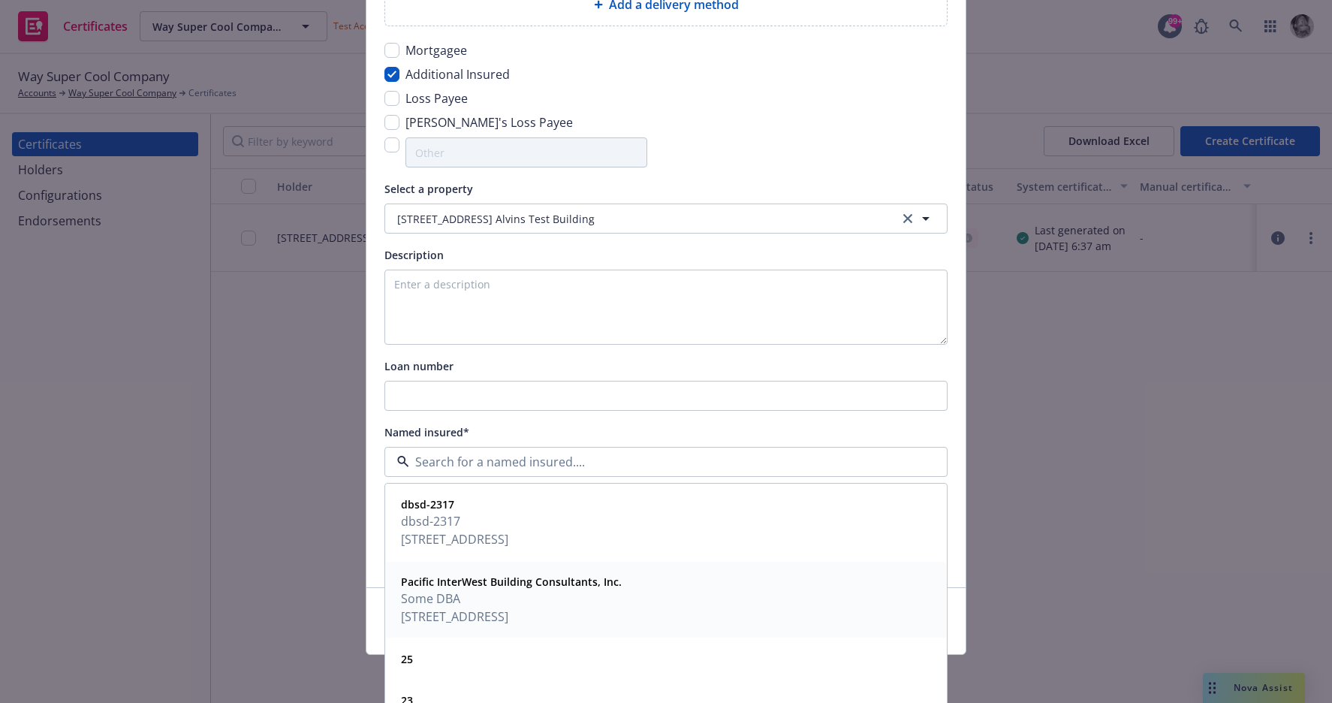
click at [497, 590] on span "Some DBA" at bounding box center [511, 599] width 221 height 18
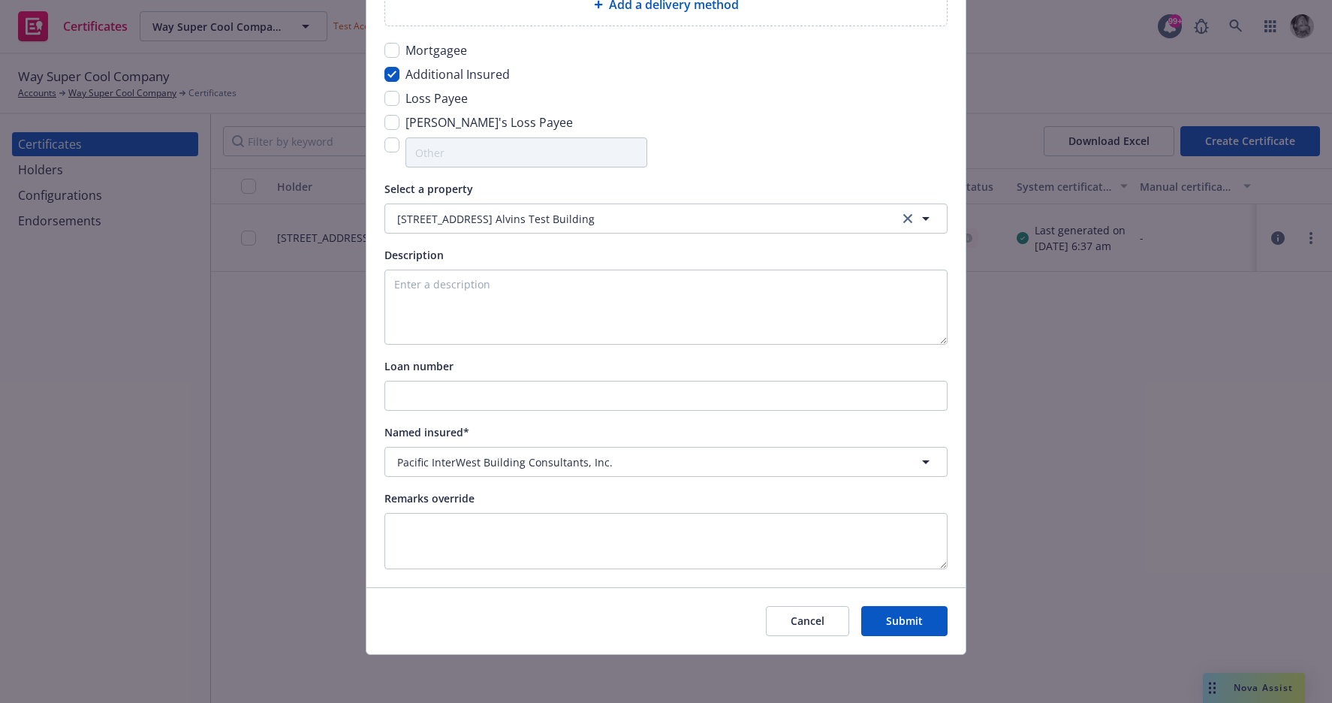
click at [916, 620] on button "Submit" at bounding box center [905, 621] width 86 height 30
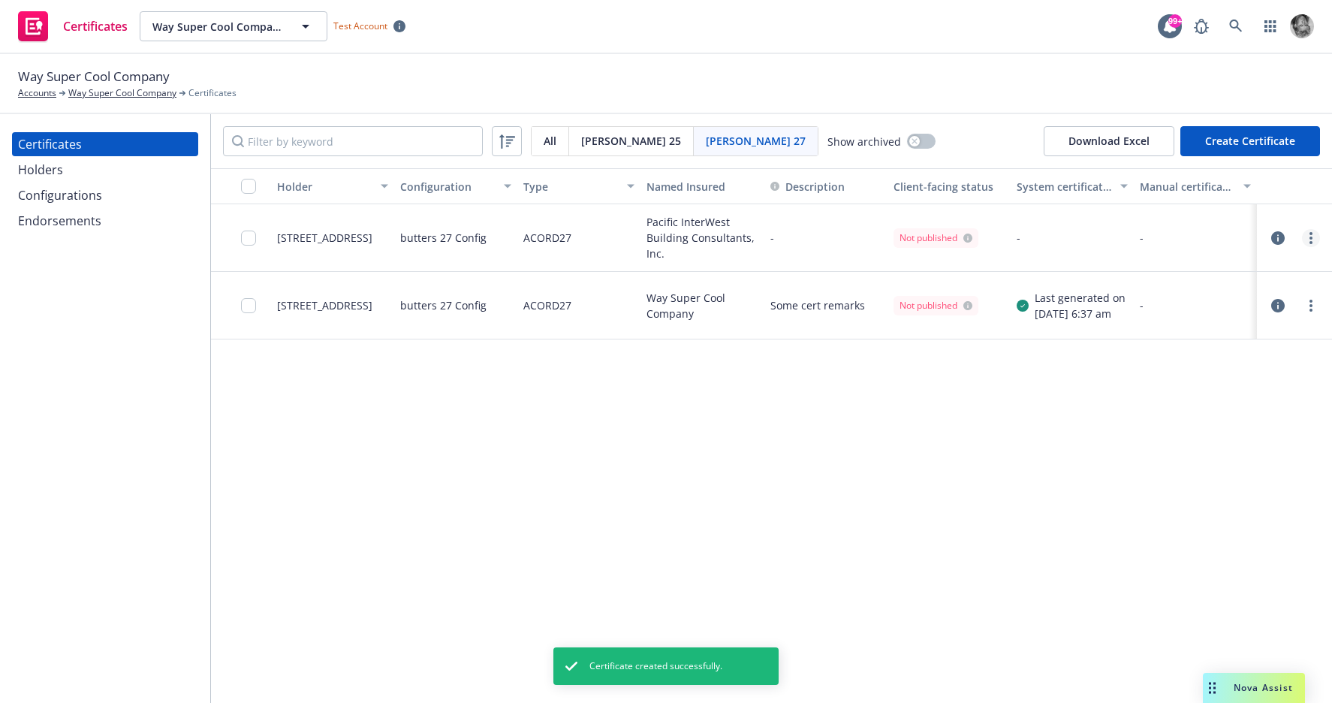
click at [1309, 238] on link "more" at bounding box center [1311, 238] width 18 height 18
click at [1133, 511] on link "Preview a new version" at bounding box center [1199, 509] width 240 height 30
